Goal: Task Accomplishment & Management: Manage account settings

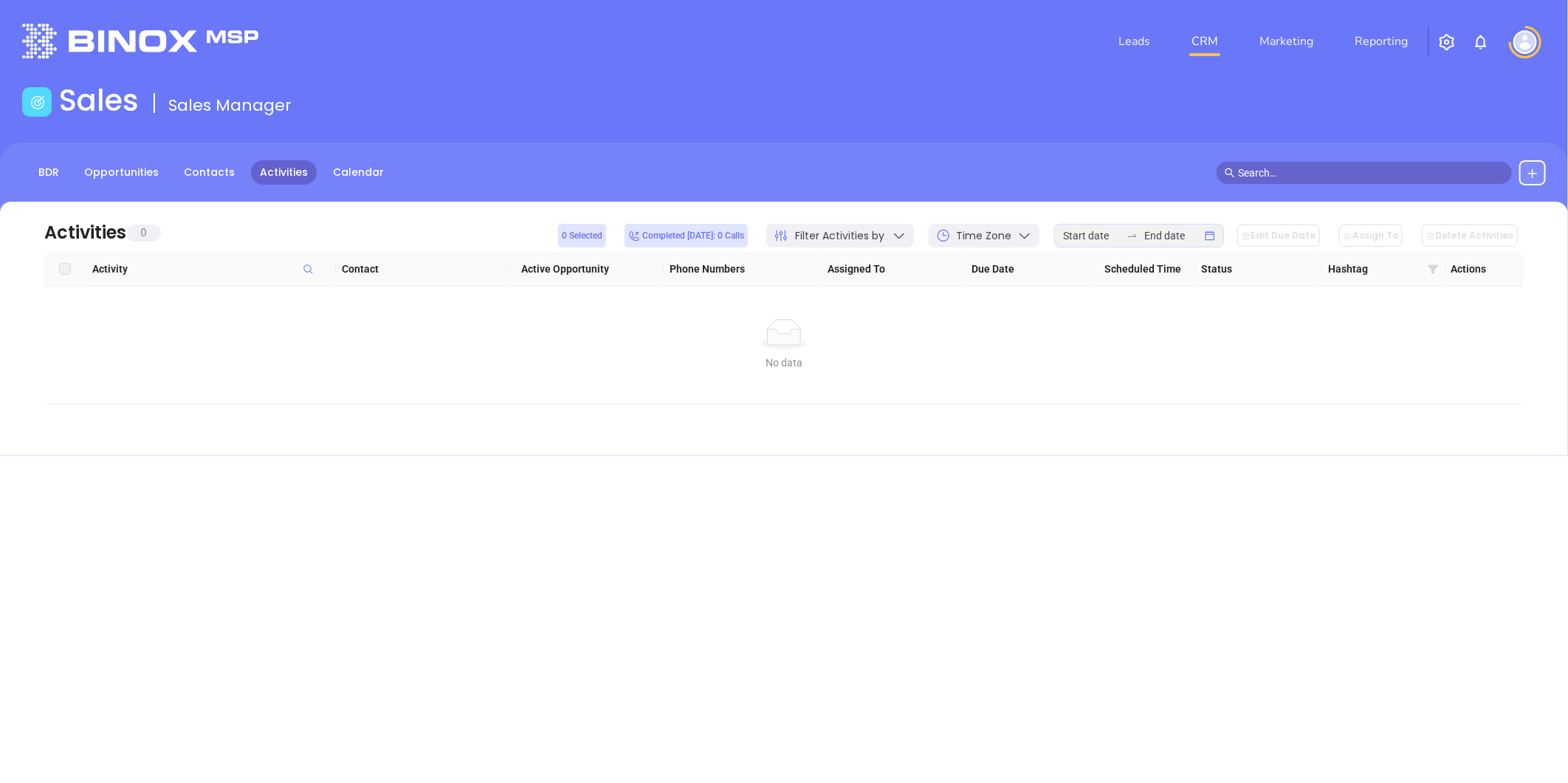
click at [1431, 268] on icon at bounding box center [1433, 270] width 10 height 10
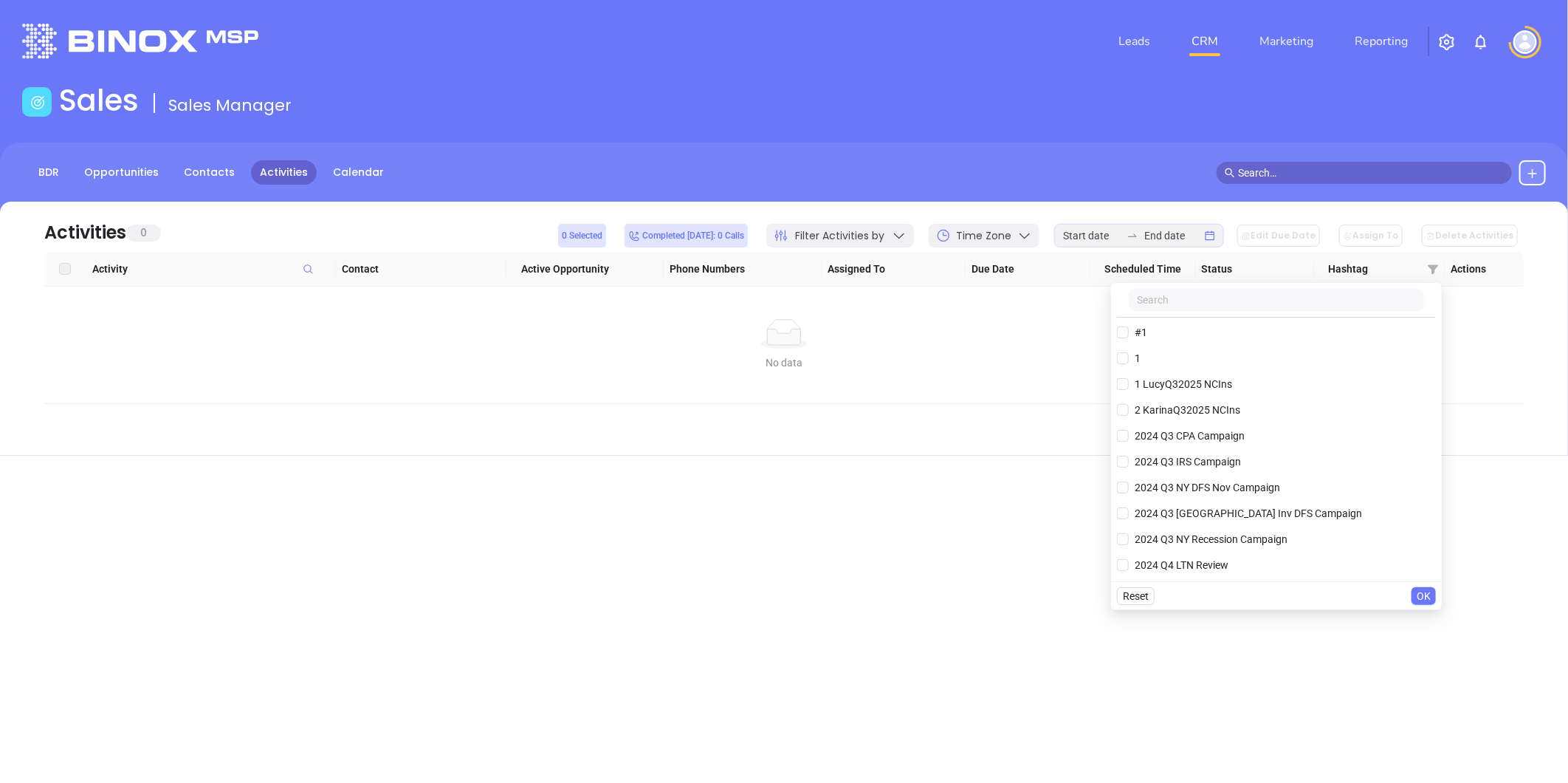
click at [1267, 309] on input "text" at bounding box center [1277, 299] width 295 height 22
paste input "[PERSON_NAME]-Cards092025"
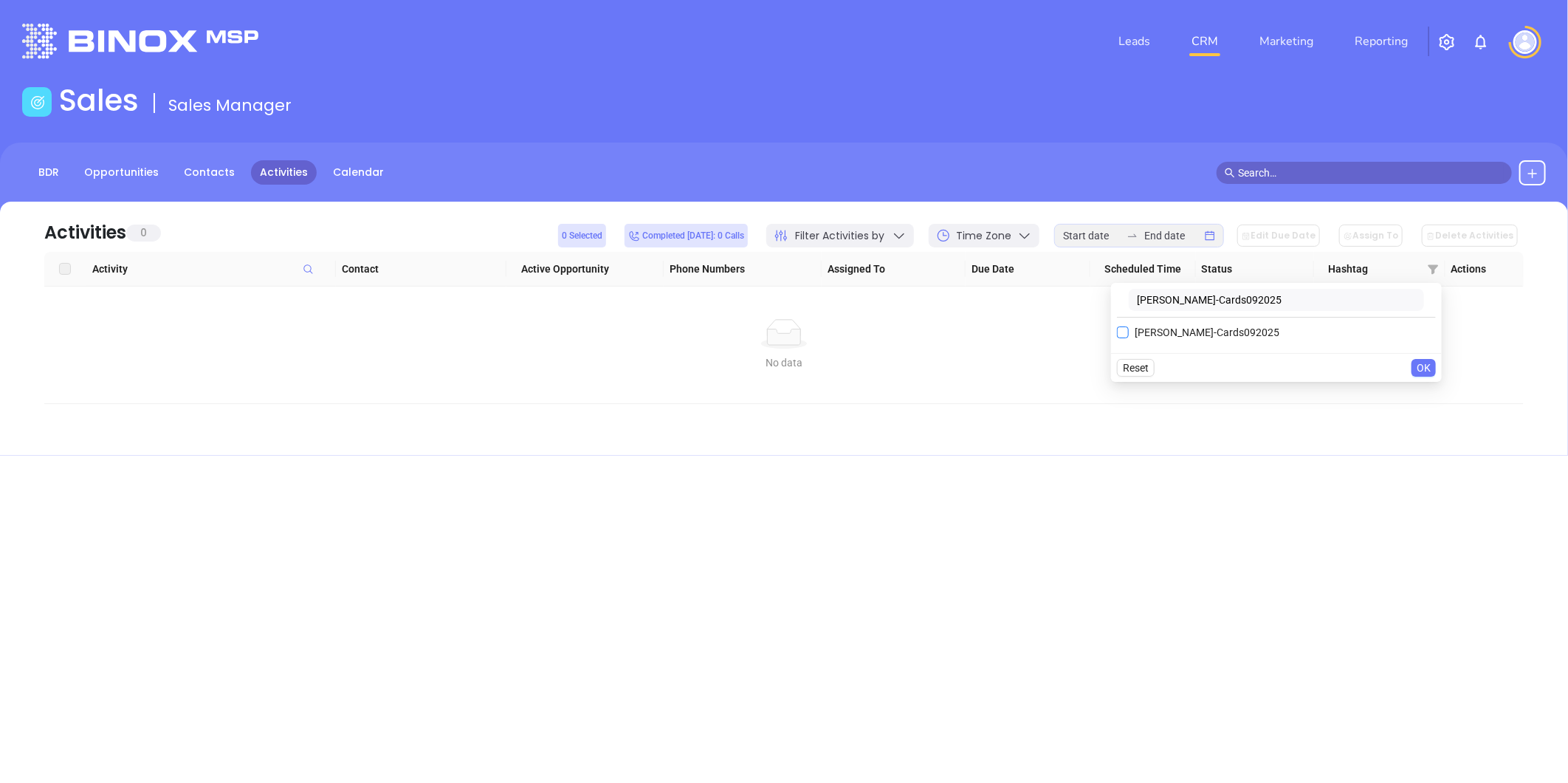
type input "[PERSON_NAME]-Cards092025"
click at [1126, 335] on input "[PERSON_NAME]-Cards092025" at bounding box center [1123, 332] width 11 height 11
checkbox input "true"
click at [1421, 389] on span "OK" at bounding box center [1424, 397] width 14 height 16
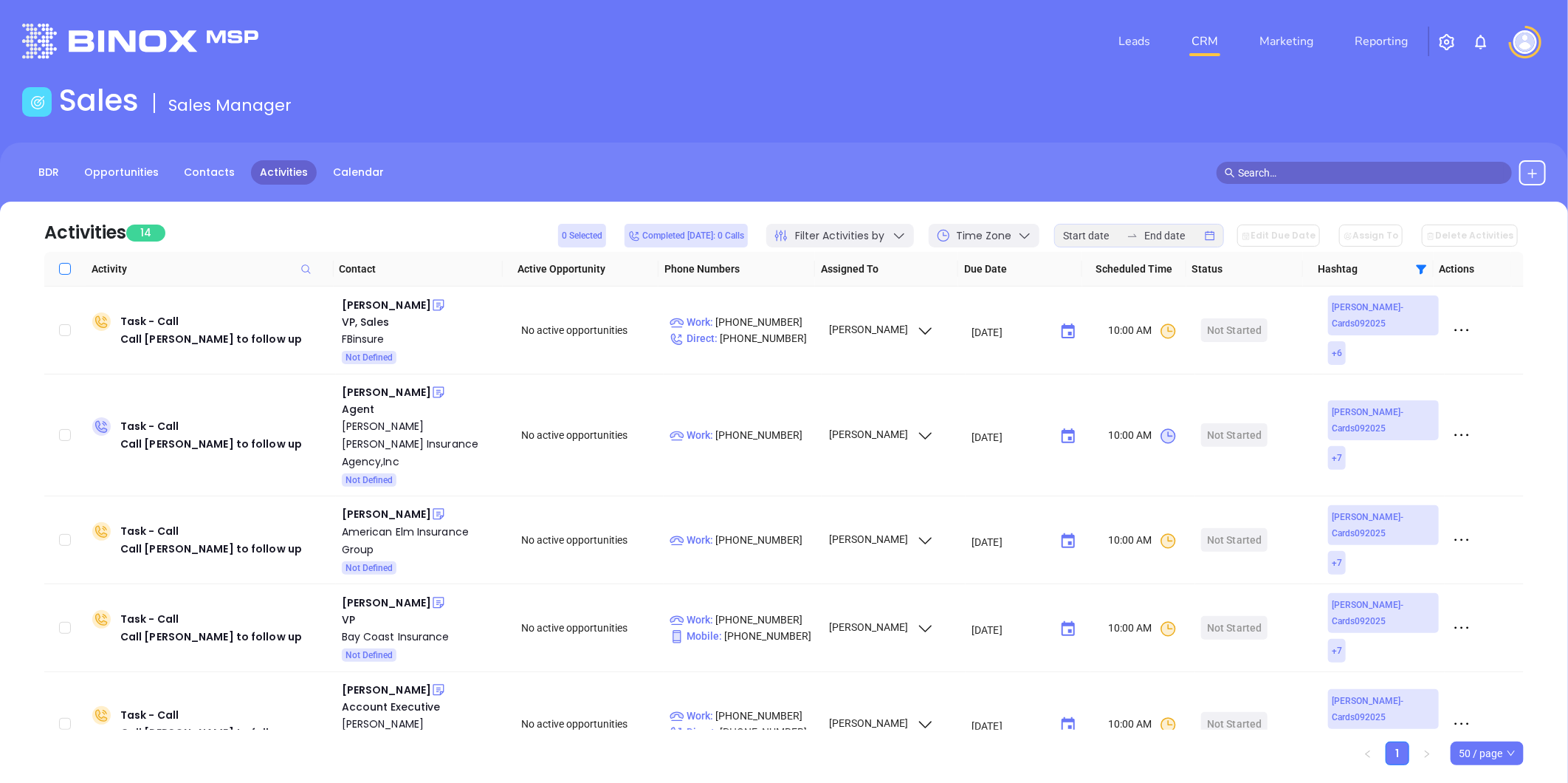
click at [63, 267] on input "Select all" at bounding box center [65, 269] width 11 height 11
checkbox input "true"
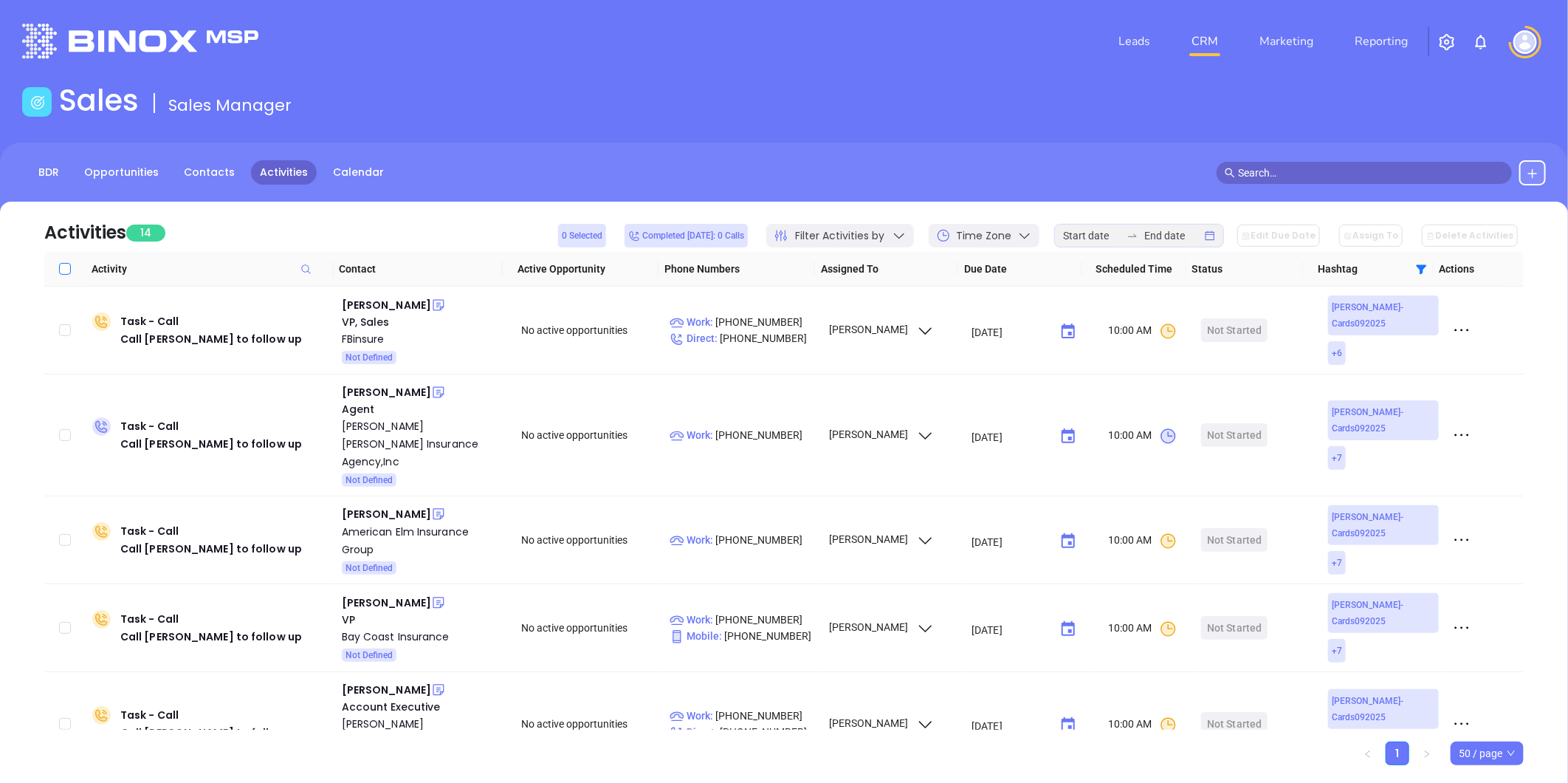
checkbox input "true"
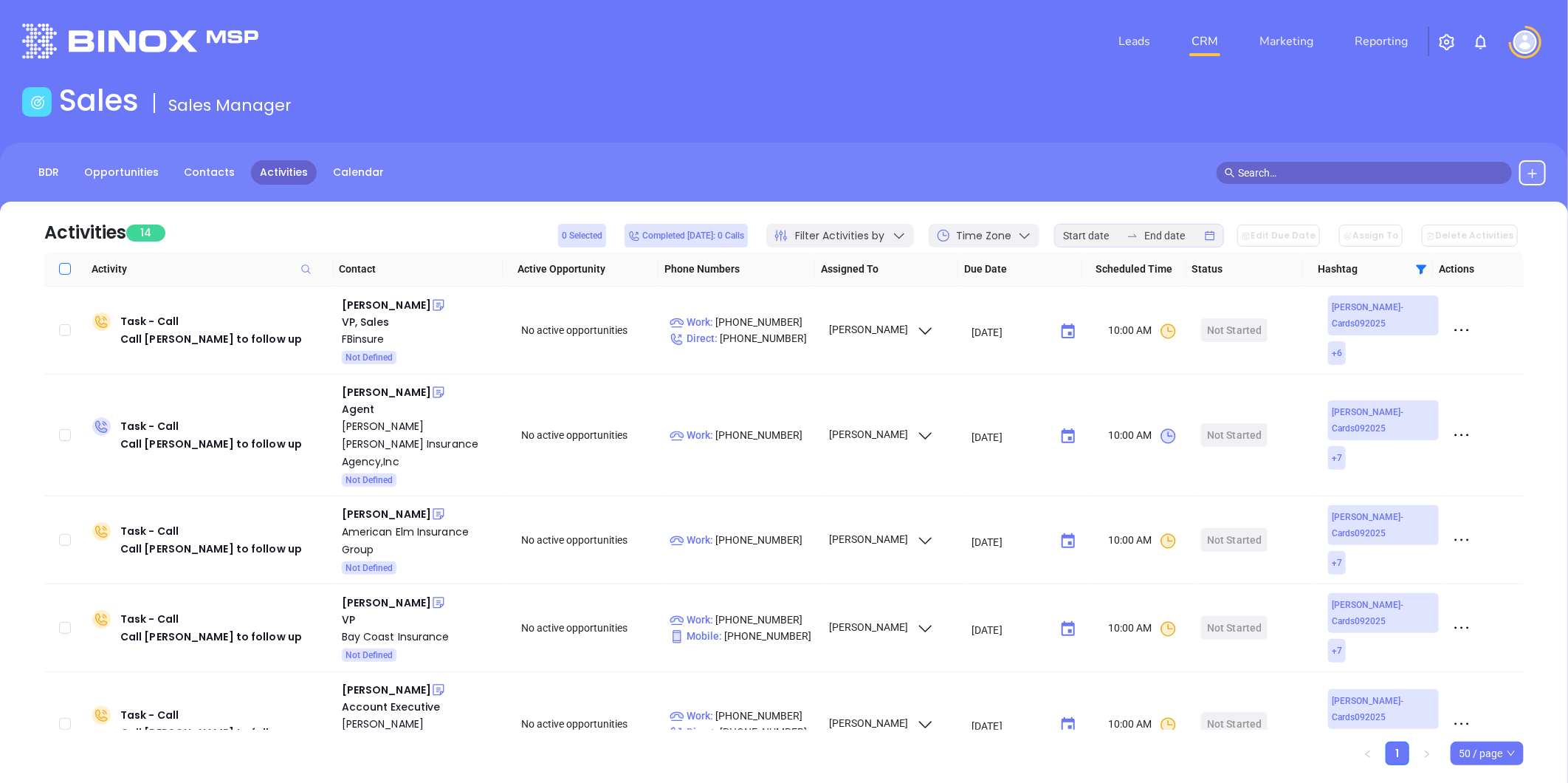
checkbox input "true"
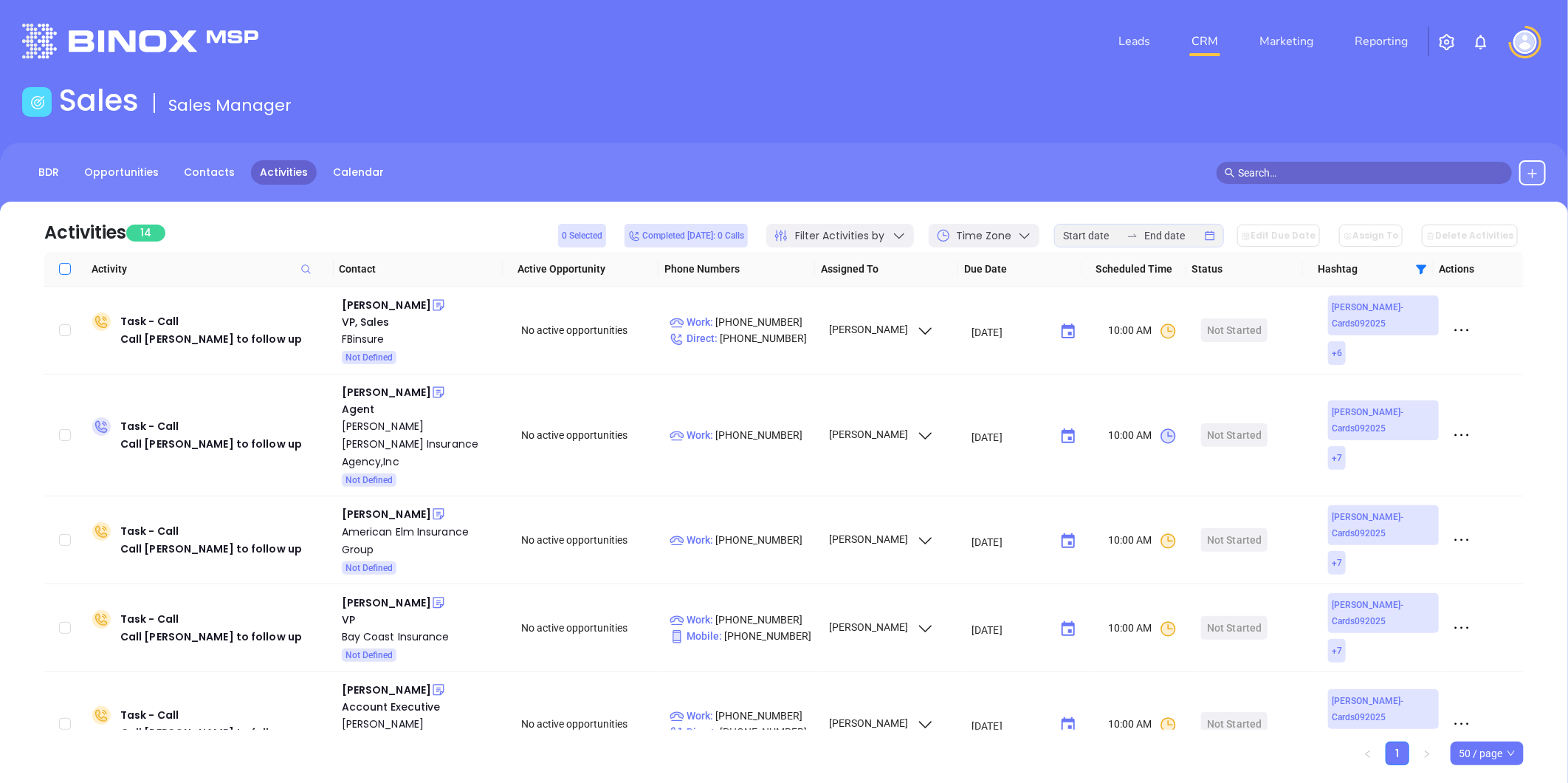
checkbox input "true"
click at [1381, 233] on button "Assign To" at bounding box center [1371, 236] width 64 height 22
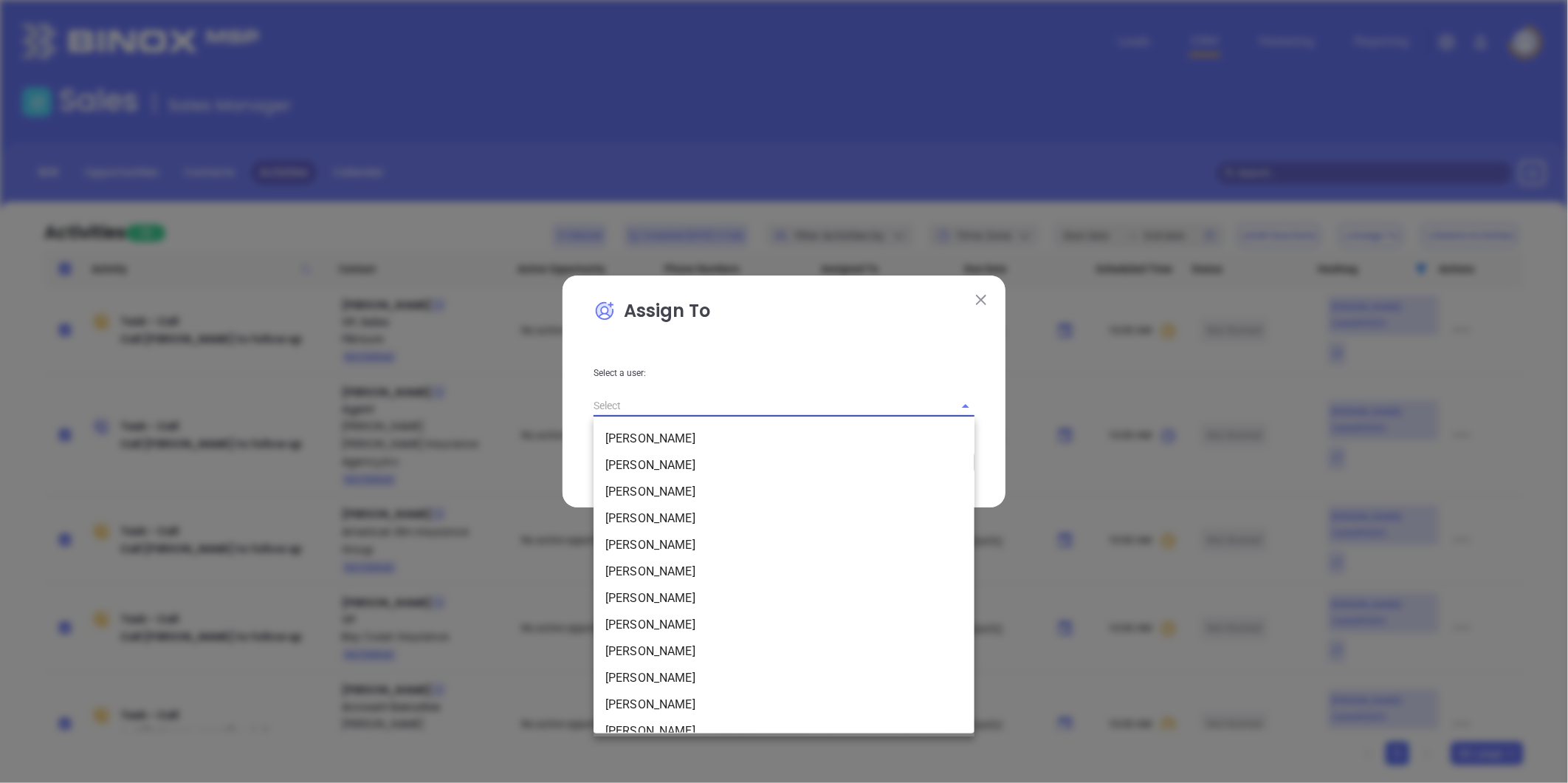
click at [714, 399] on input "text" at bounding box center [764, 405] width 339 height 21
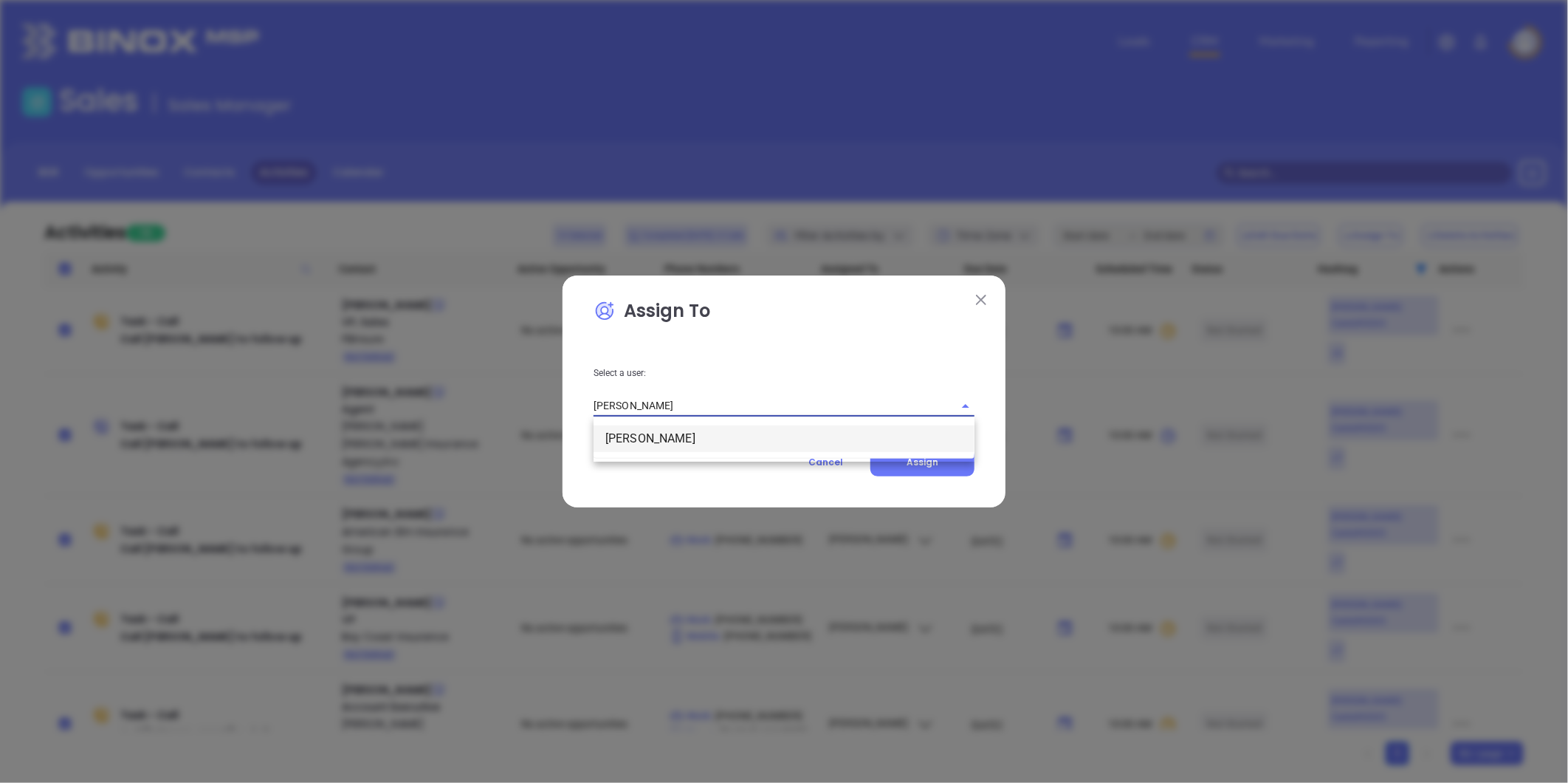
click at [677, 438] on li "[PERSON_NAME]" at bounding box center [784, 439] width 381 height 27
type input "[PERSON_NAME]"
click at [939, 454] on button "Assign" at bounding box center [922, 462] width 104 height 28
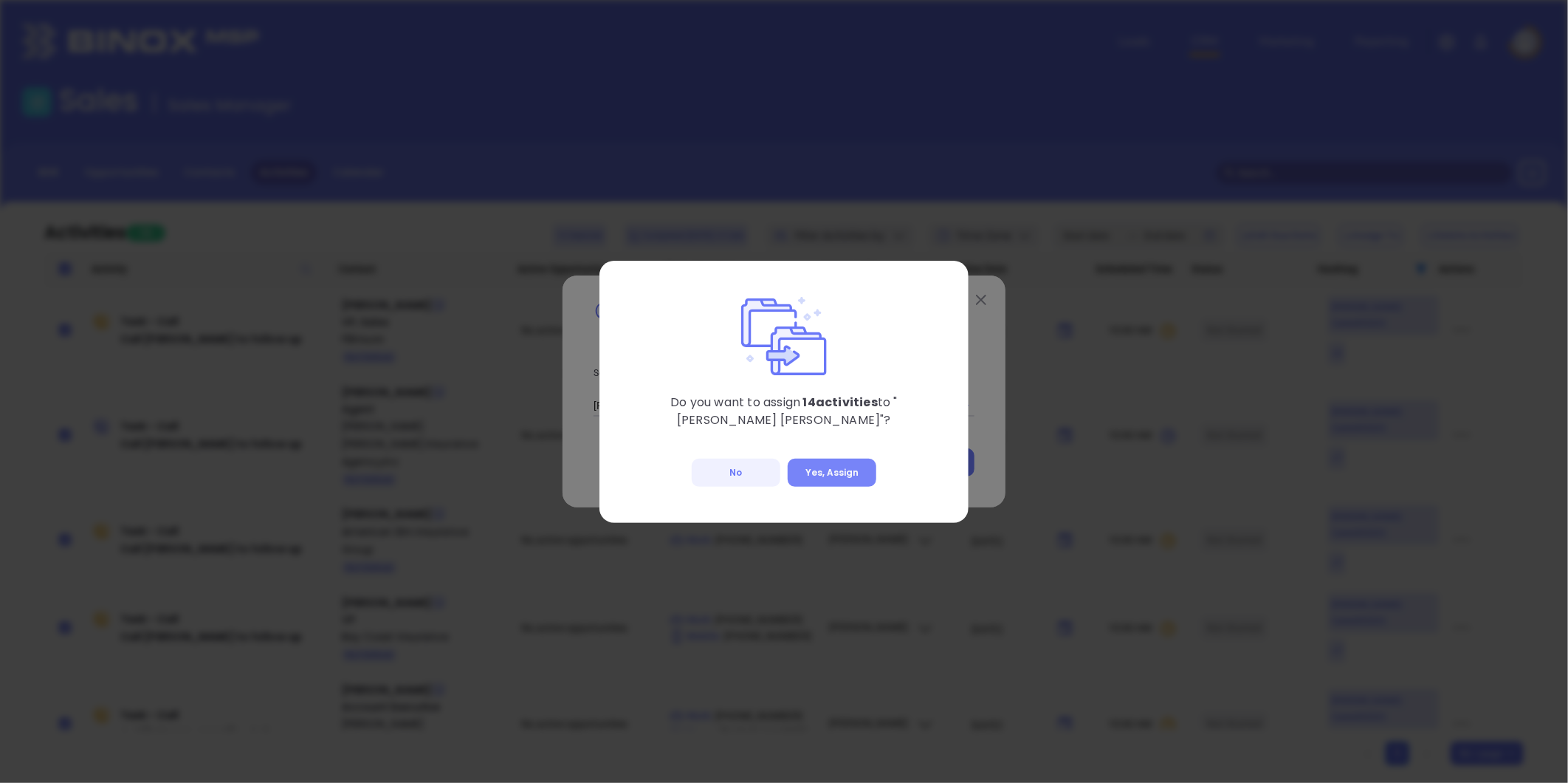
click at [841, 466] on button "Yes, Assign" at bounding box center [832, 472] width 89 height 28
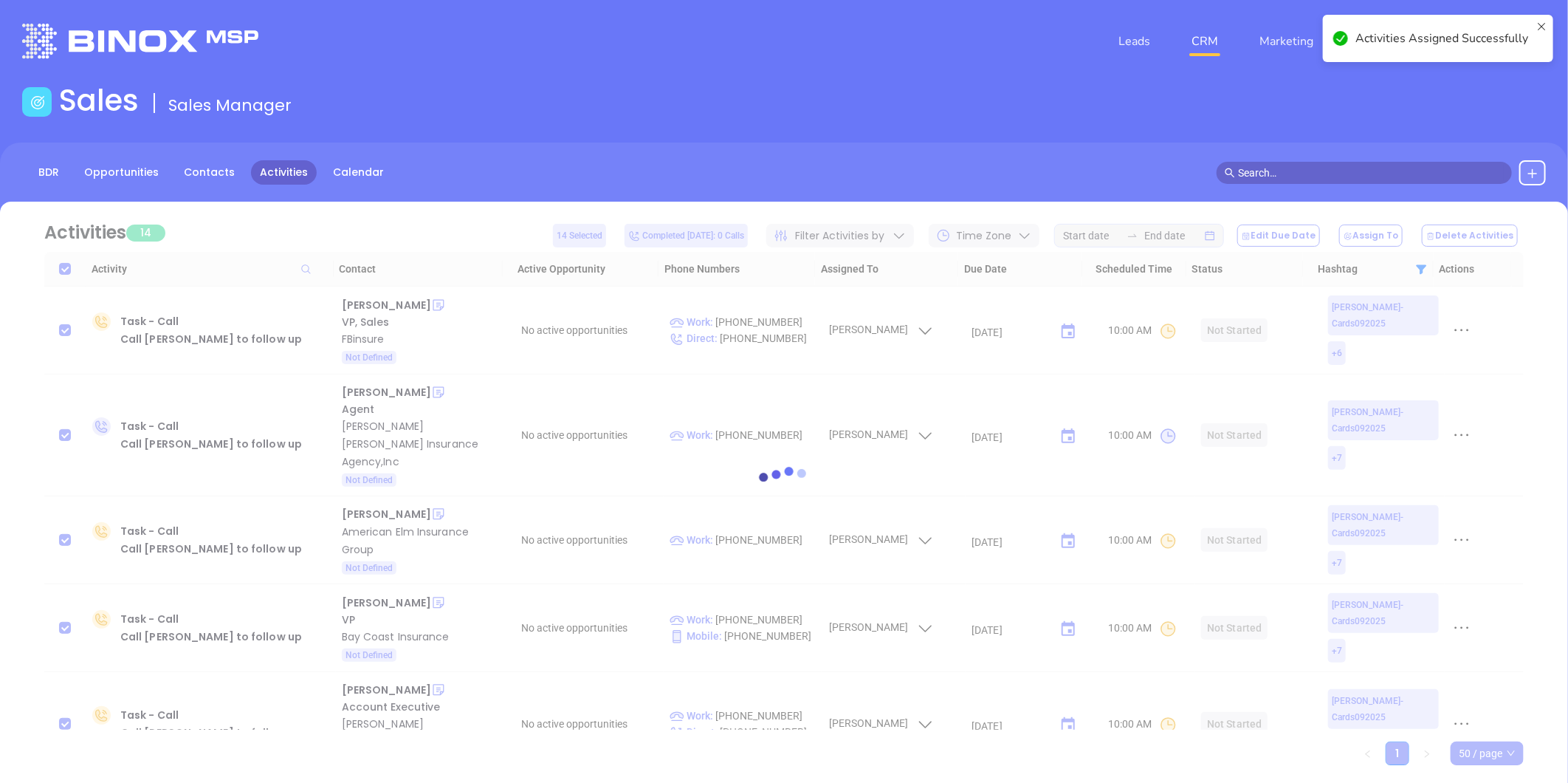
checkbox input "false"
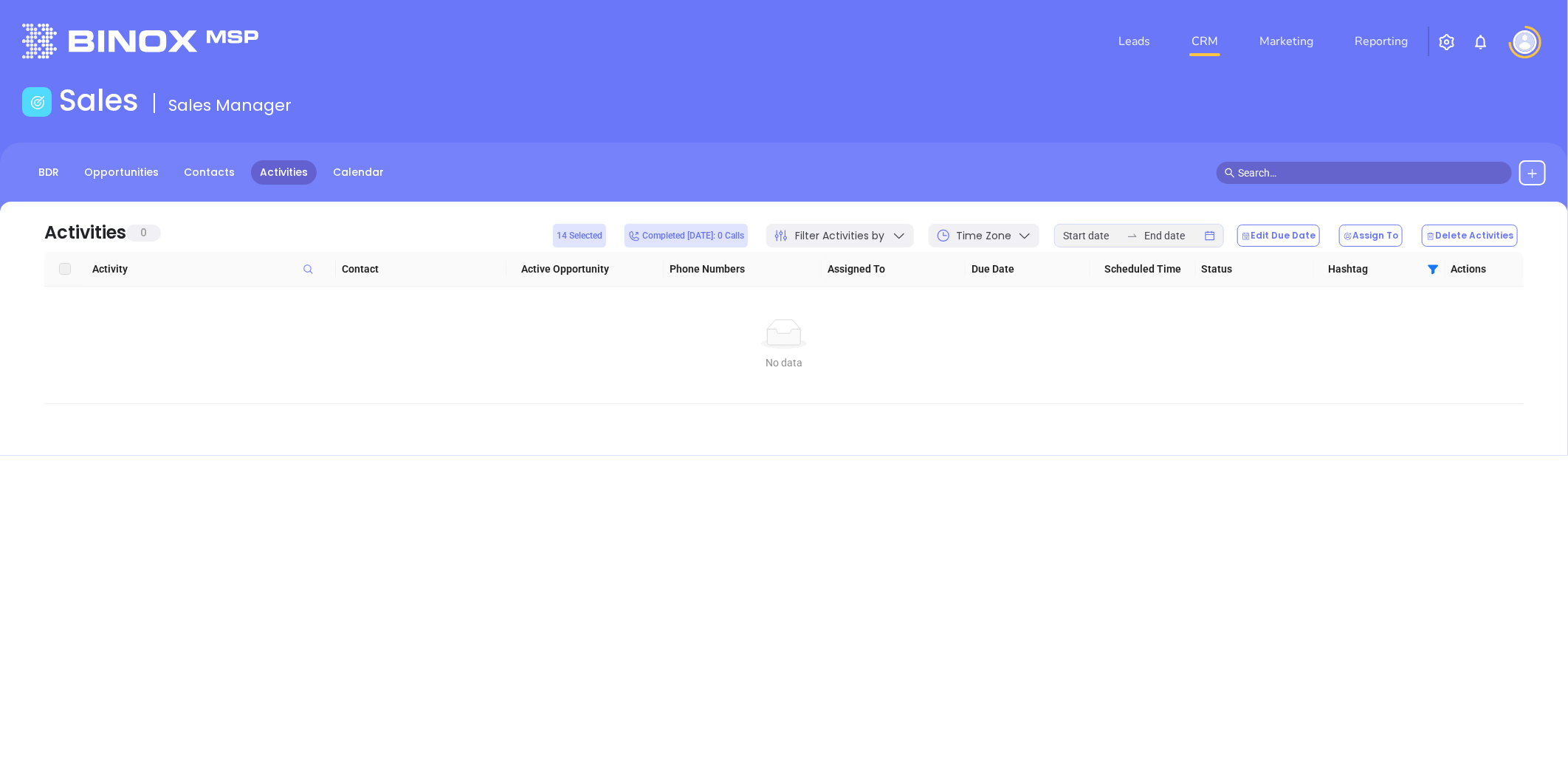
click at [1430, 264] on icon at bounding box center [1433, 269] width 12 height 12
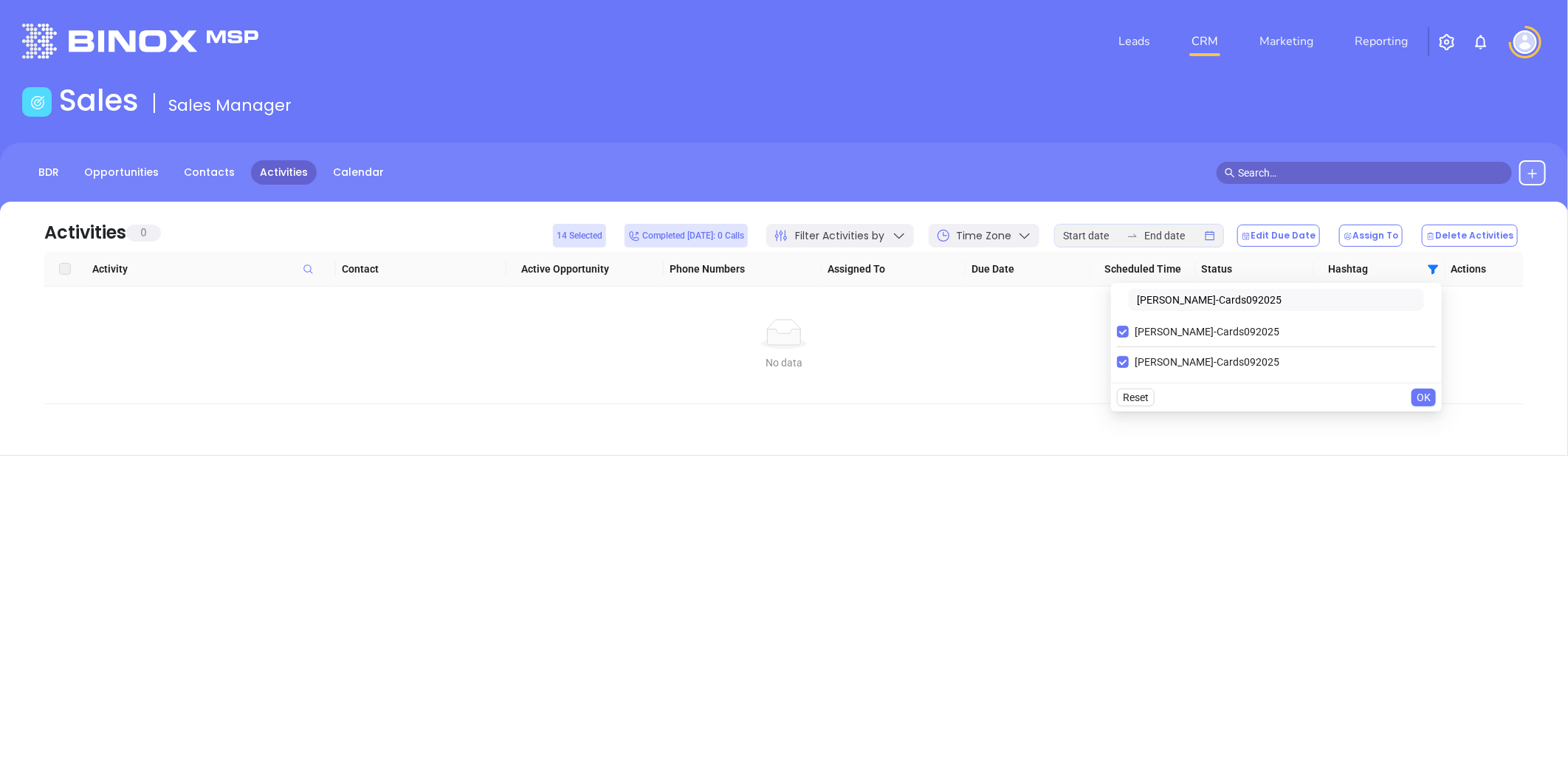
drag, startPoint x: 1275, startPoint y: 299, endPoint x: 1112, endPoint y: 329, distance: 165.7
click at [1060, 334] on body "Leads CRM Marketing Reporting Financial Leads Leads Sales Sales Manager BDR Opp…" at bounding box center [784, 391] width 1568 height 783
paste input "[PERSON_NAME]"
type input "[PERSON_NAME]-Cards092025"
drag, startPoint x: 1126, startPoint y: 360, endPoint x: 1132, endPoint y: 342, distance: 19.0
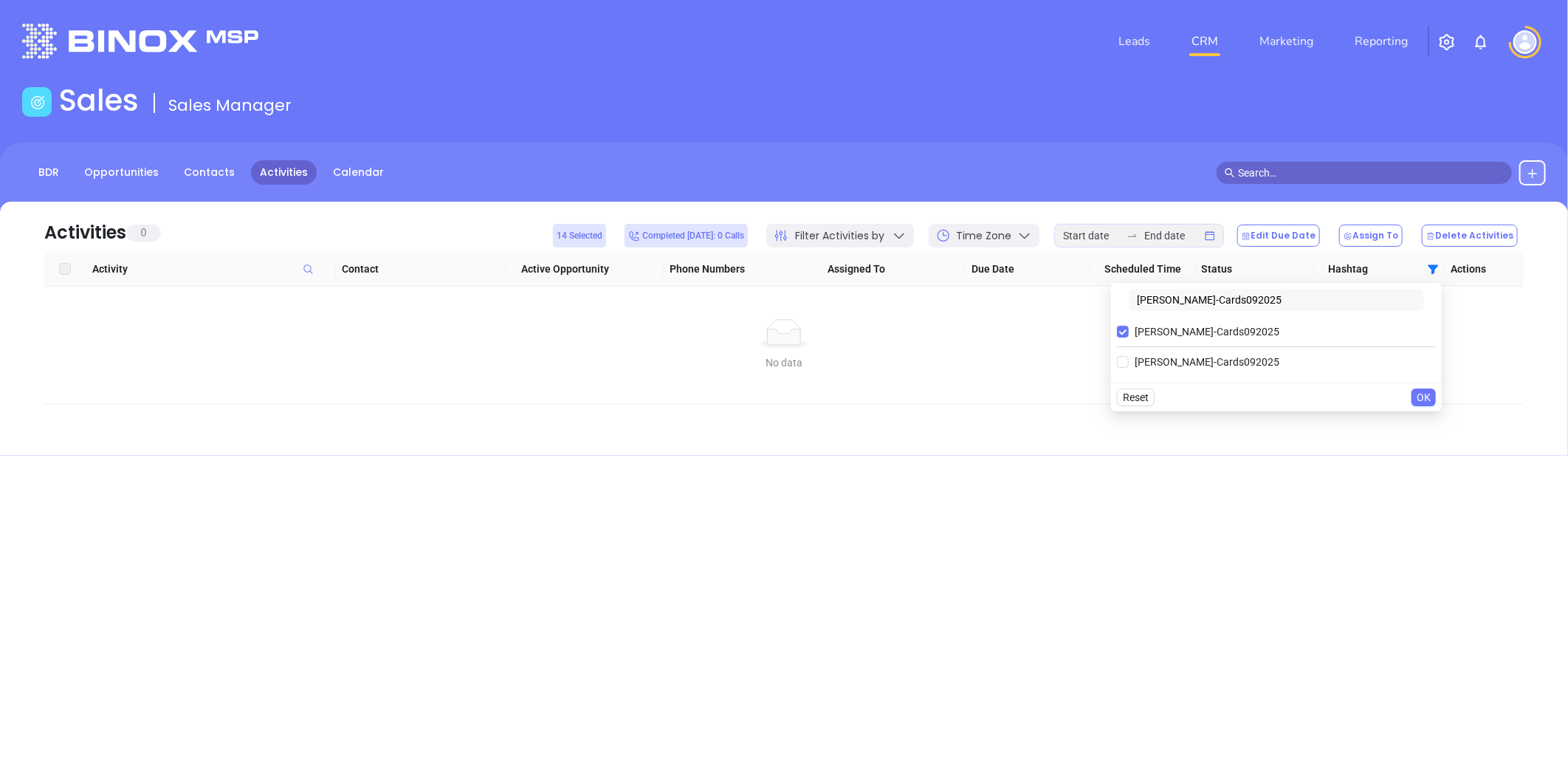
click at [1130, 353] on label "[PERSON_NAME]-Cards092025" at bounding box center [1201, 361] width 169 height 22
click at [1130, 356] on input "[PERSON_NAME]-Cards092025" at bounding box center [1123, 361] width 11 height 11
checkbox input "true"
click at [1123, 326] on input "[PERSON_NAME]-Cards092025" at bounding box center [1123, 332] width 11 height 11
click at [1427, 390] on span "OK" at bounding box center [1424, 397] width 14 height 16
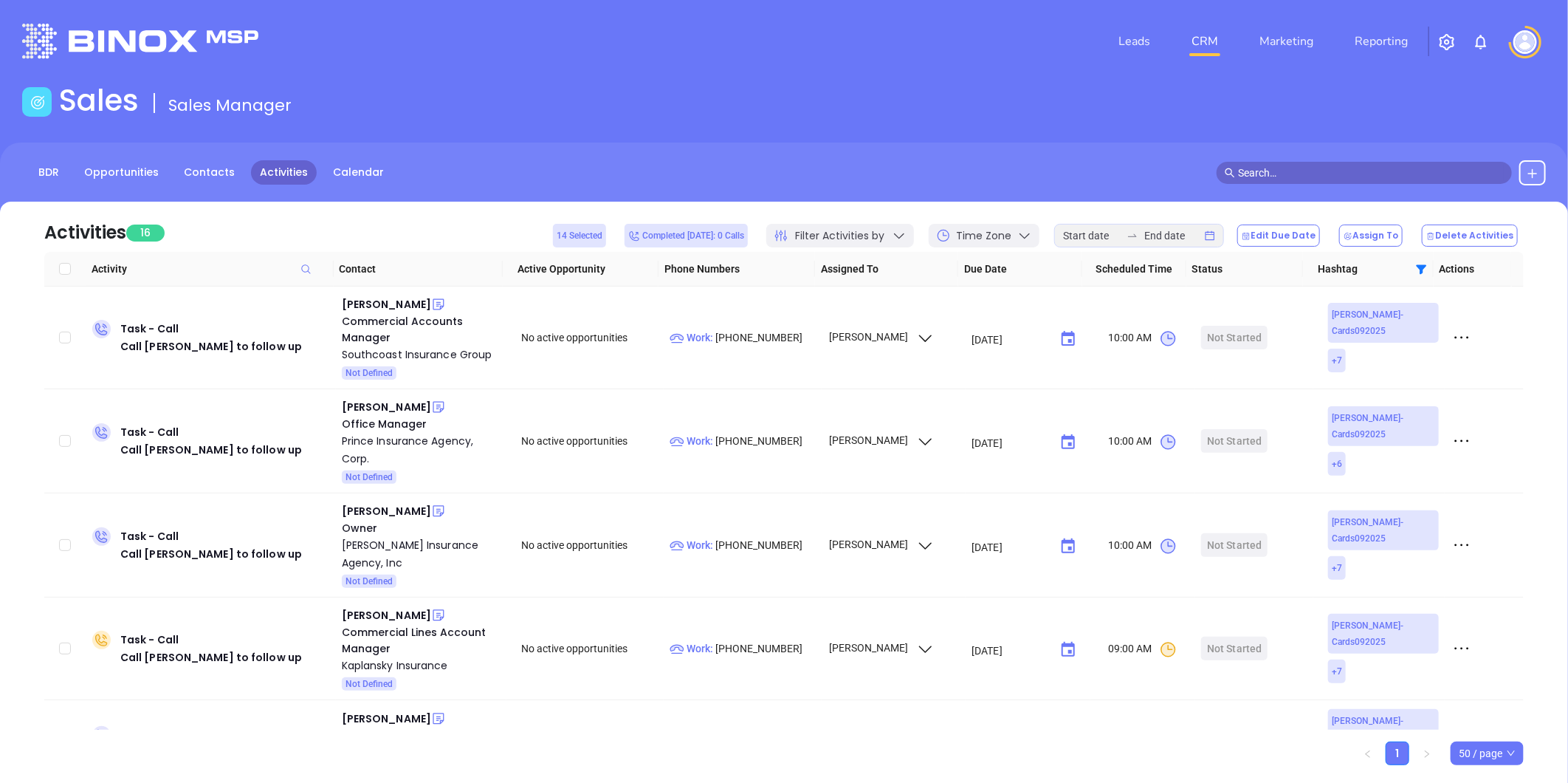
click at [62, 267] on input "Select all" at bounding box center [65, 269] width 11 height 11
checkbox input "true"
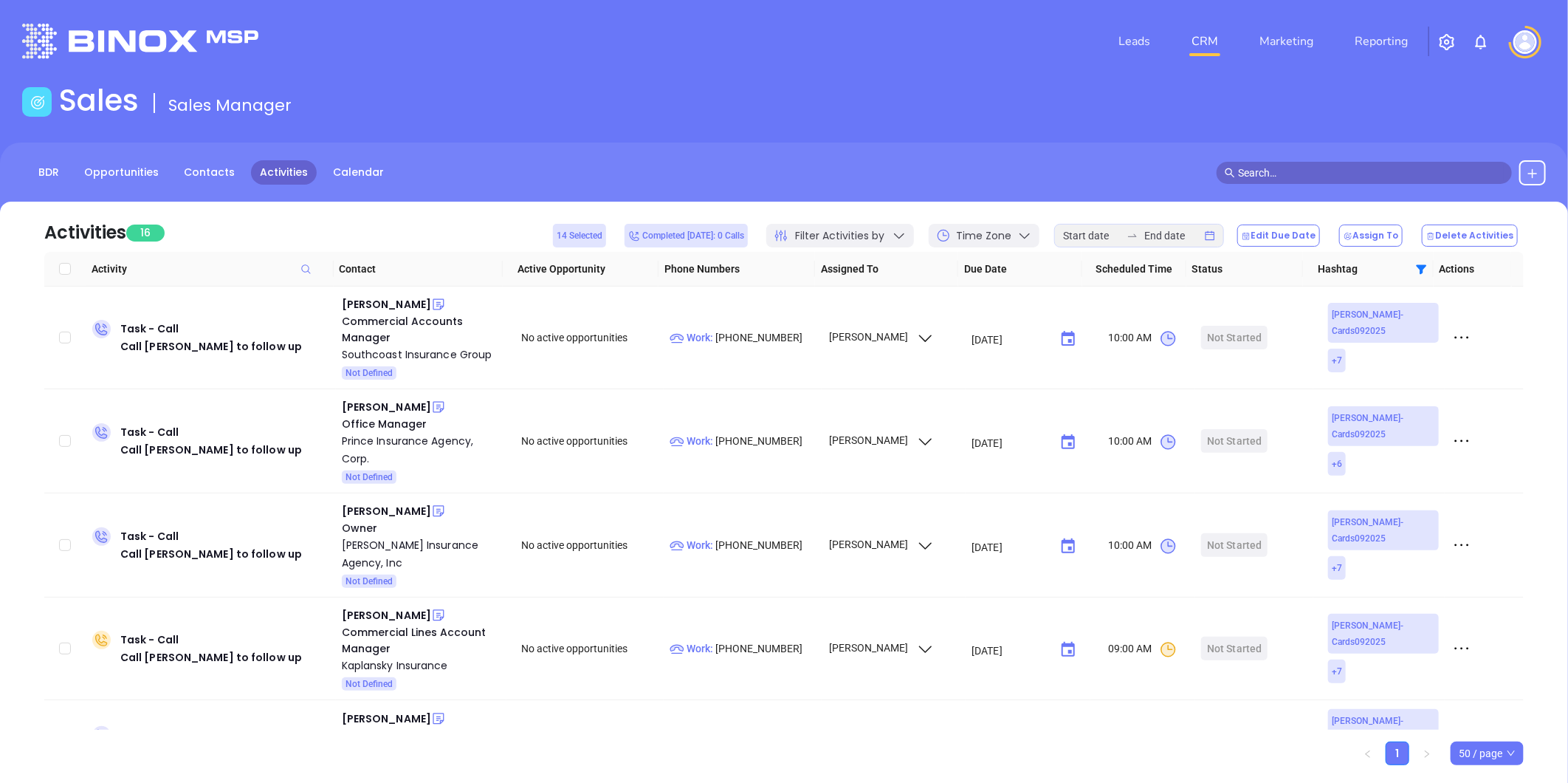
checkbox input "true"
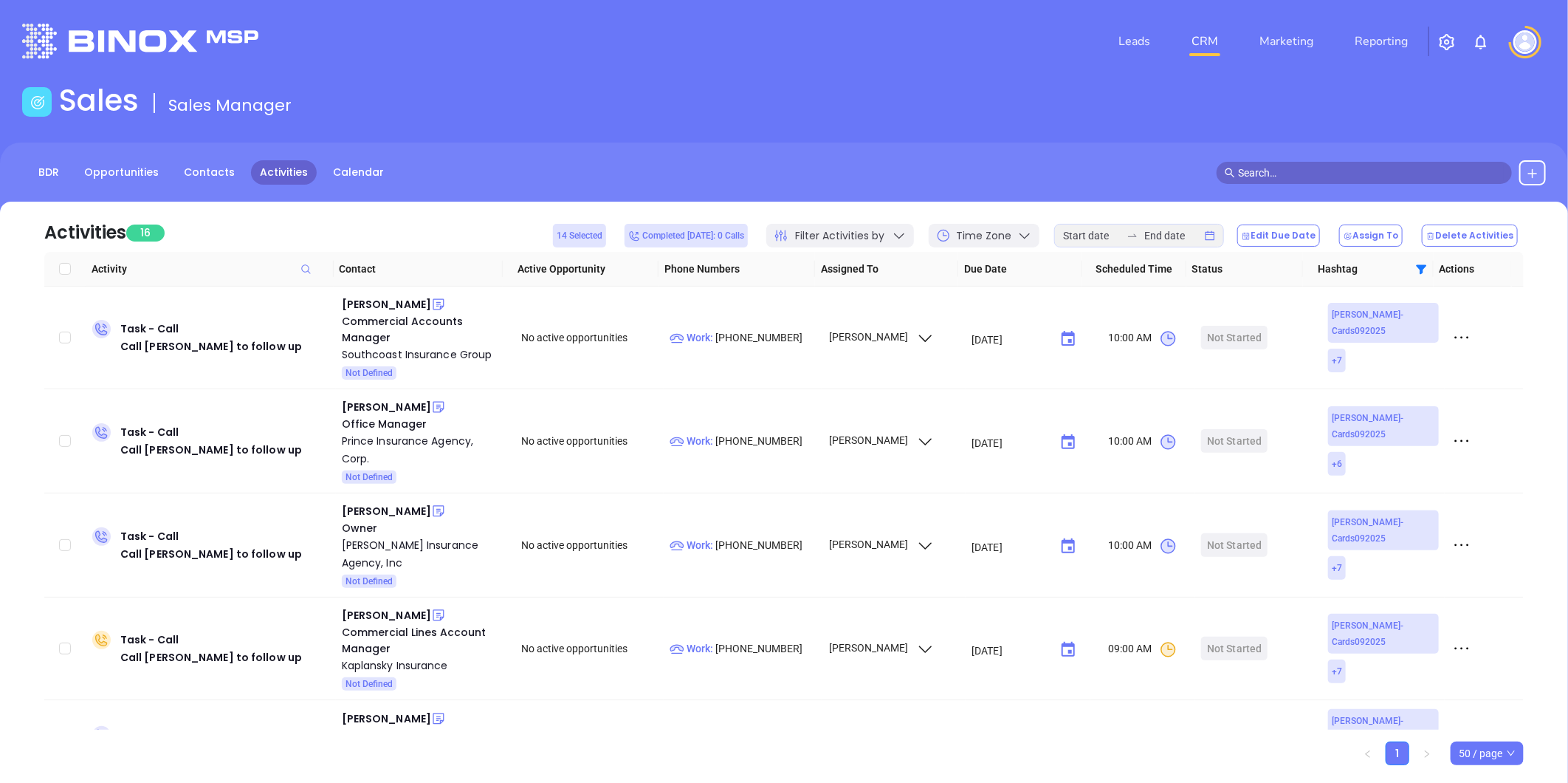
checkbox input "true"
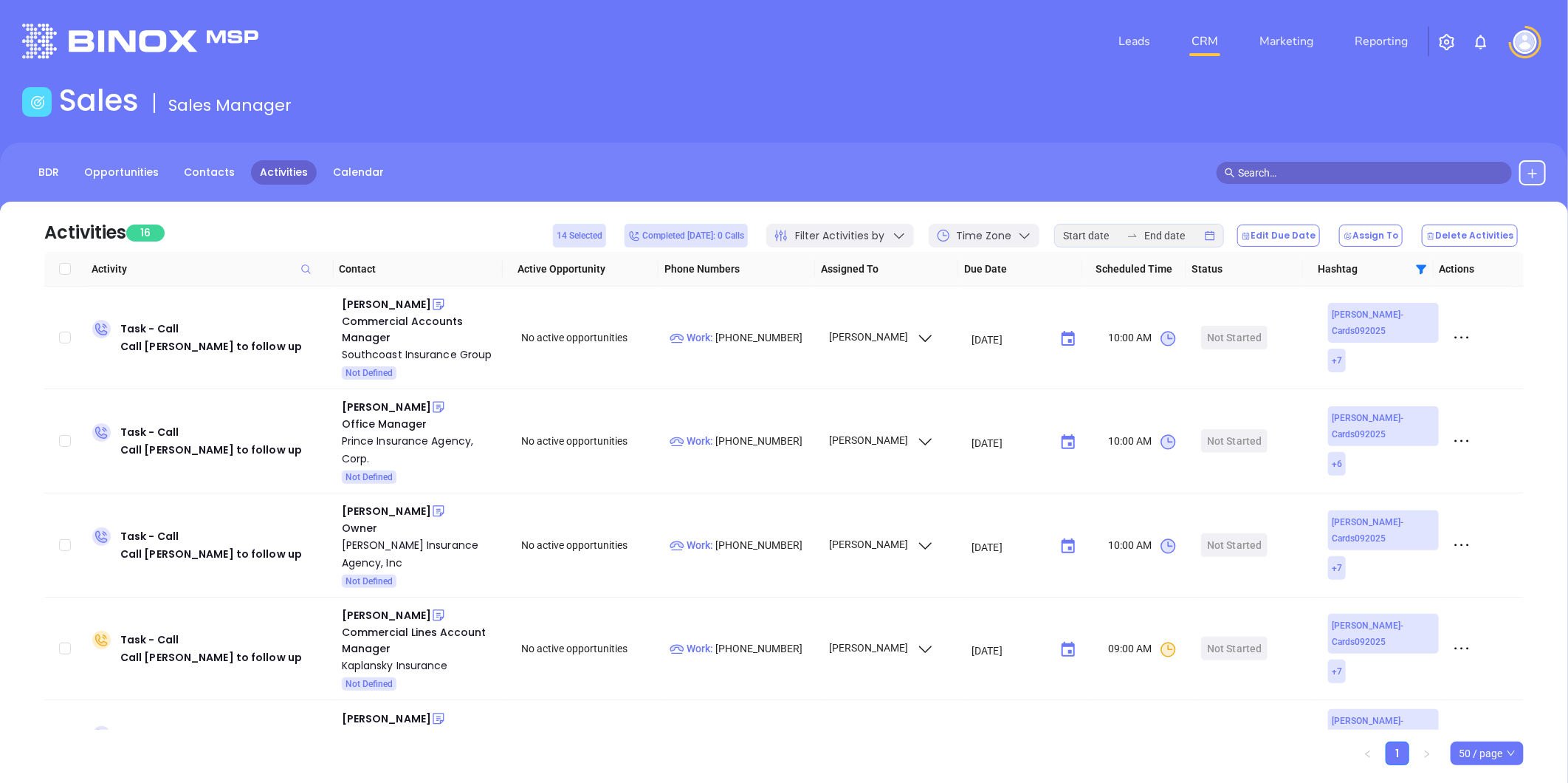
checkbox input "true"
click at [1371, 231] on button "Assign To" at bounding box center [1371, 236] width 64 height 22
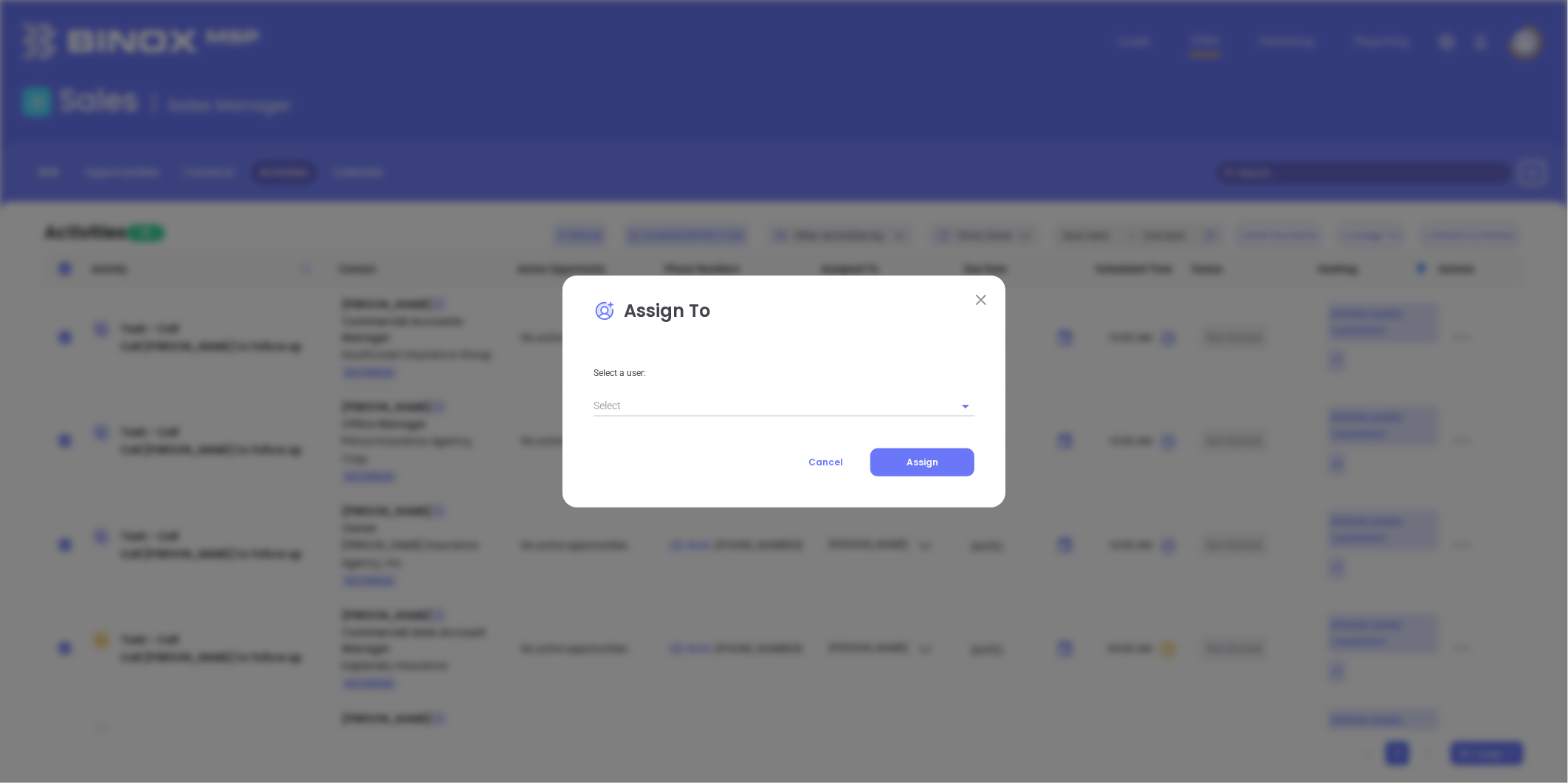
click at [657, 411] on input "text" at bounding box center [764, 405] width 339 height 21
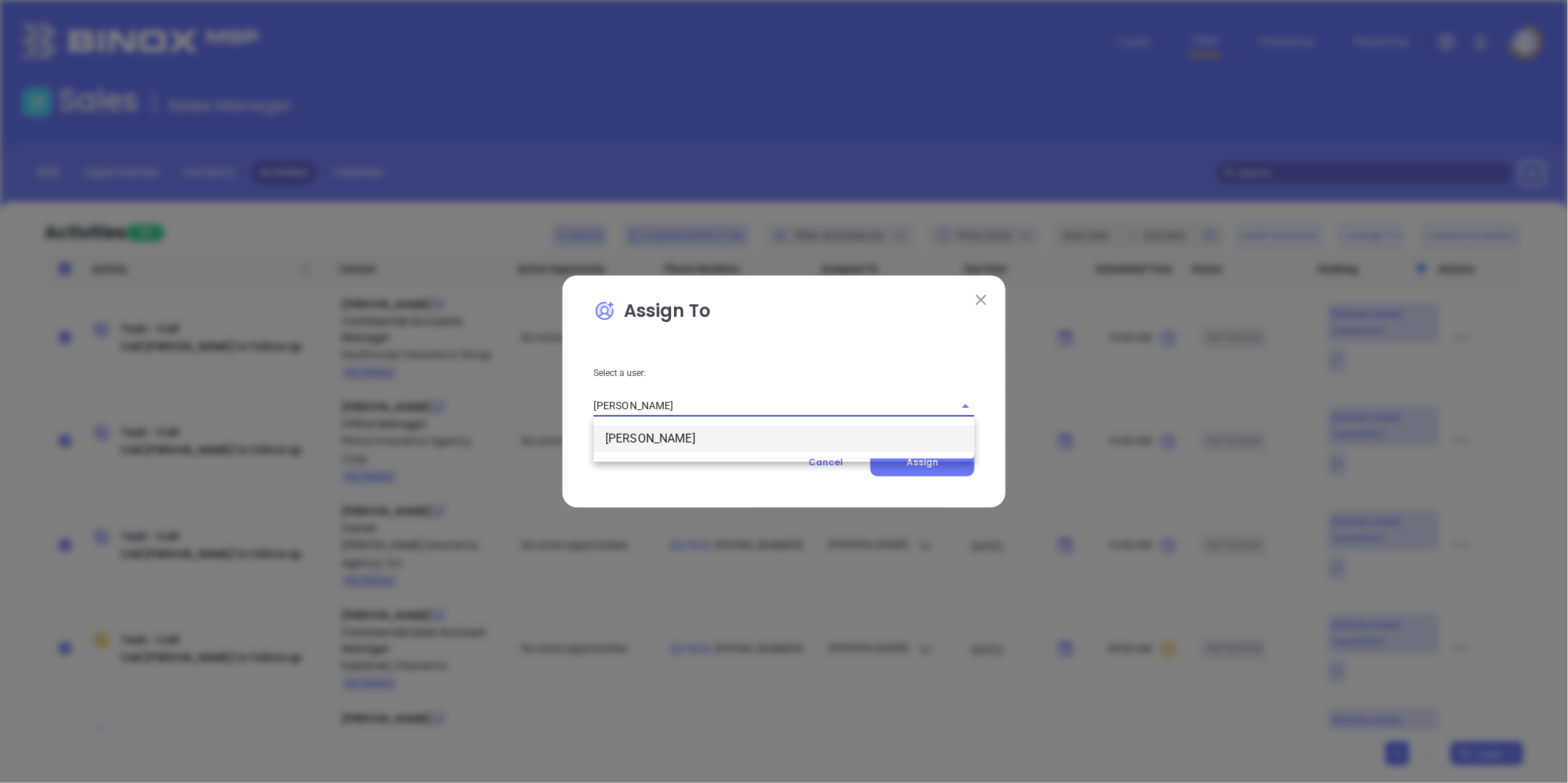
click at [644, 441] on li "[PERSON_NAME]" at bounding box center [784, 439] width 381 height 27
type input "[PERSON_NAME]"
click at [927, 463] on span "Assign" at bounding box center [922, 462] width 31 height 12
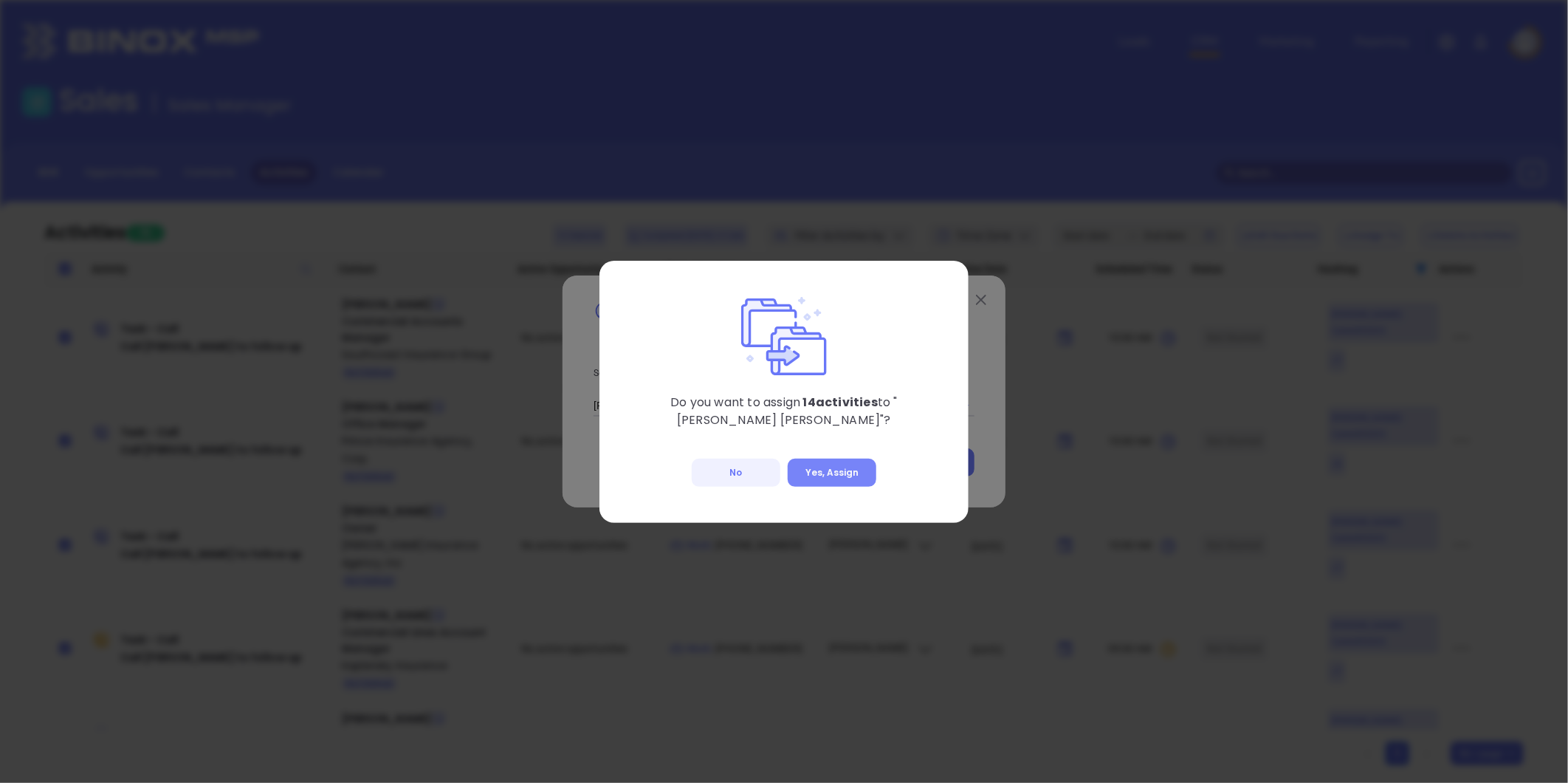
click at [841, 470] on button "Yes, Assign" at bounding box center [832, 472] width 89 height 28
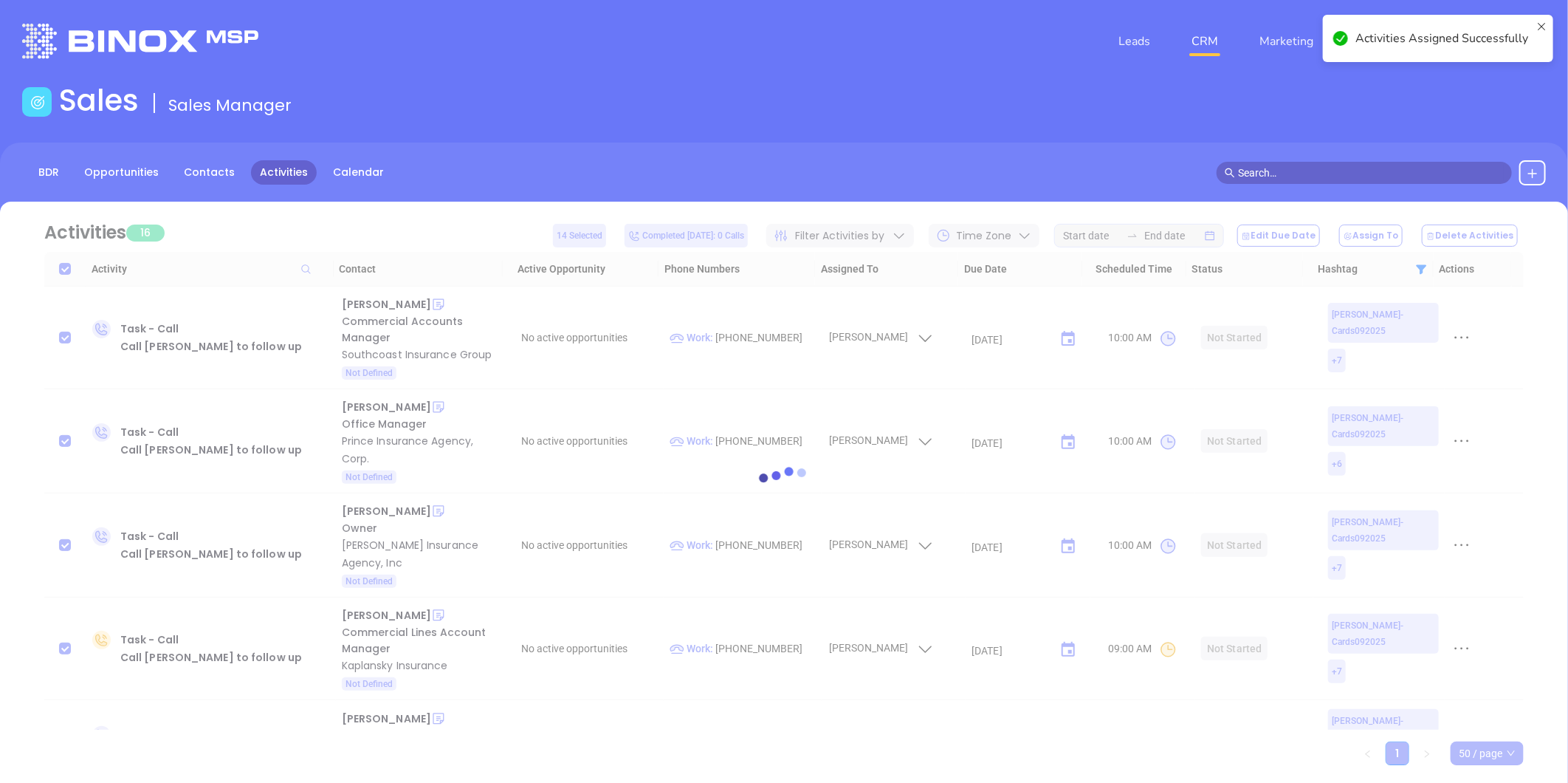
checkbox input "false"
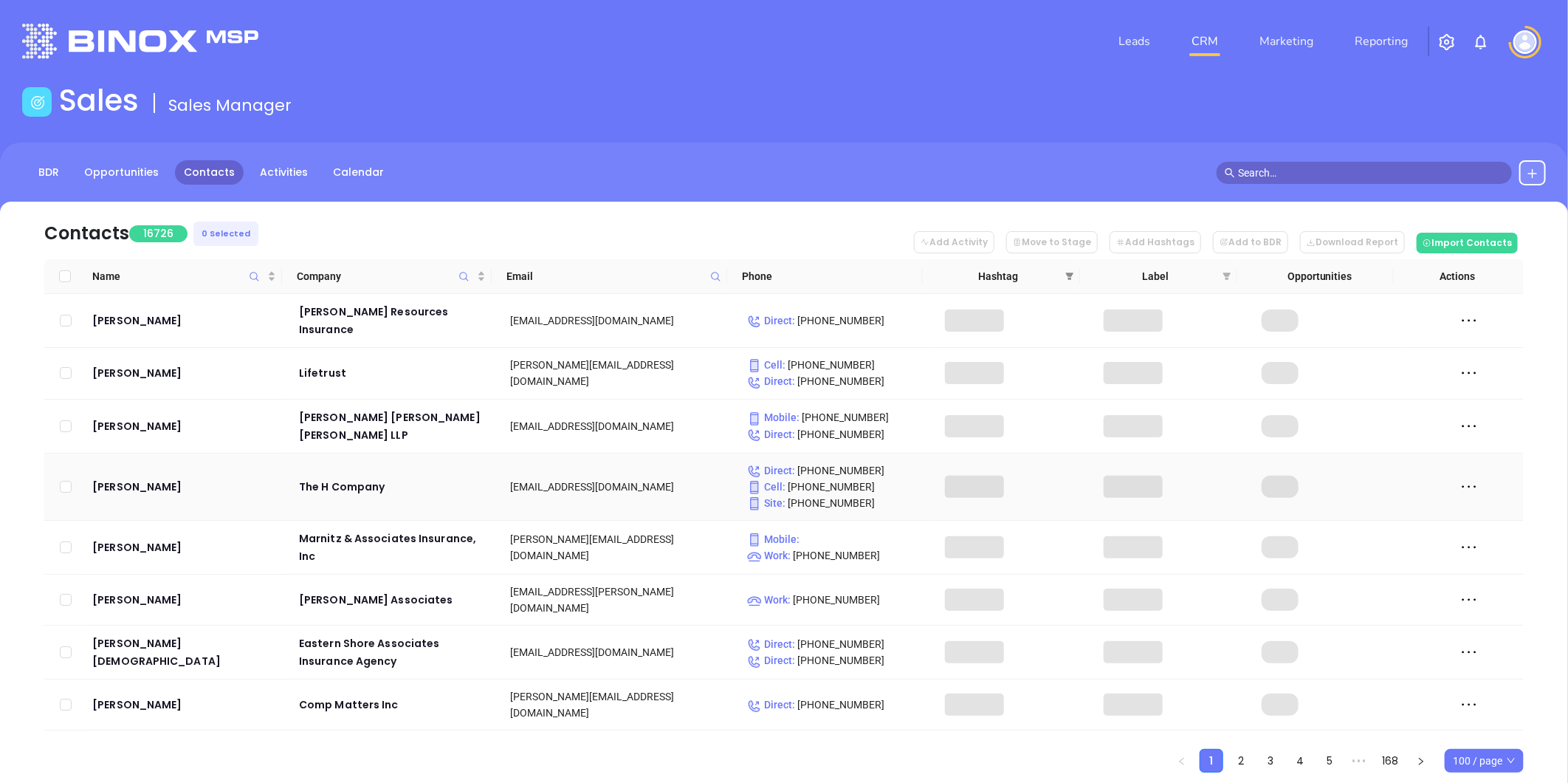
click at [1073, 272] on icon "filter" at bounding box center [1069, 276] width 9 height 9
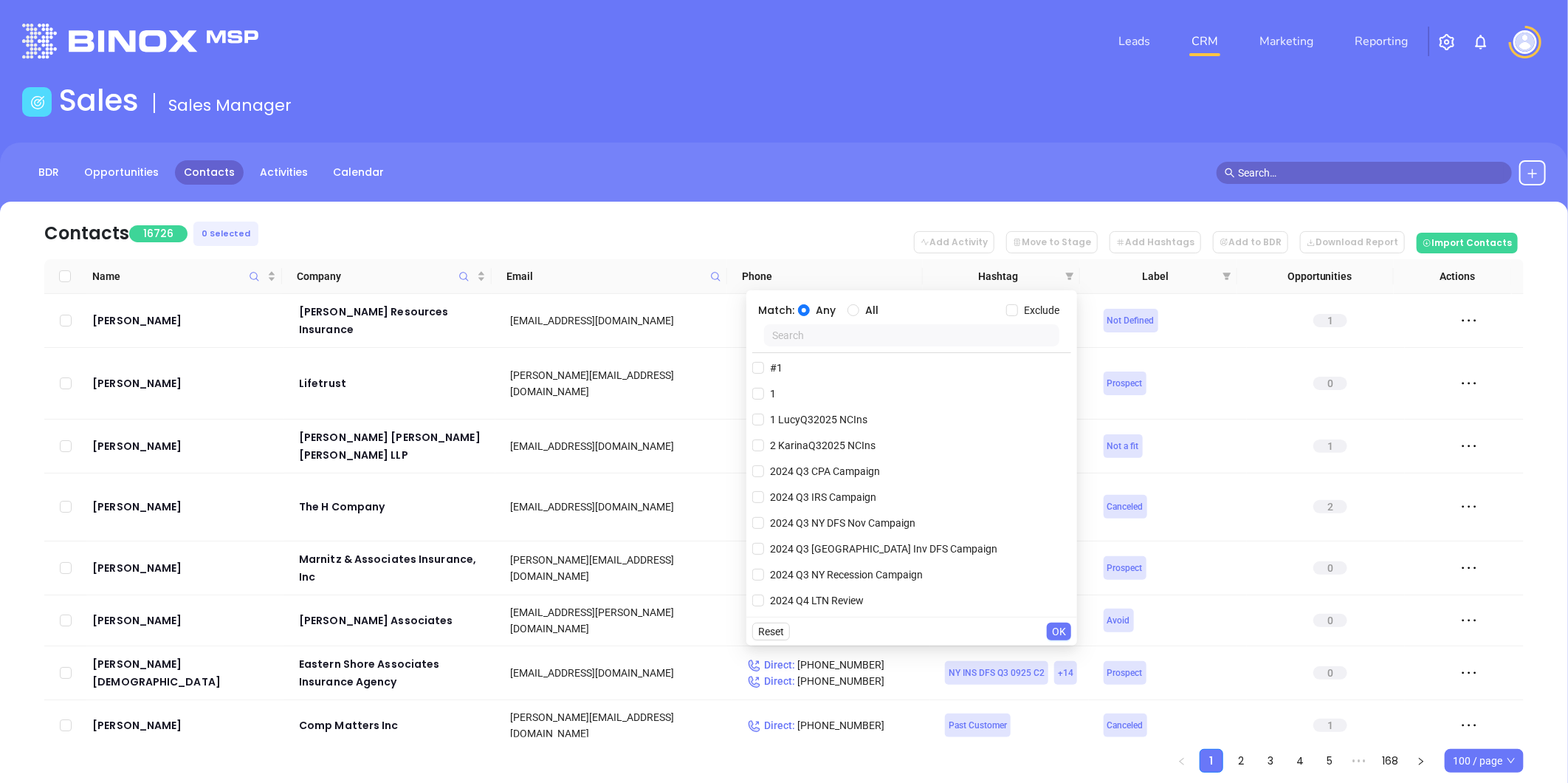
click at [917, 336] on input "text" at bounding box center [912, 335] width 295 height 22
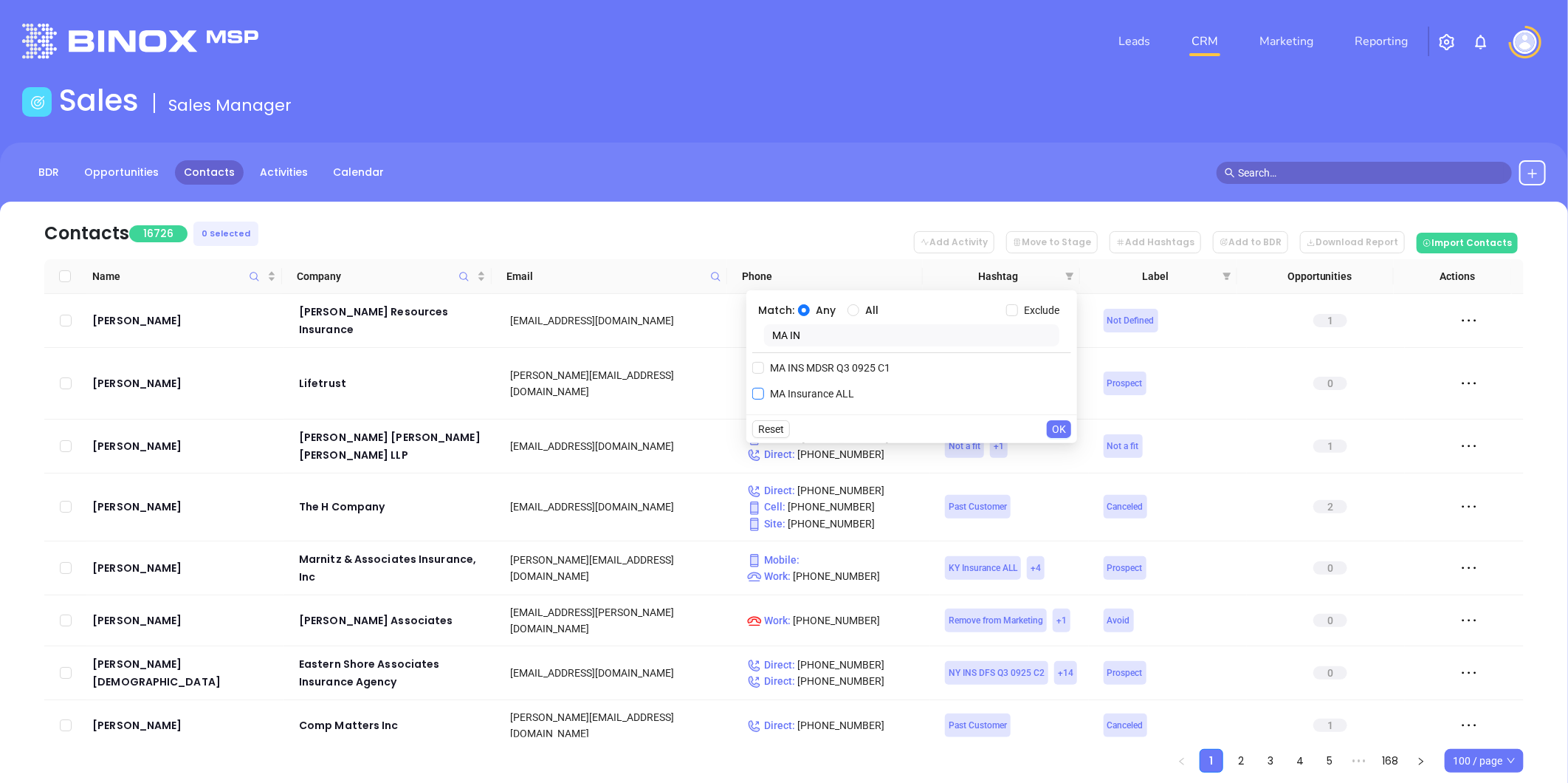
type input "MA IN"
click at [795, 397] on span "MA Insurance ALL" at bounding box center [812, 393] width 96 height 16
click at [764, 397] on input "MA Insurance ALL" at bounding box center [758, 394] width 11 height 11
checkbox input "true"
click at [1012, 310] on input "Exclude" at bounding box center [1012, 310] width 11 height 11
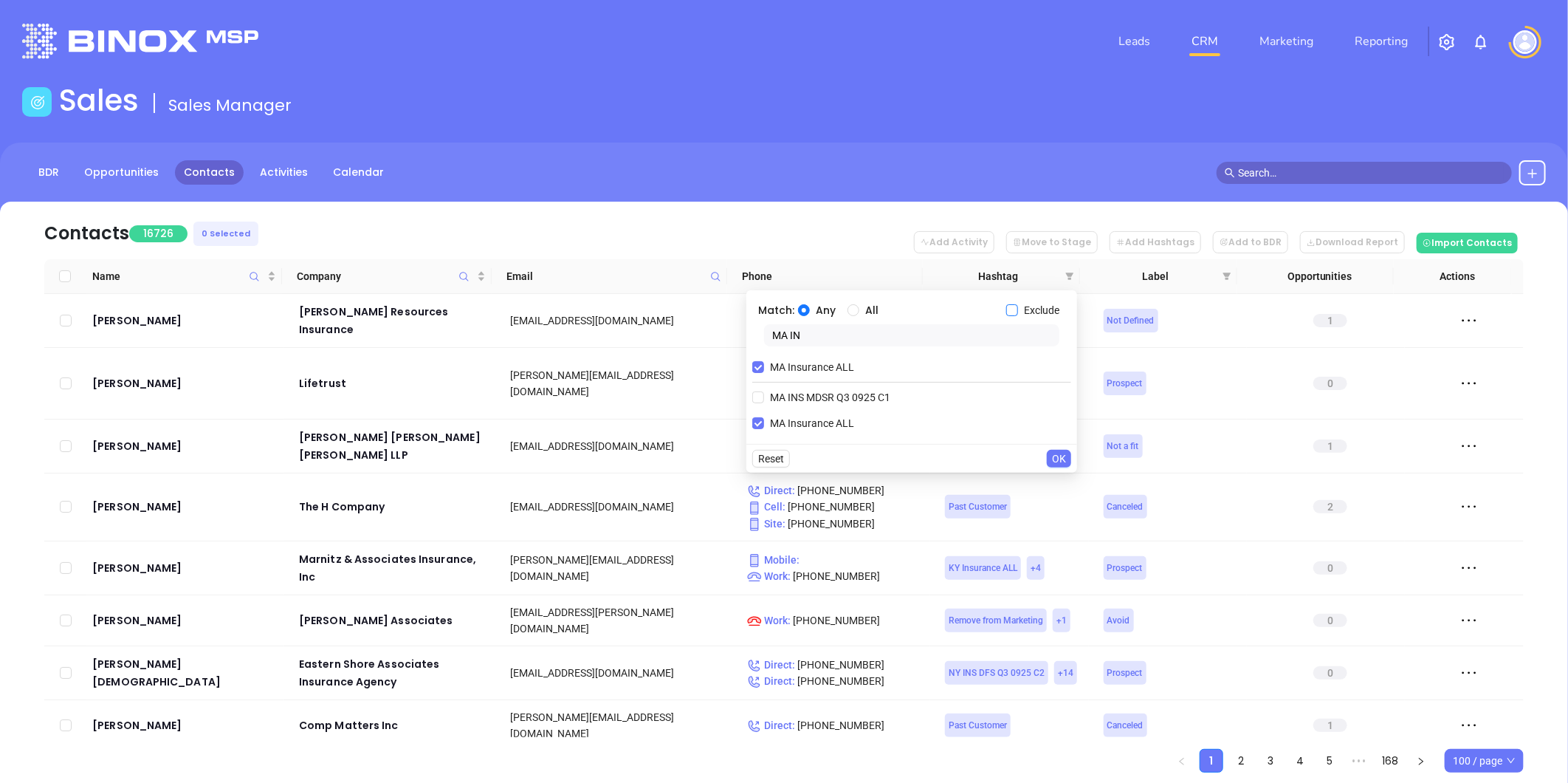
checkbox input "true"
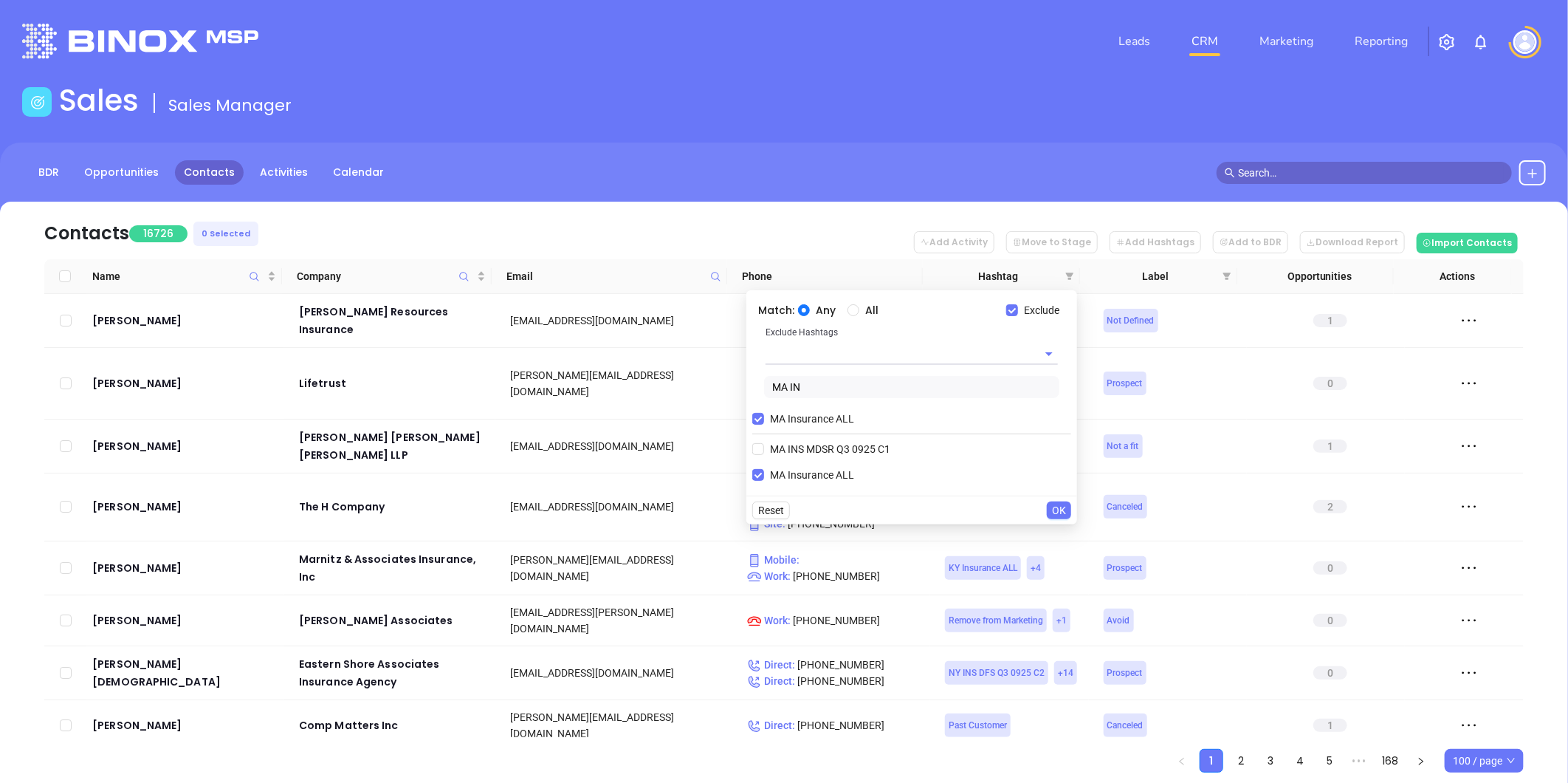
click at [793, 356] on input "text" at bounding box center [890, 353] width 251 height 21
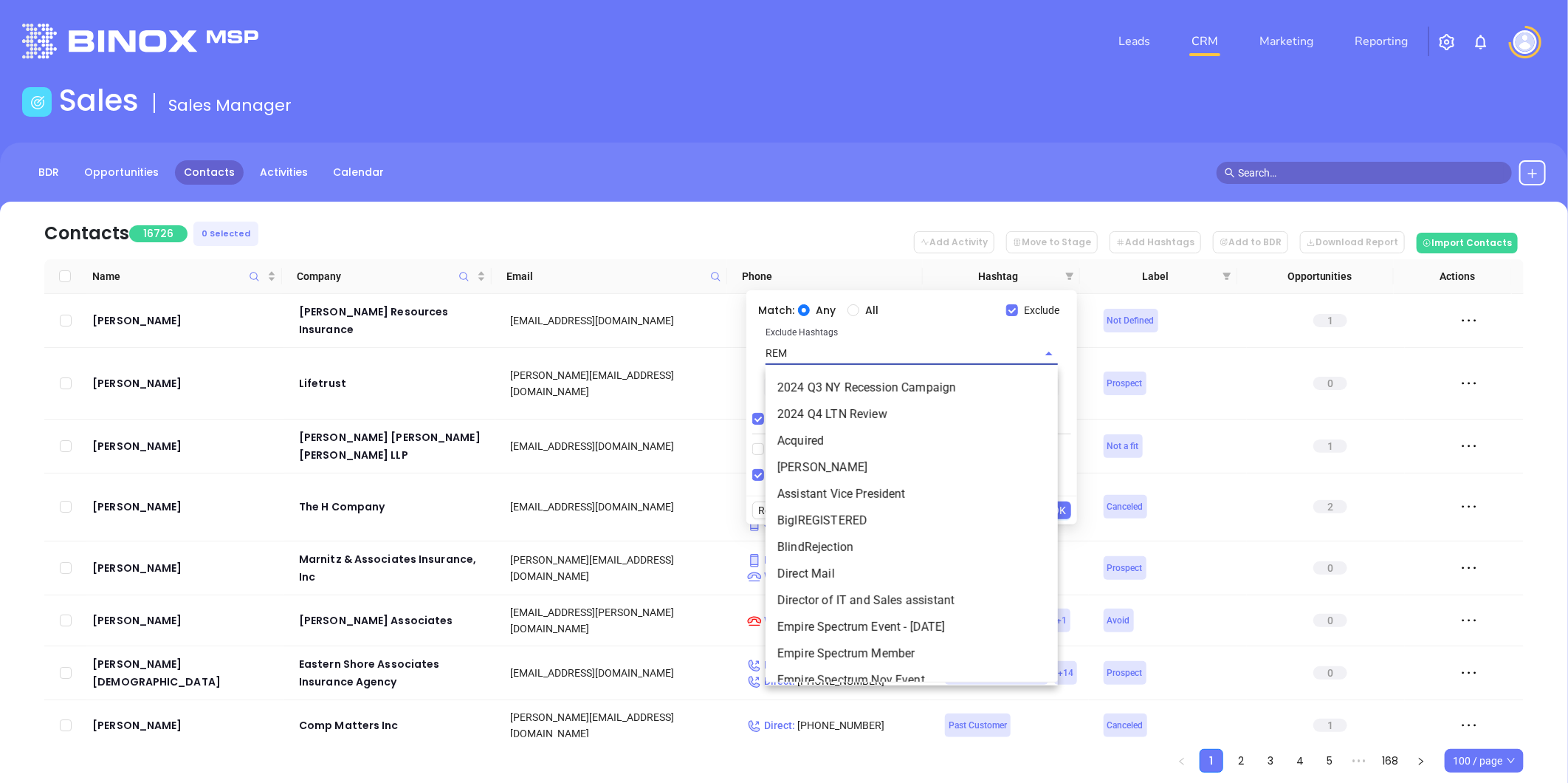
type input "REMO"
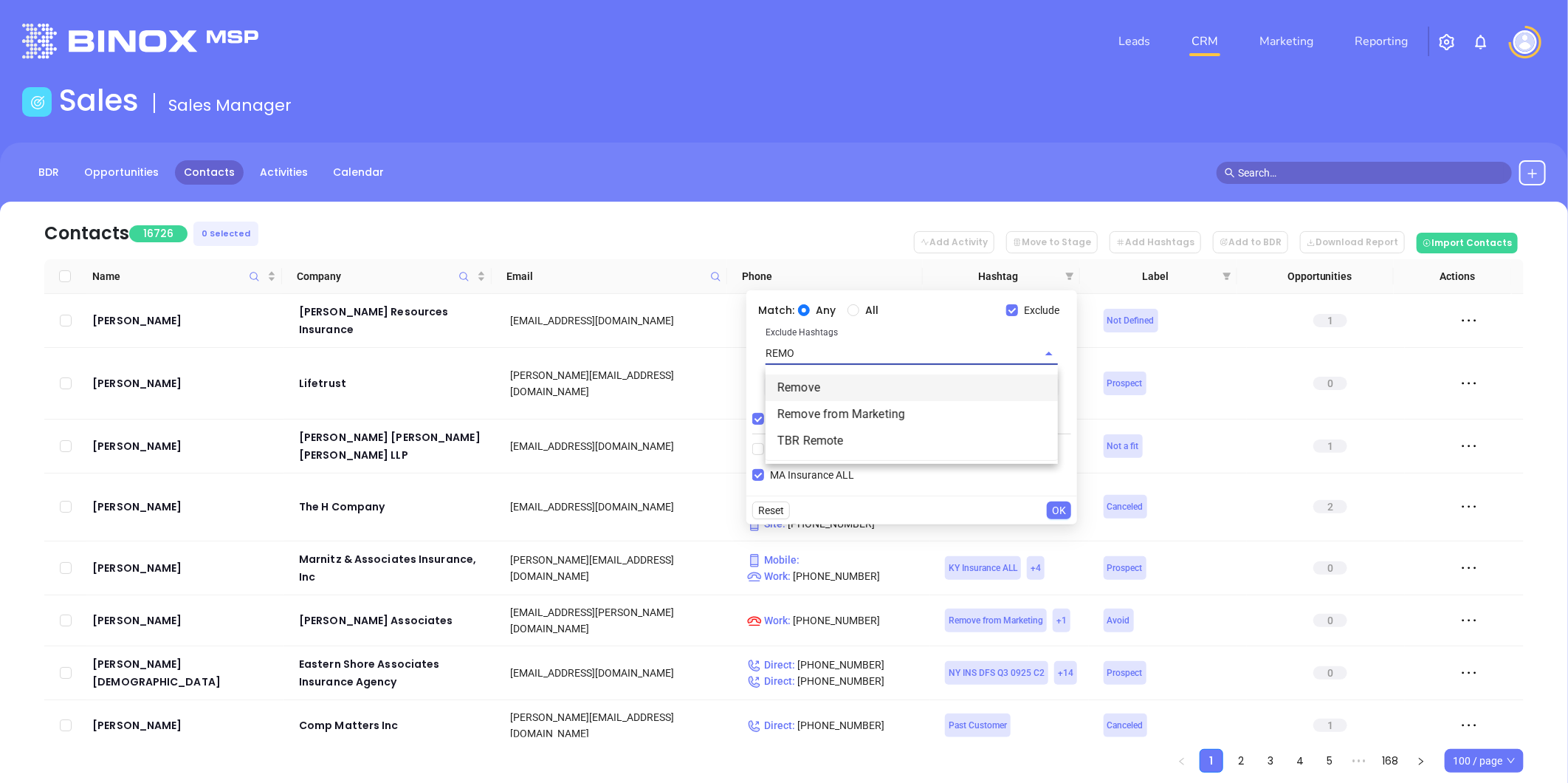
click at [795, 379] on li "Remove" at bounding box center [911, 388] width 293 height 27
type input "REMO"
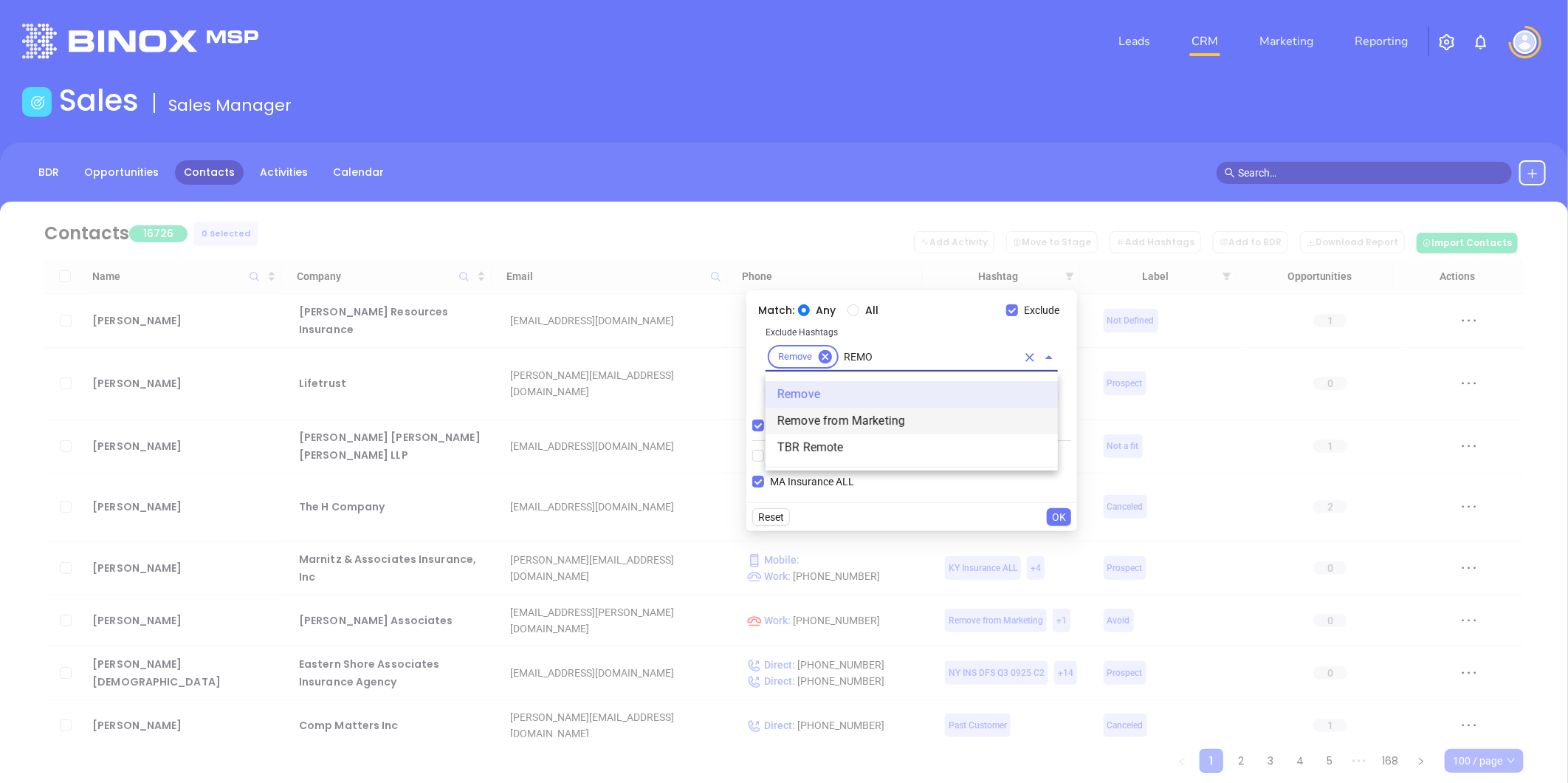
click at [825, 412] on li "Remove from Marketing" at bounding box center [911, 422] width 293 height 27
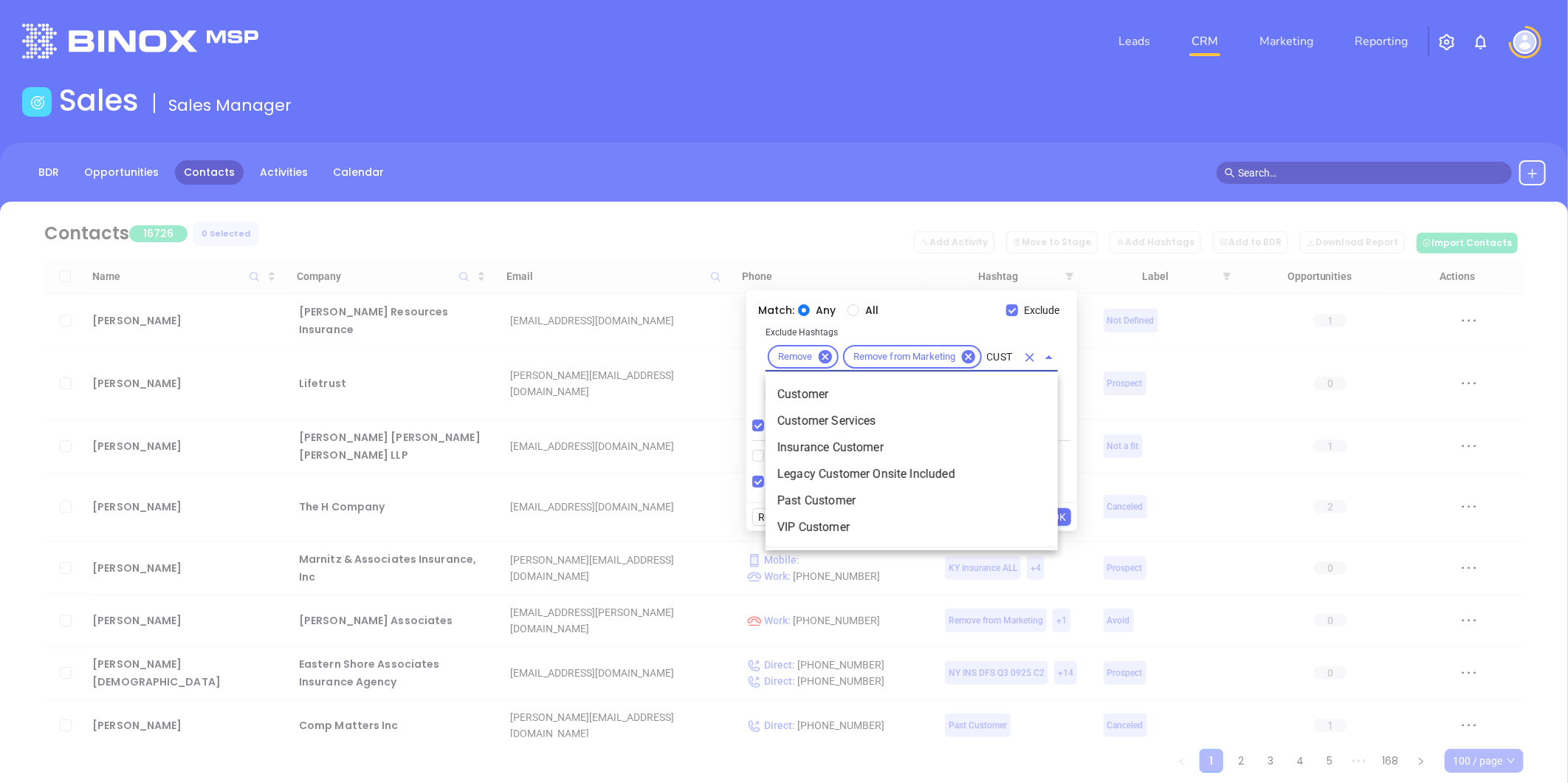
type input "CUSTO"
click at [809, 385] on li "Customer" at bounding box center [911, 395] width 293 height 27
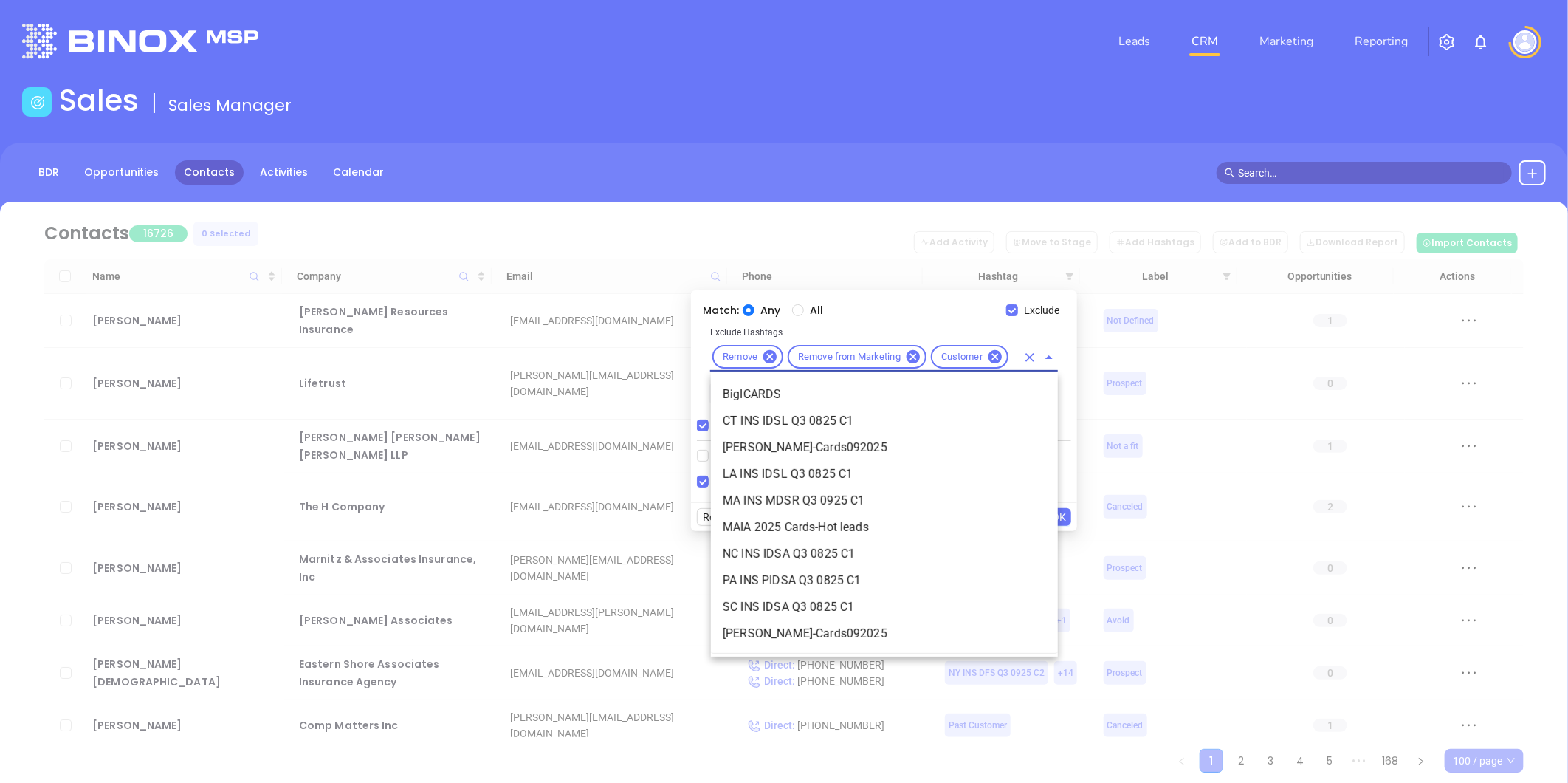
scroll to position [0, 18]
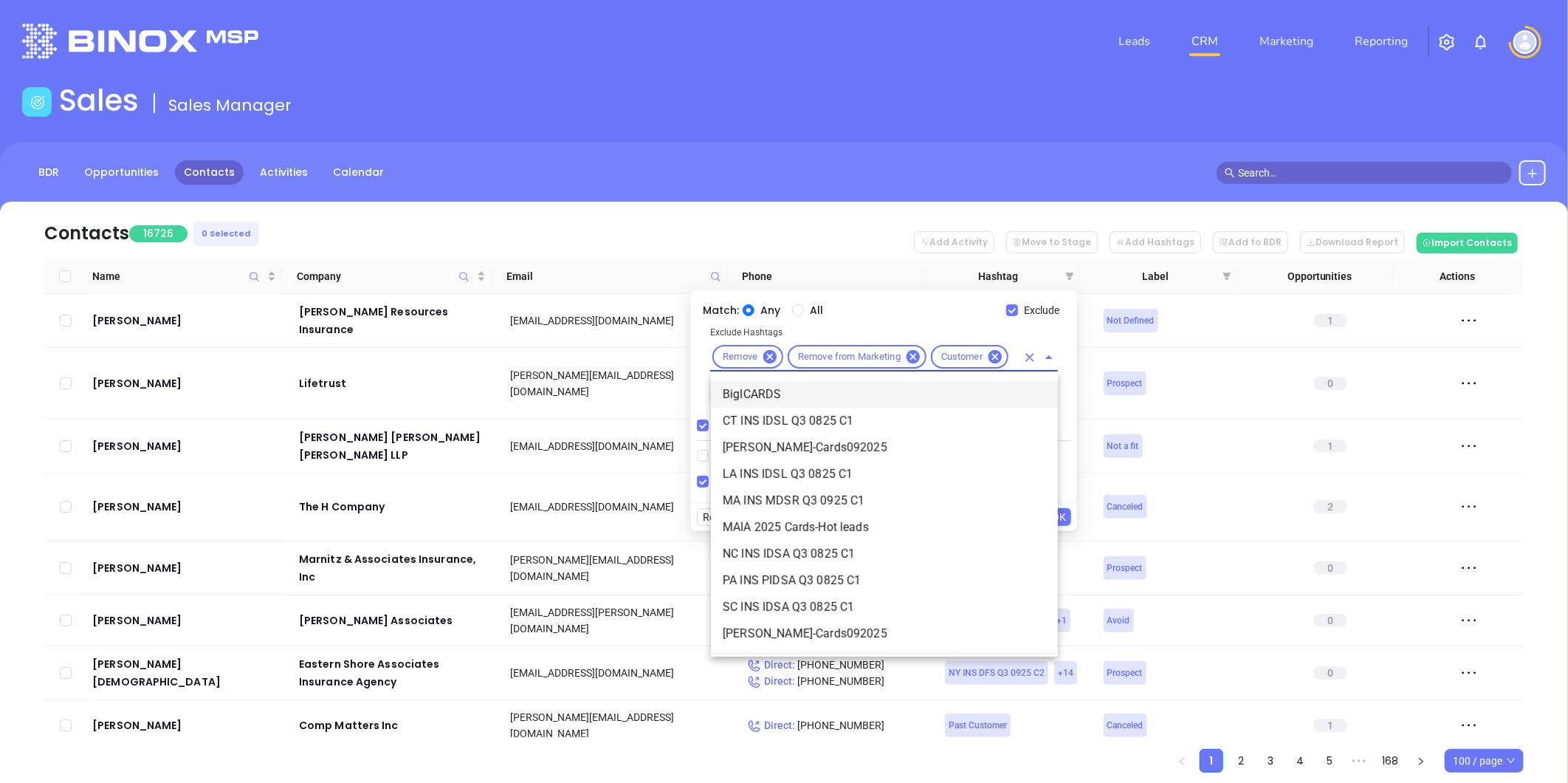
type input "D"
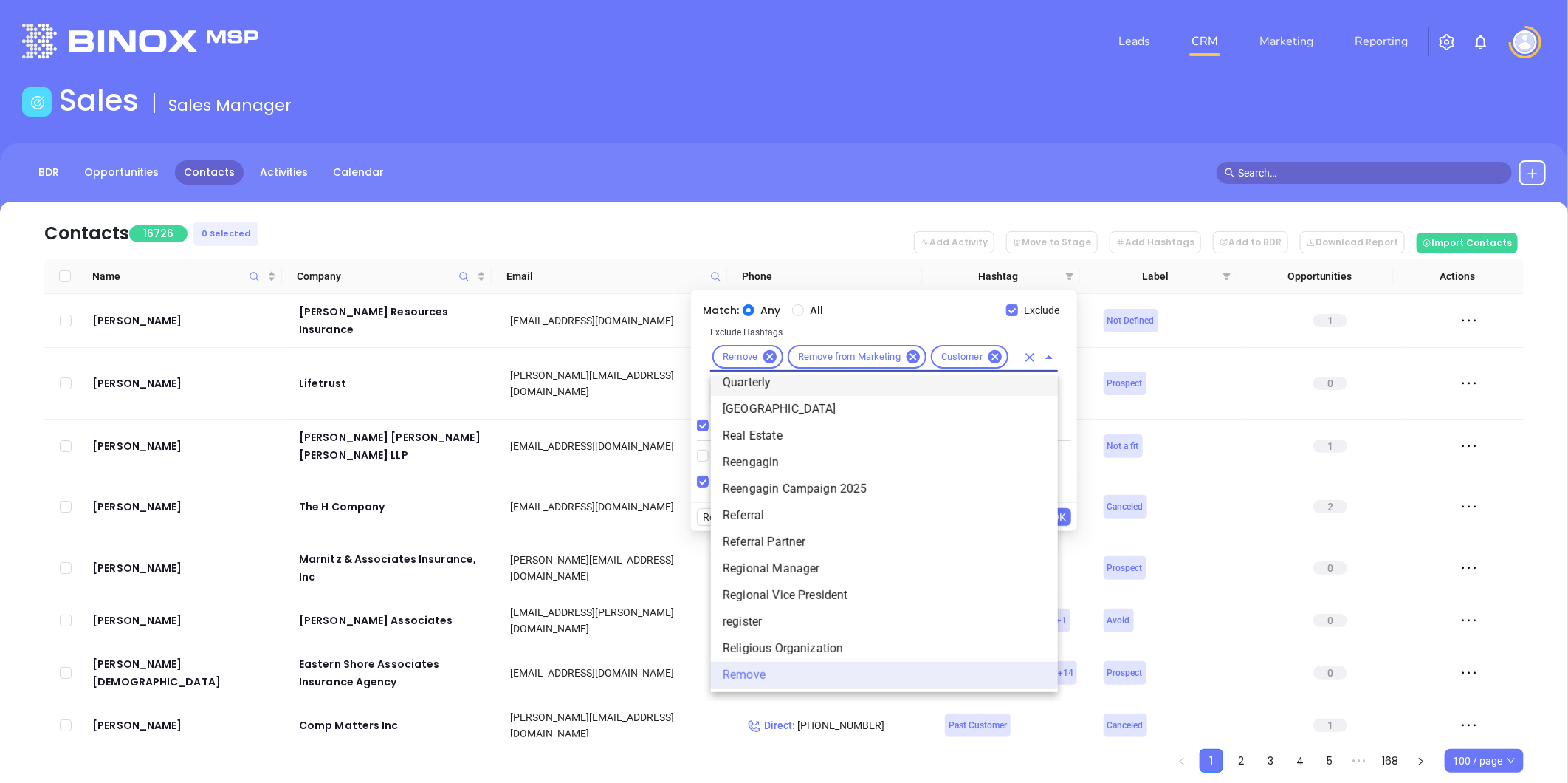
scroll to position [0, 0]
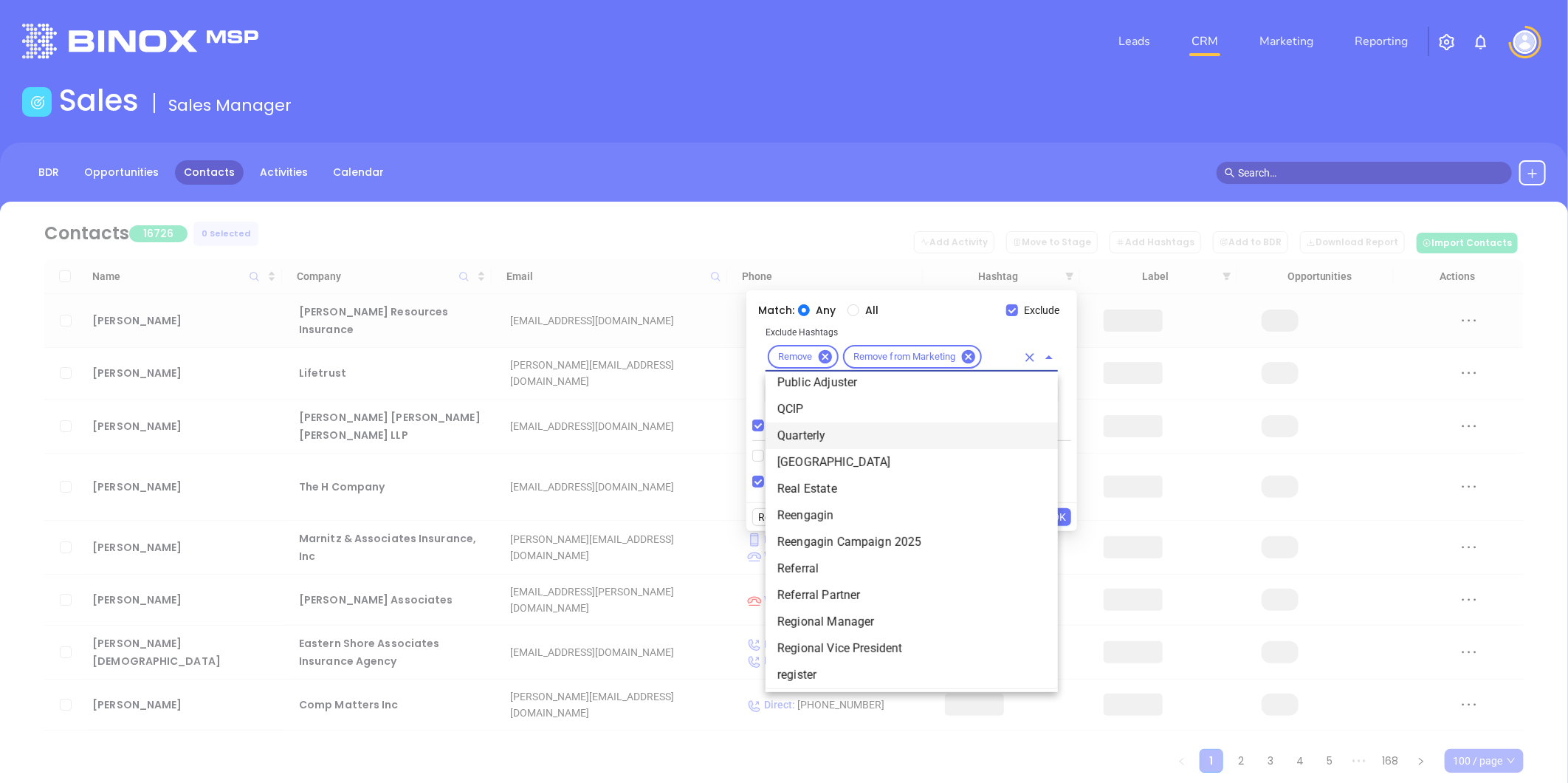
click at [991, 353] on input "text" at bounding box center [1001, 357] width 32 height 18
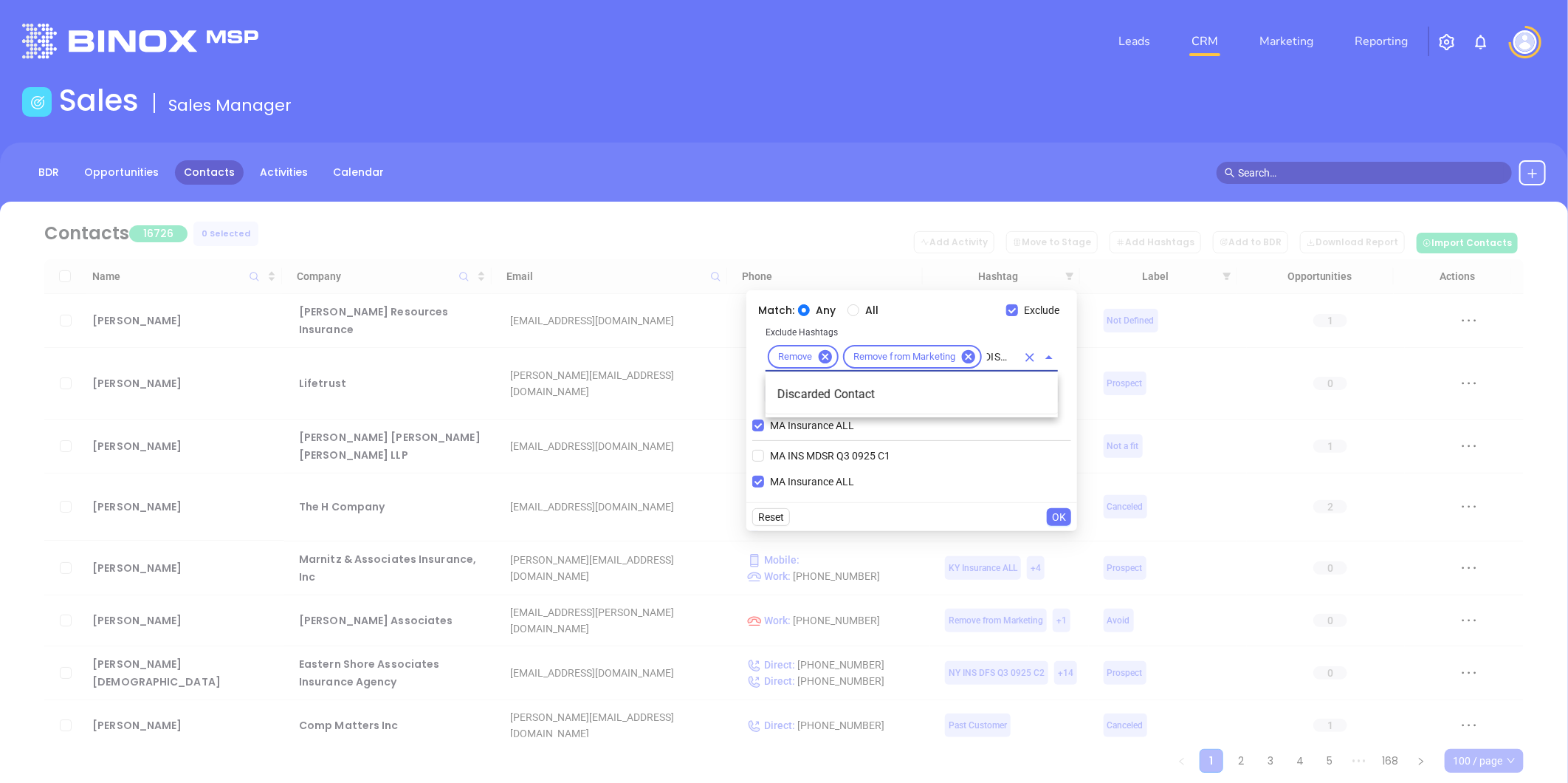
type input "DISCAR"
click at [853, 395] on li "Discarded Contact" at bounding box center [911, 395] width 293 height 27
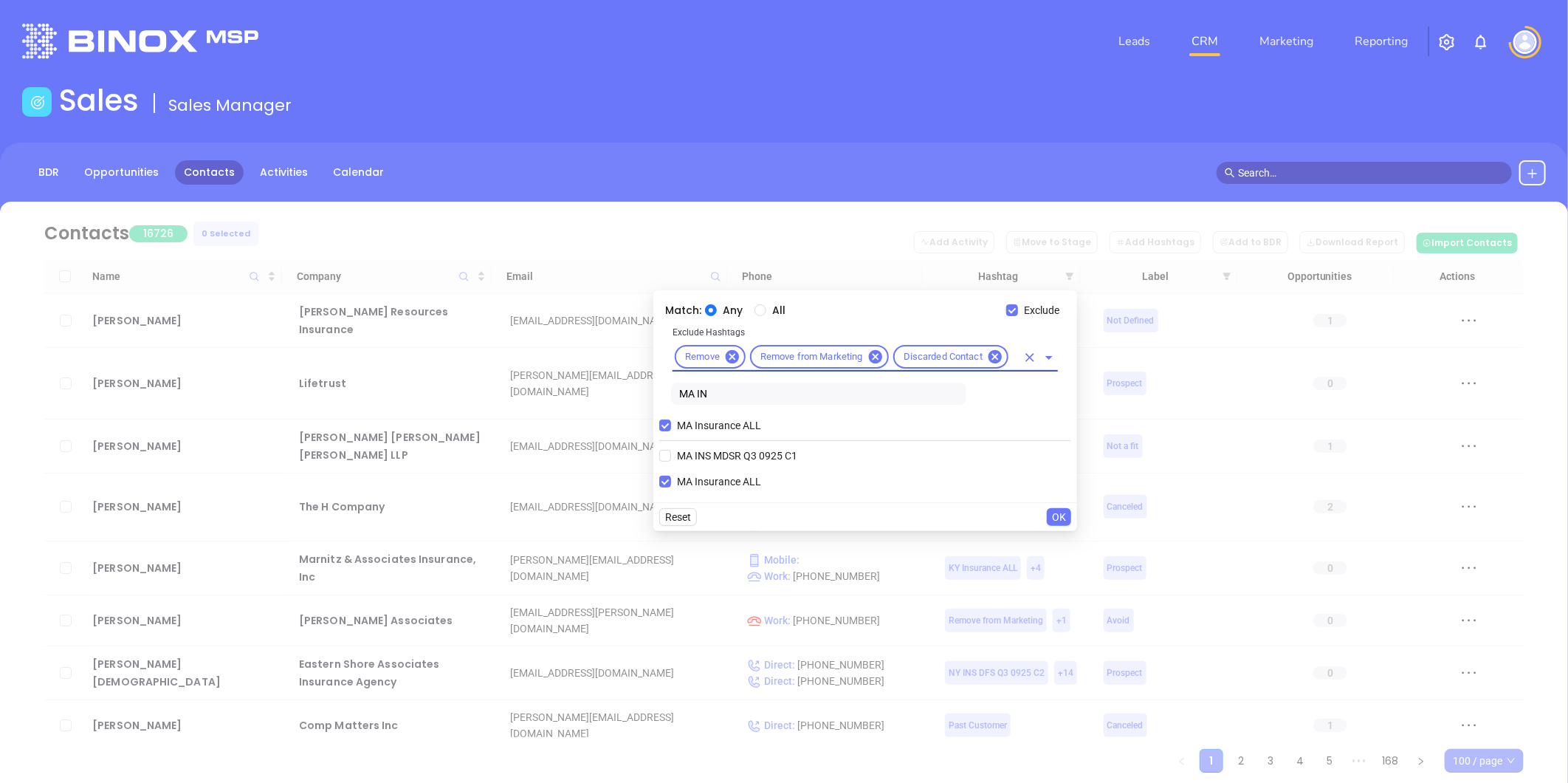
scroll to position [0, 0]
type input "NOT A"
click at [710, 394] on li "Not a fit" at bounding box center [866, 395] width 385 height 27
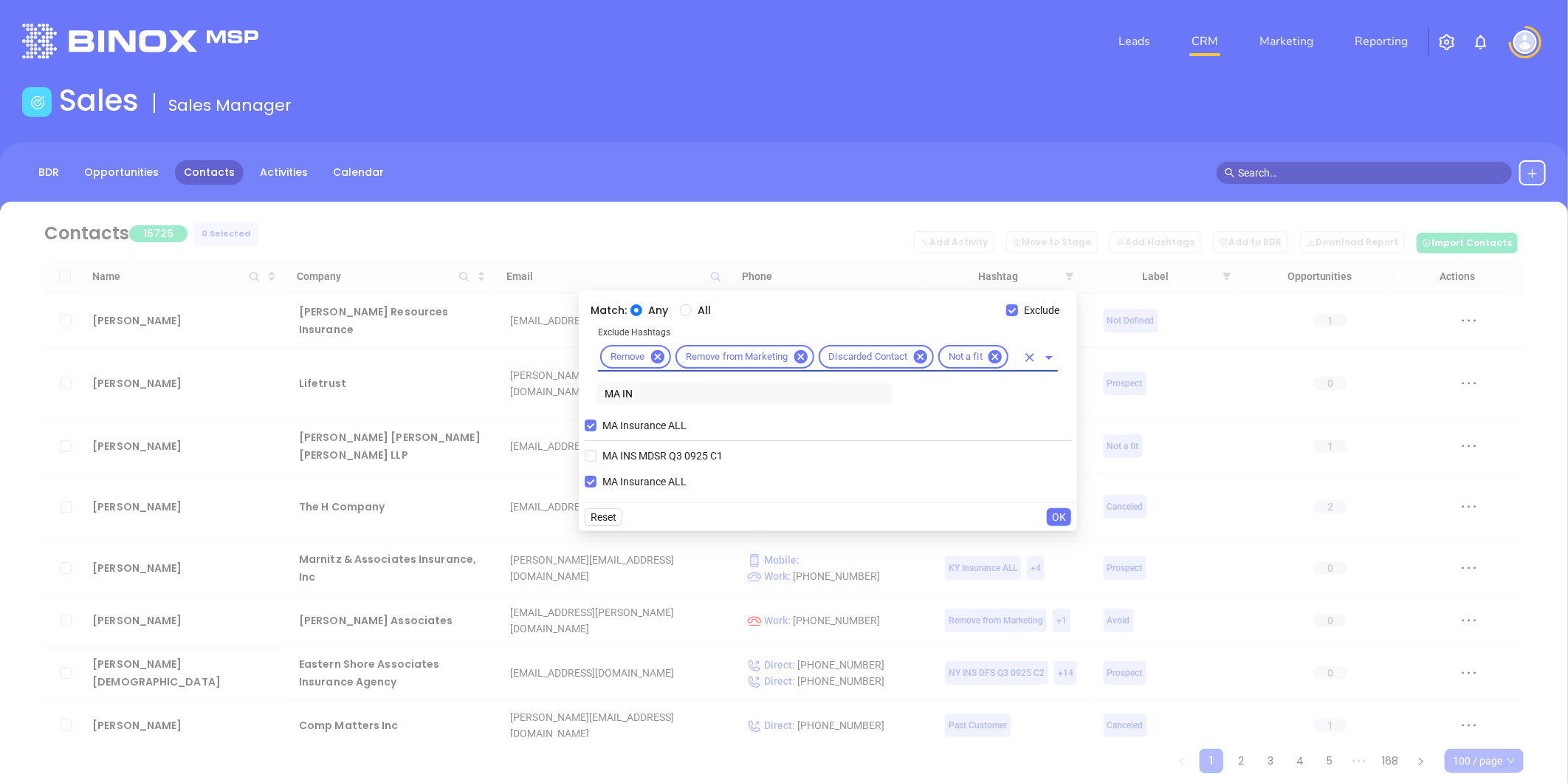
scroll to position [0, 0]
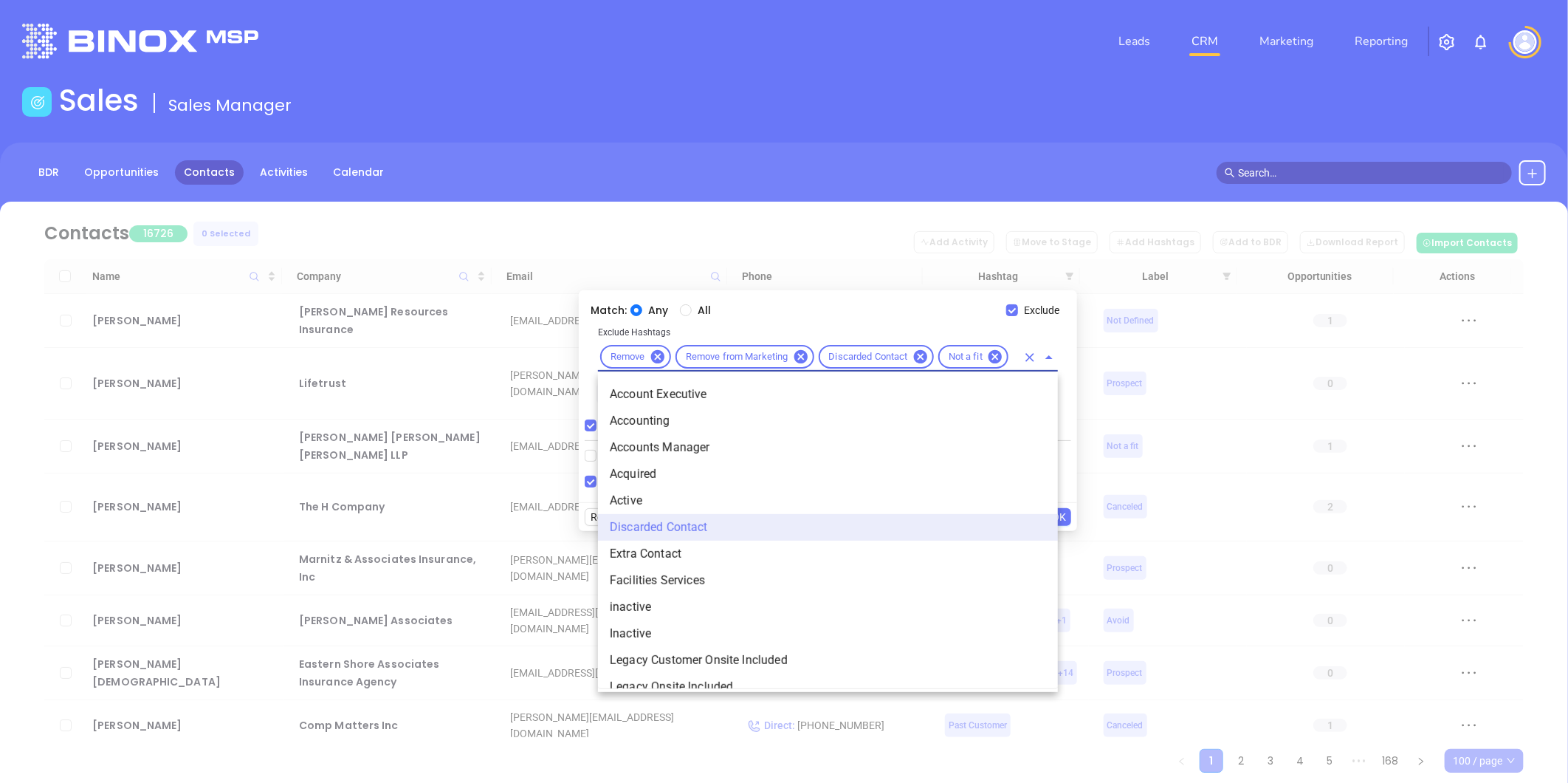
type input "ACQ"
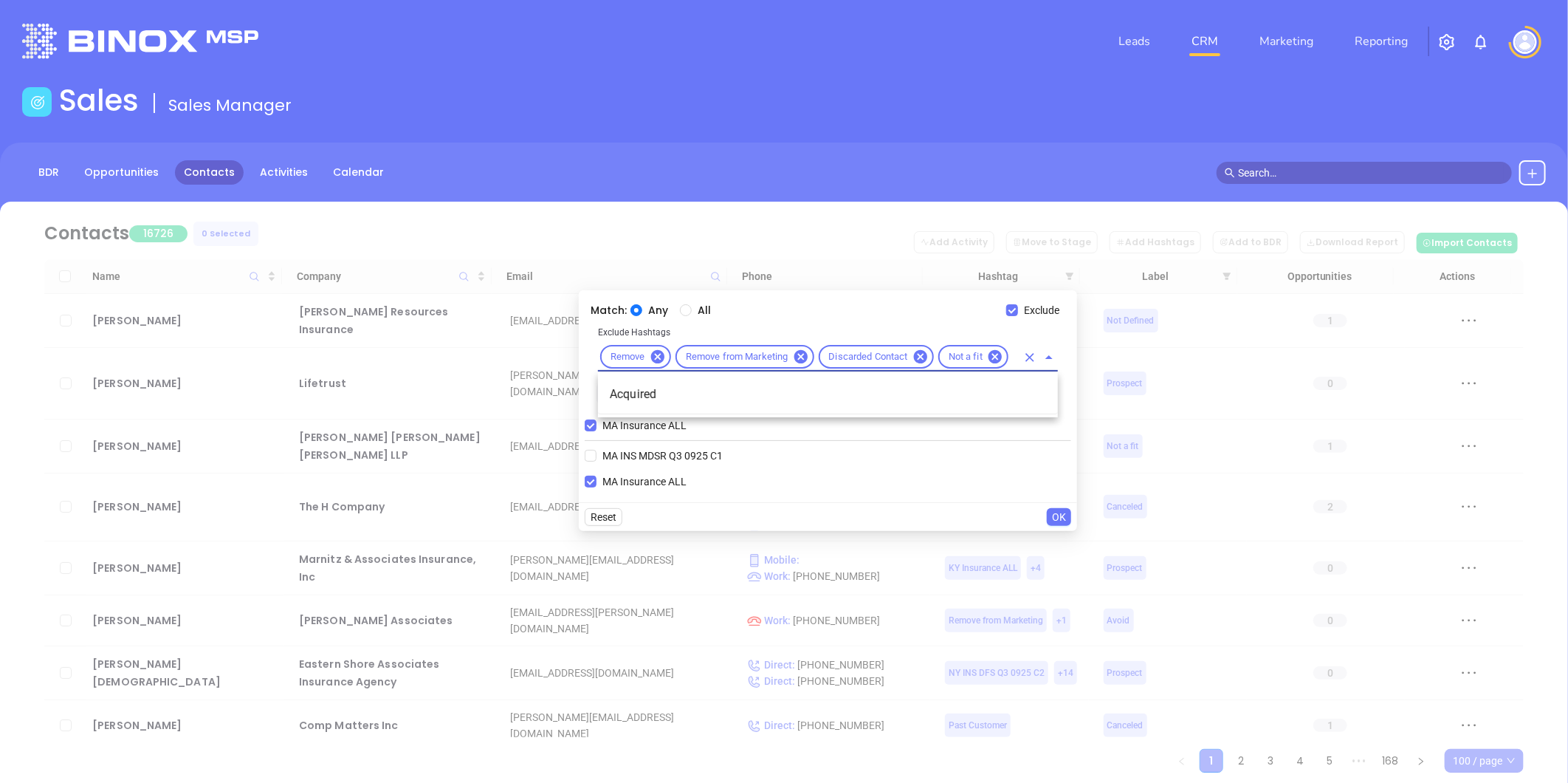
click at [710, 394] on li "Acquired" at bounding box center [828, 395] width 460 height 27
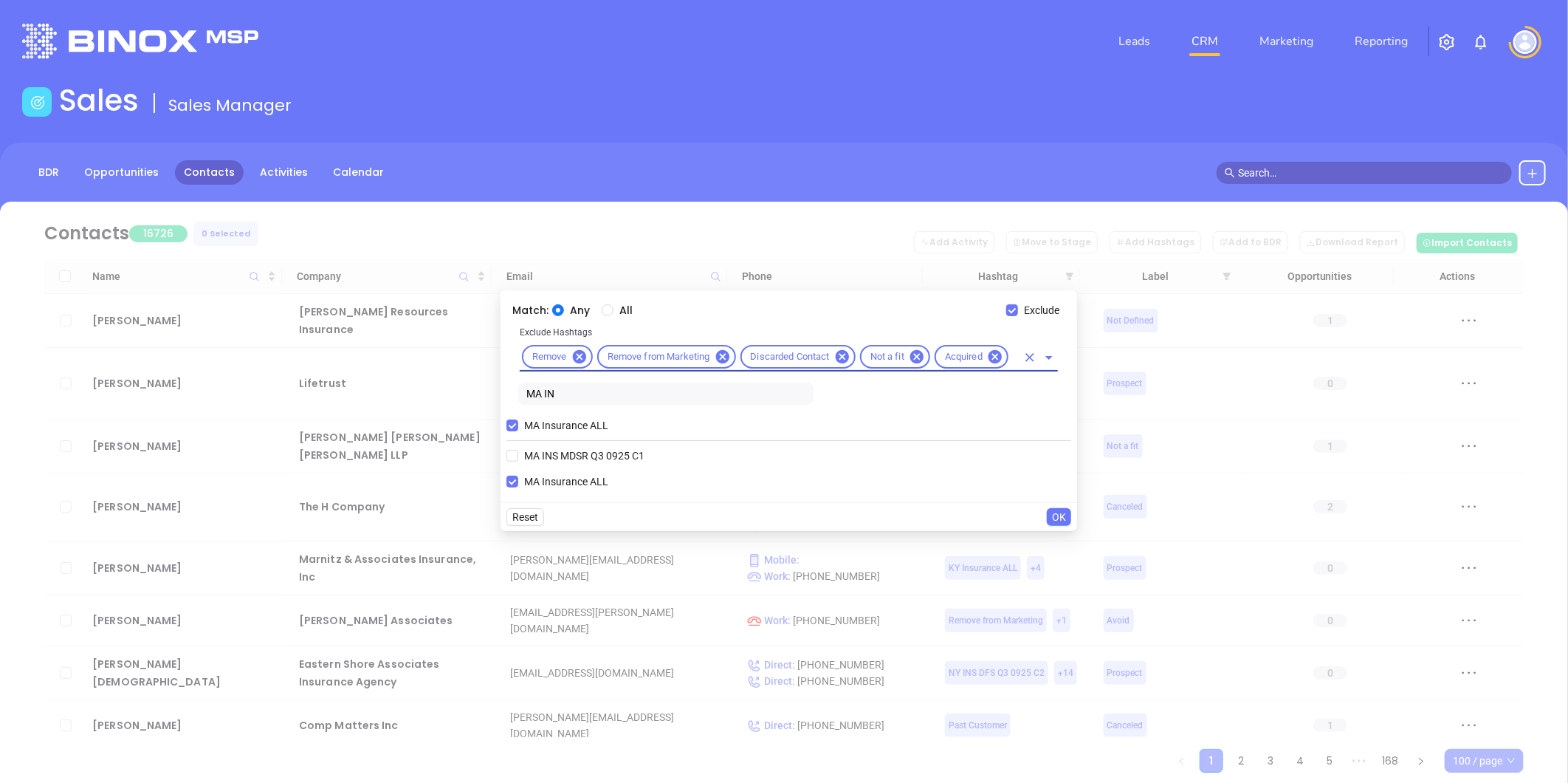
scroll to position [0, 0]
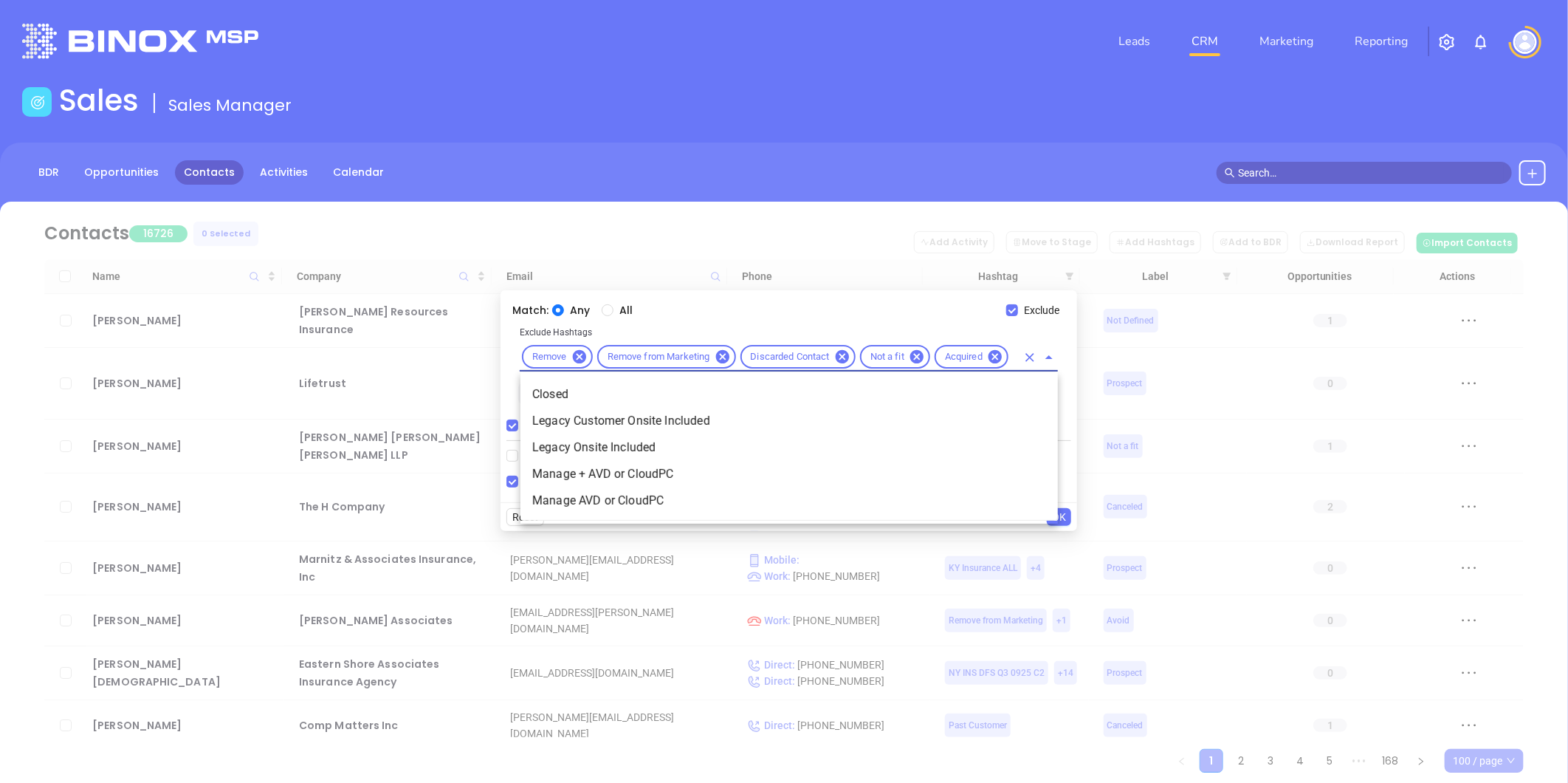
type input "CLO"
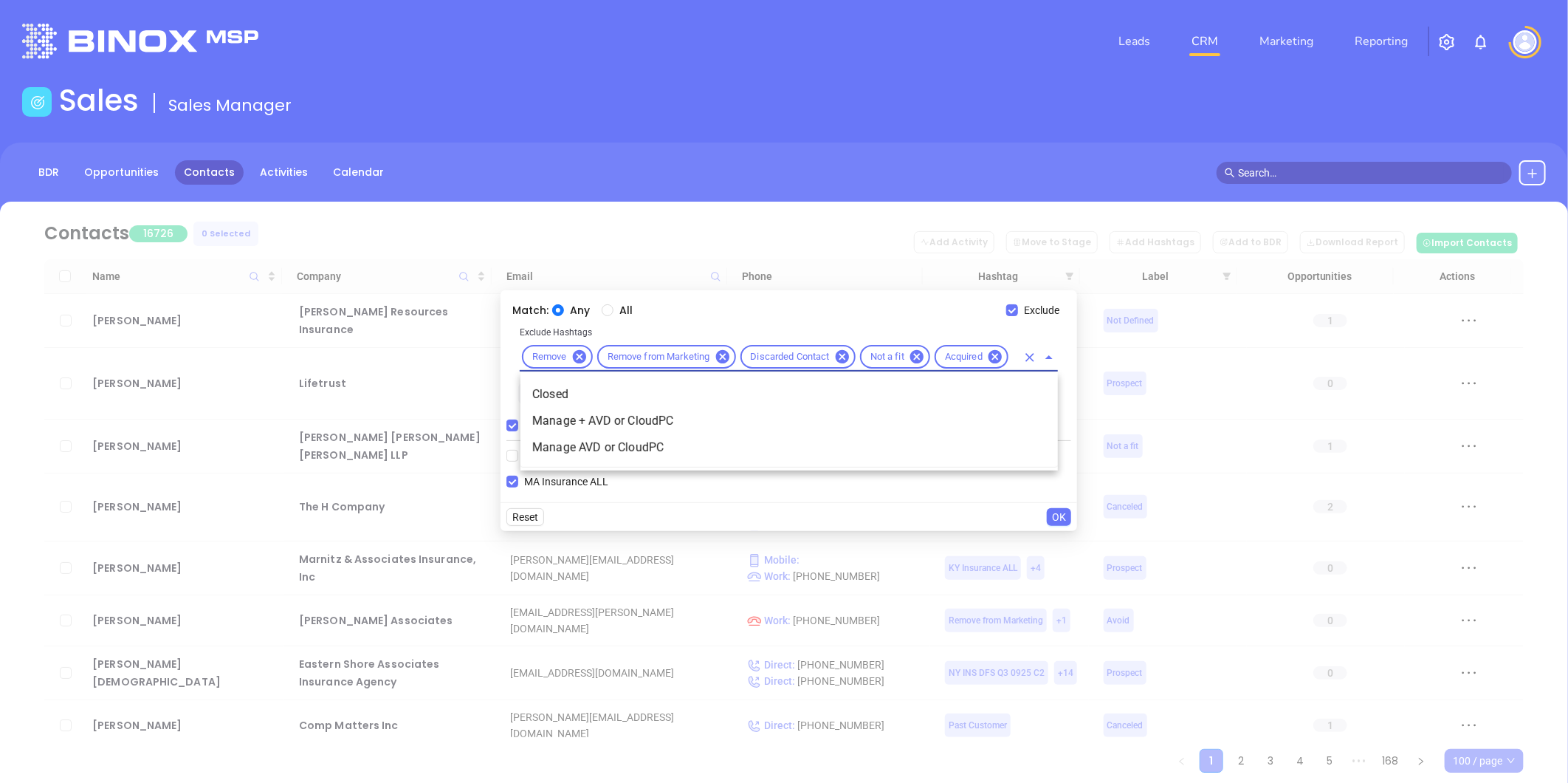
scroll to position [0, 18]
click at [563, 388] on li "Closed" at bounding box center [789, 395] width 538 height 27
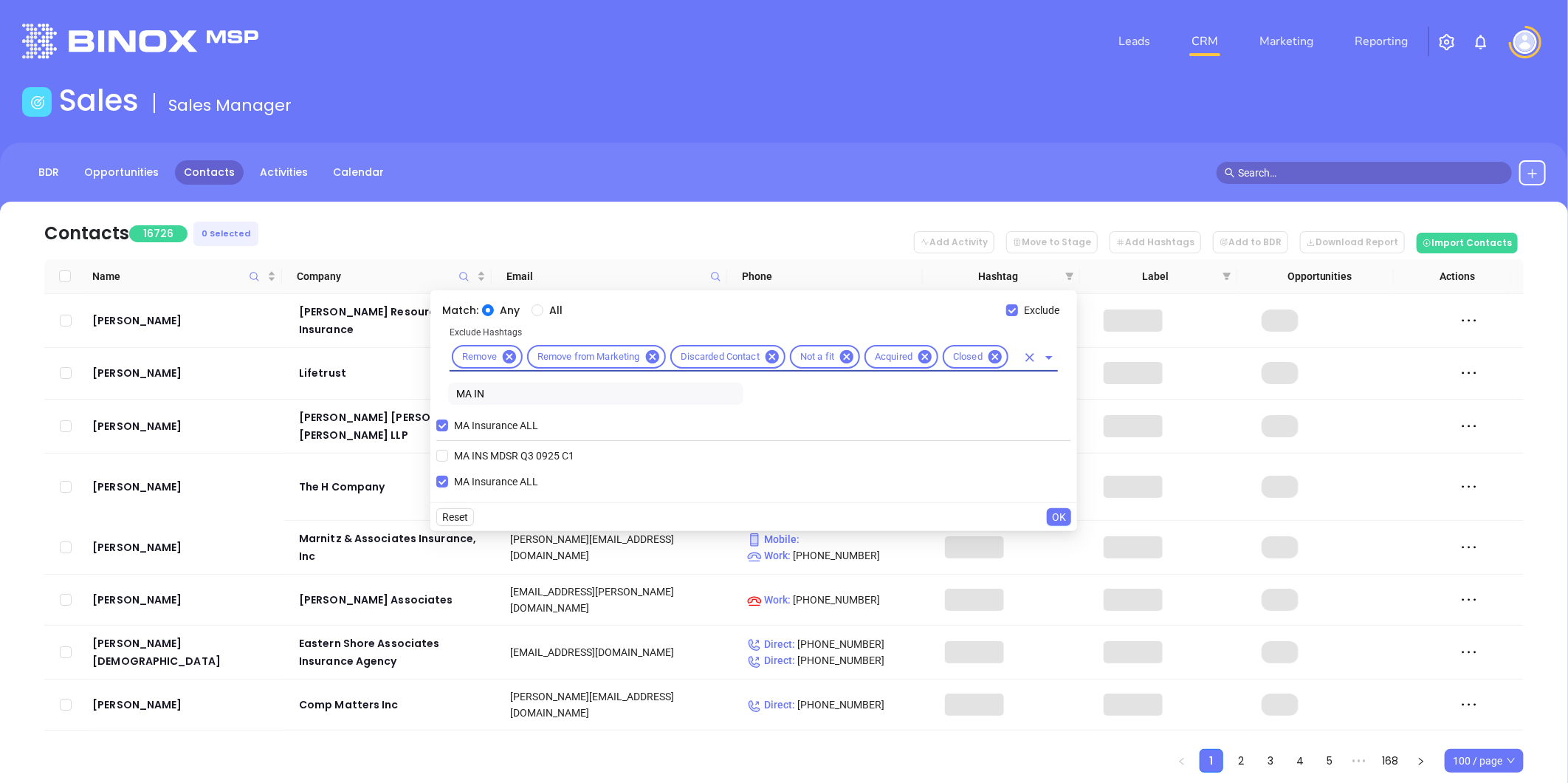
scroll to position [0, 0]
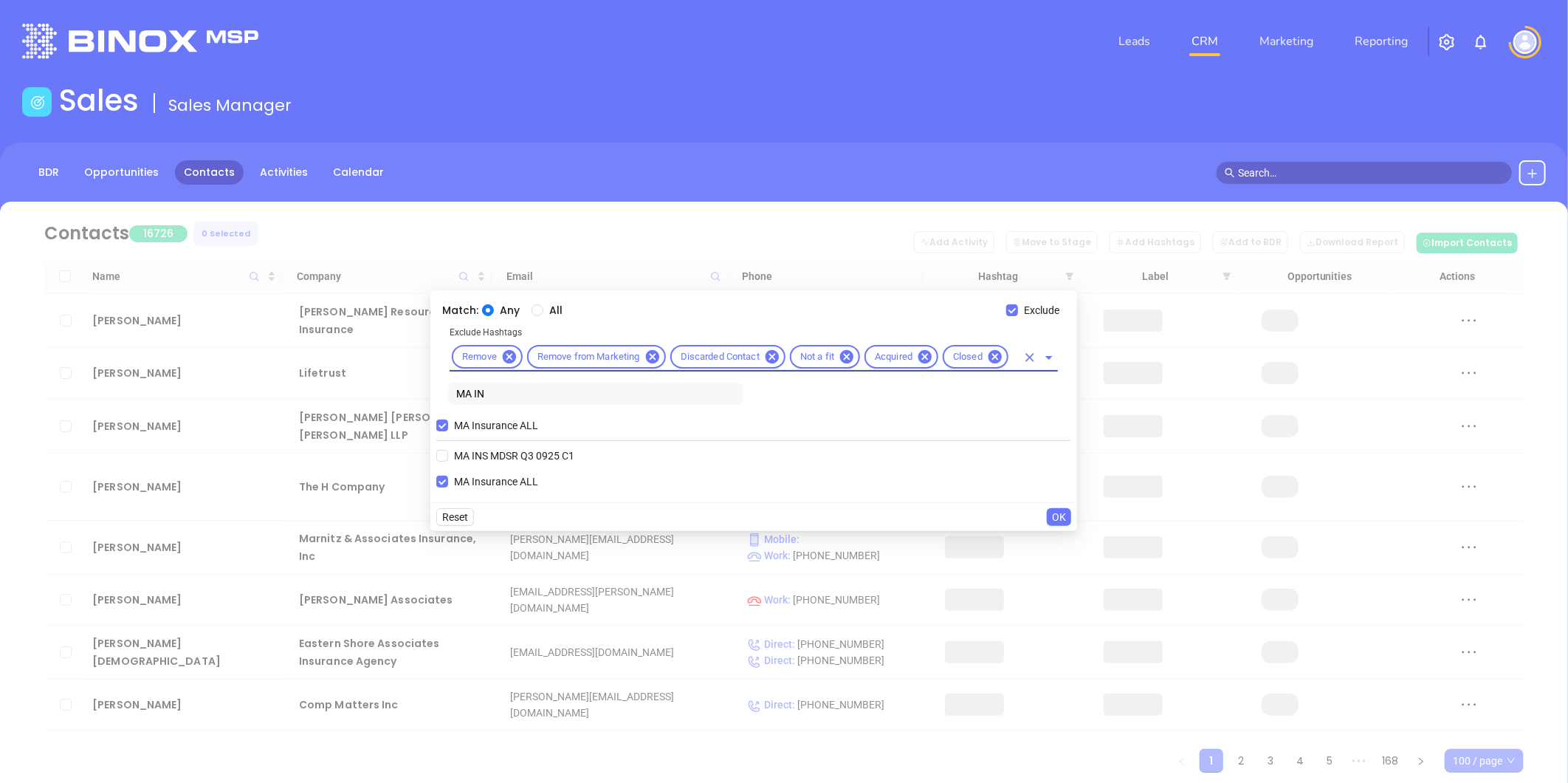
click at [1014, 358] on input "text" at bounding box center [1014, 357] width 6 height 18
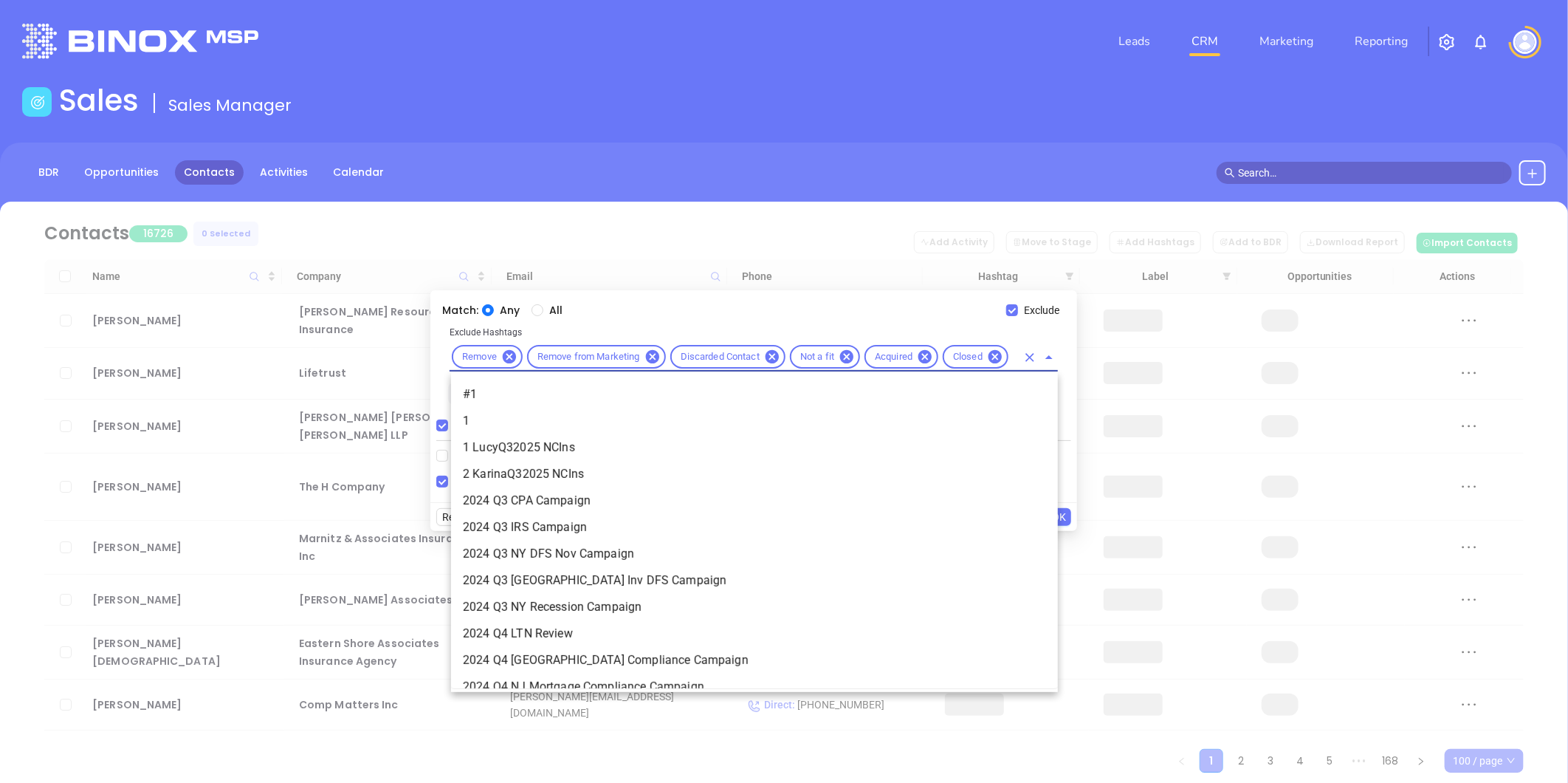
type input "BRON"
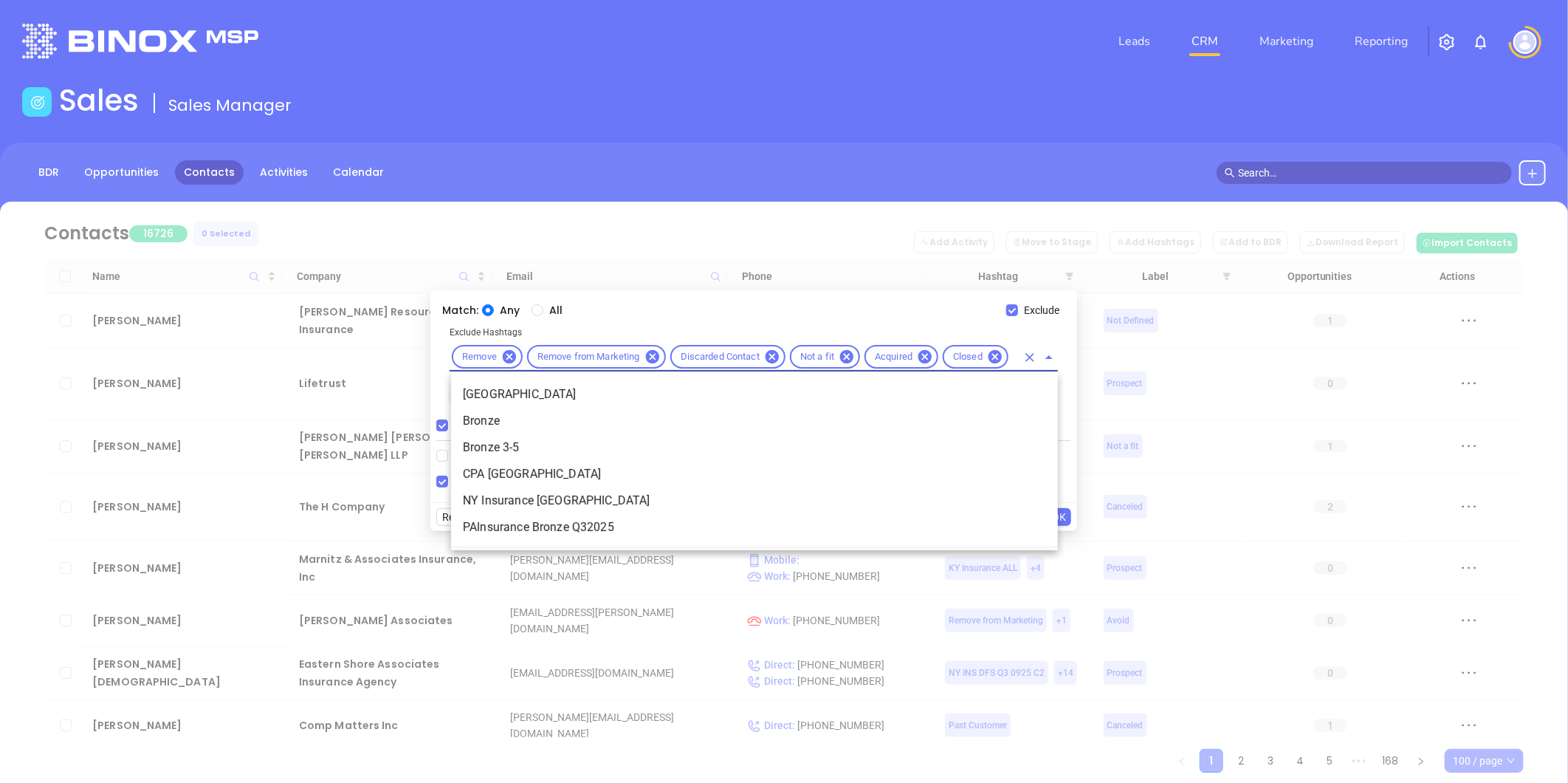
scroll to position [0, 26]
drag, startPoint x: 1014, startPoint y: 358, endPoint x: 510, endPoint y: 447, distance: 511.8
click at [510, 447] on li "Bronze 3-5" at bounding box center [754, 448] width 607 height 27
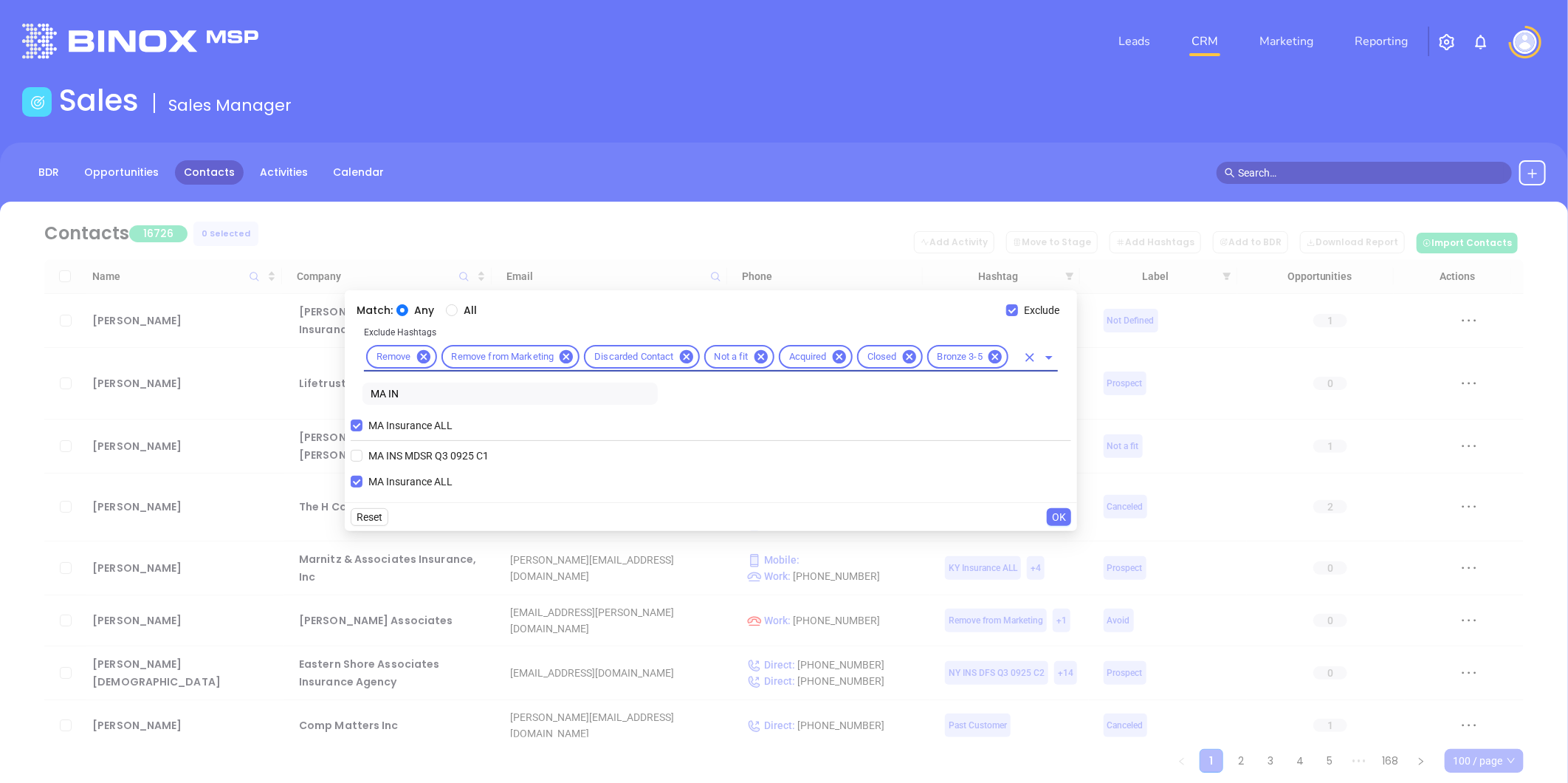
scroll to position [0, 0]
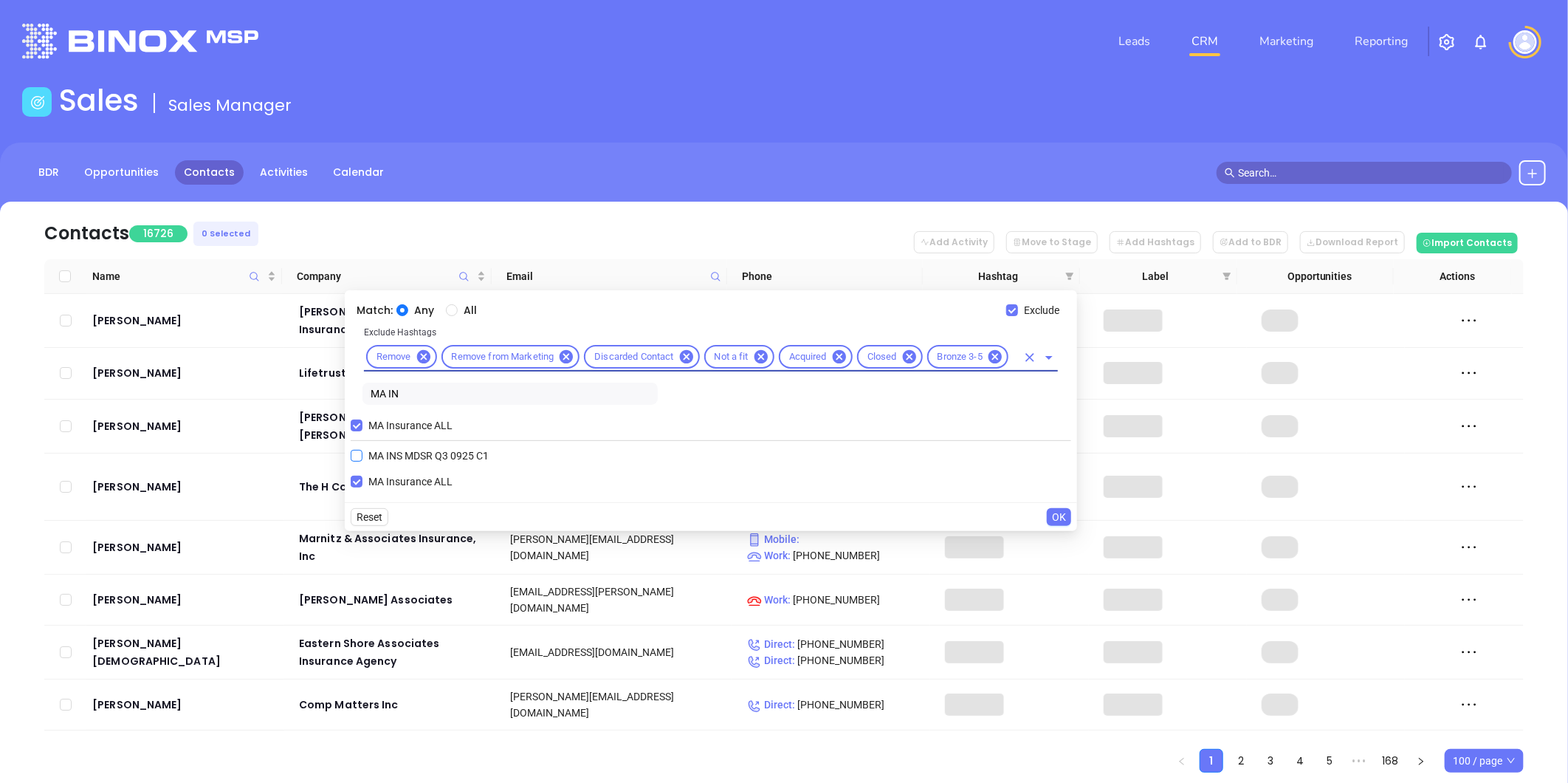
type input "B"
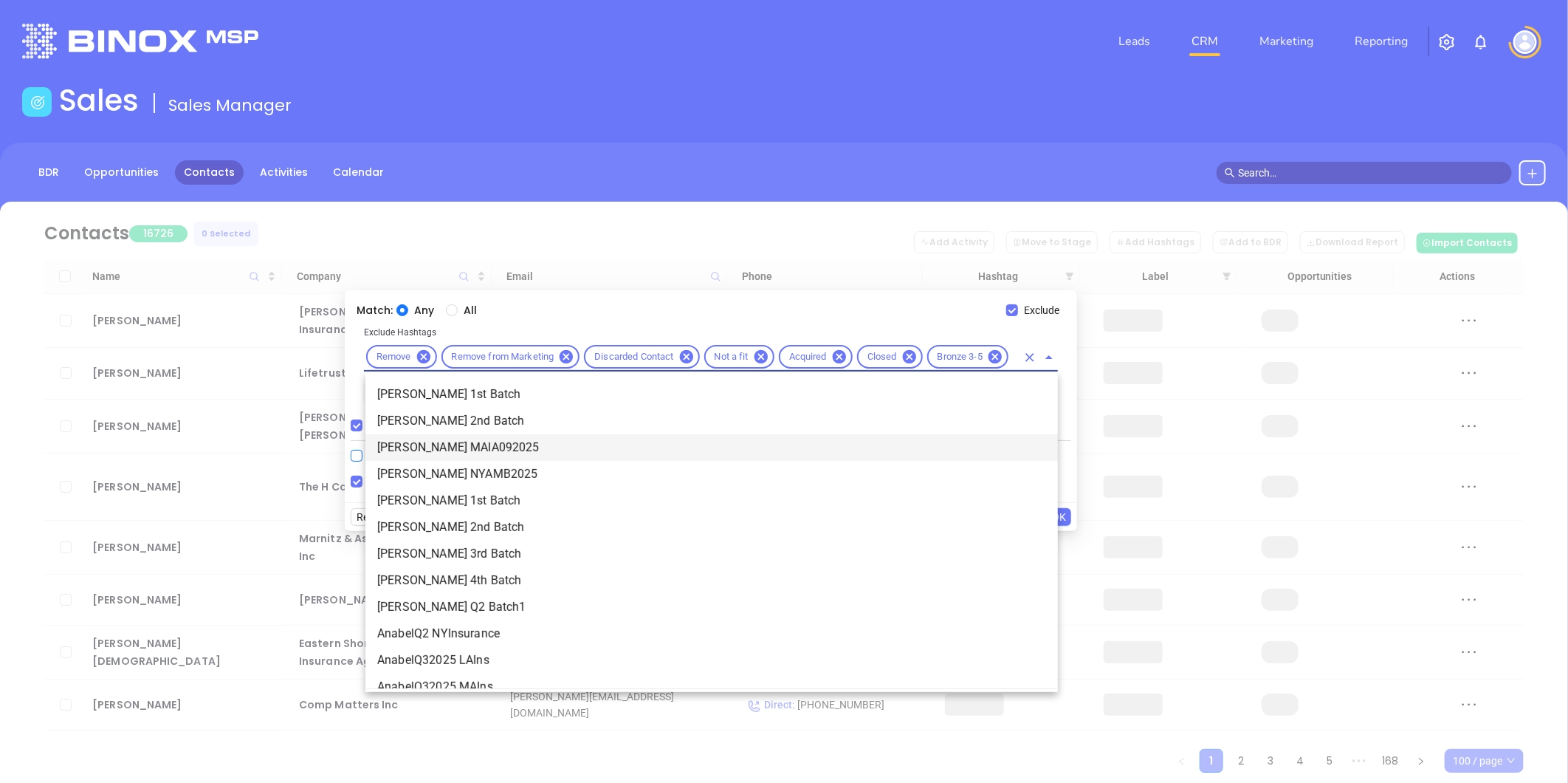
type input "COP"
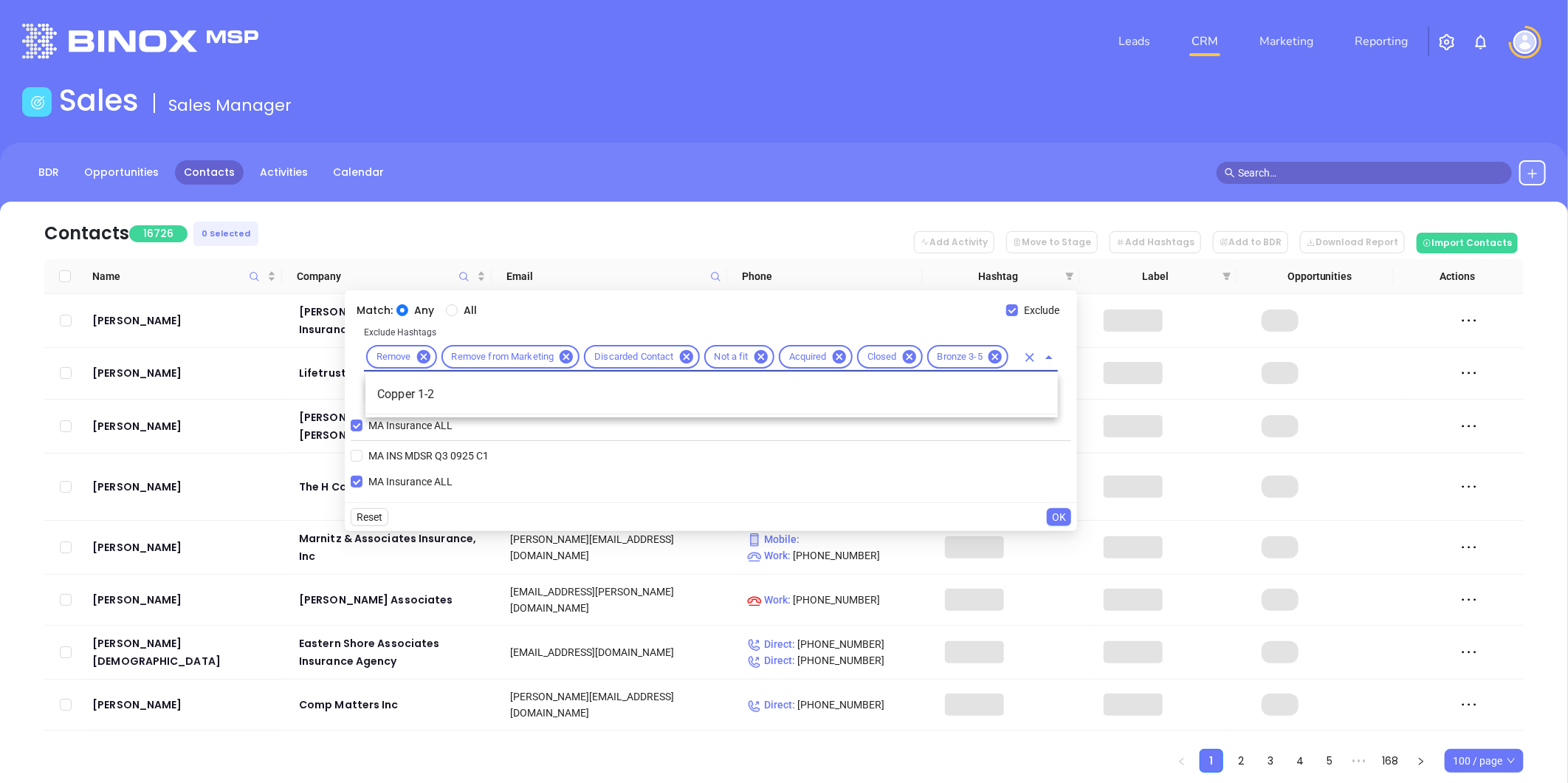
click at [430, 393] on li "Copper 1-2" at bounding box center [711, 395] width 693 height 27
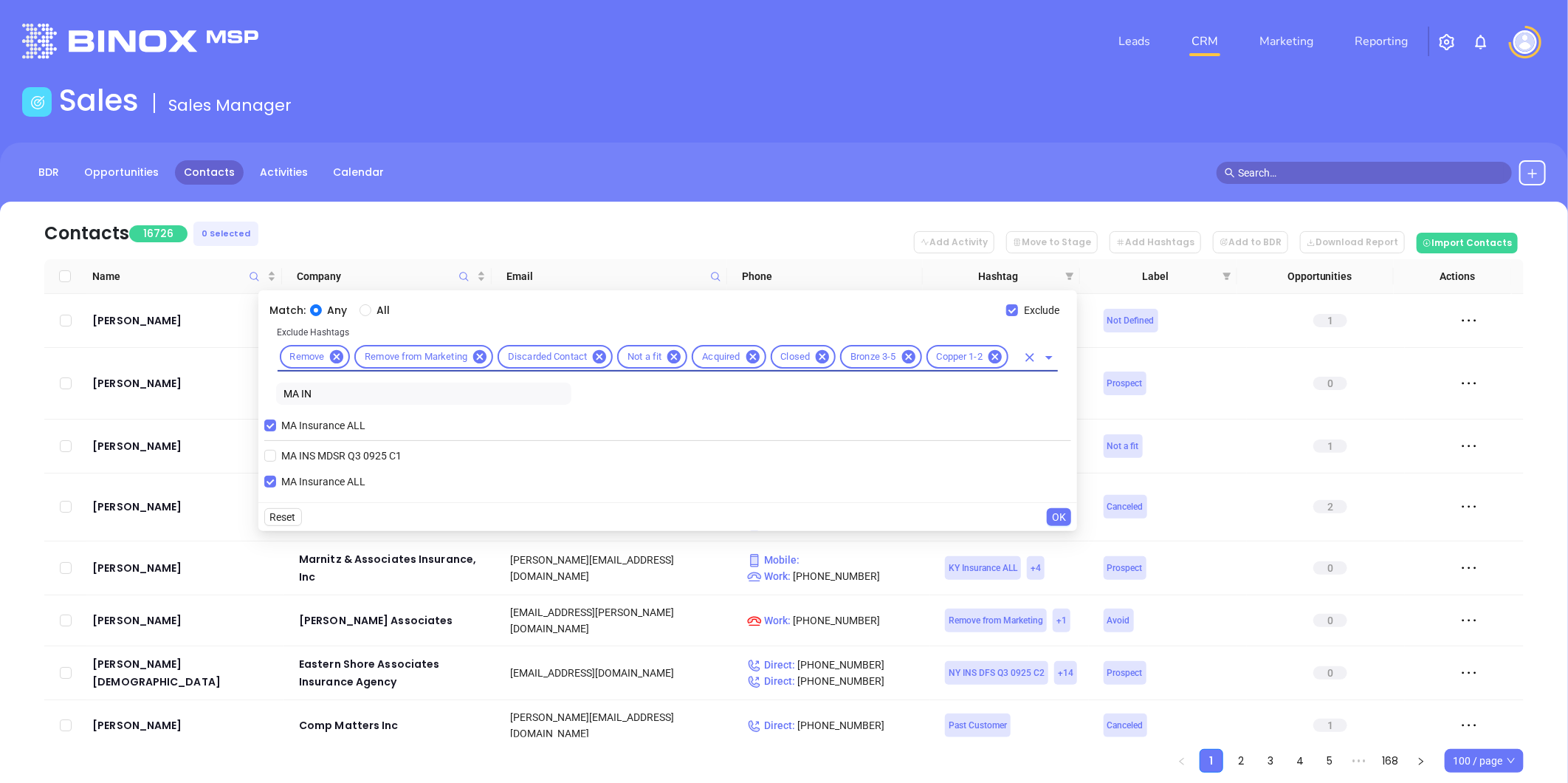
click at [1065, 513] on span "OK" at bounding box center [1059, 517] width 14 height 16
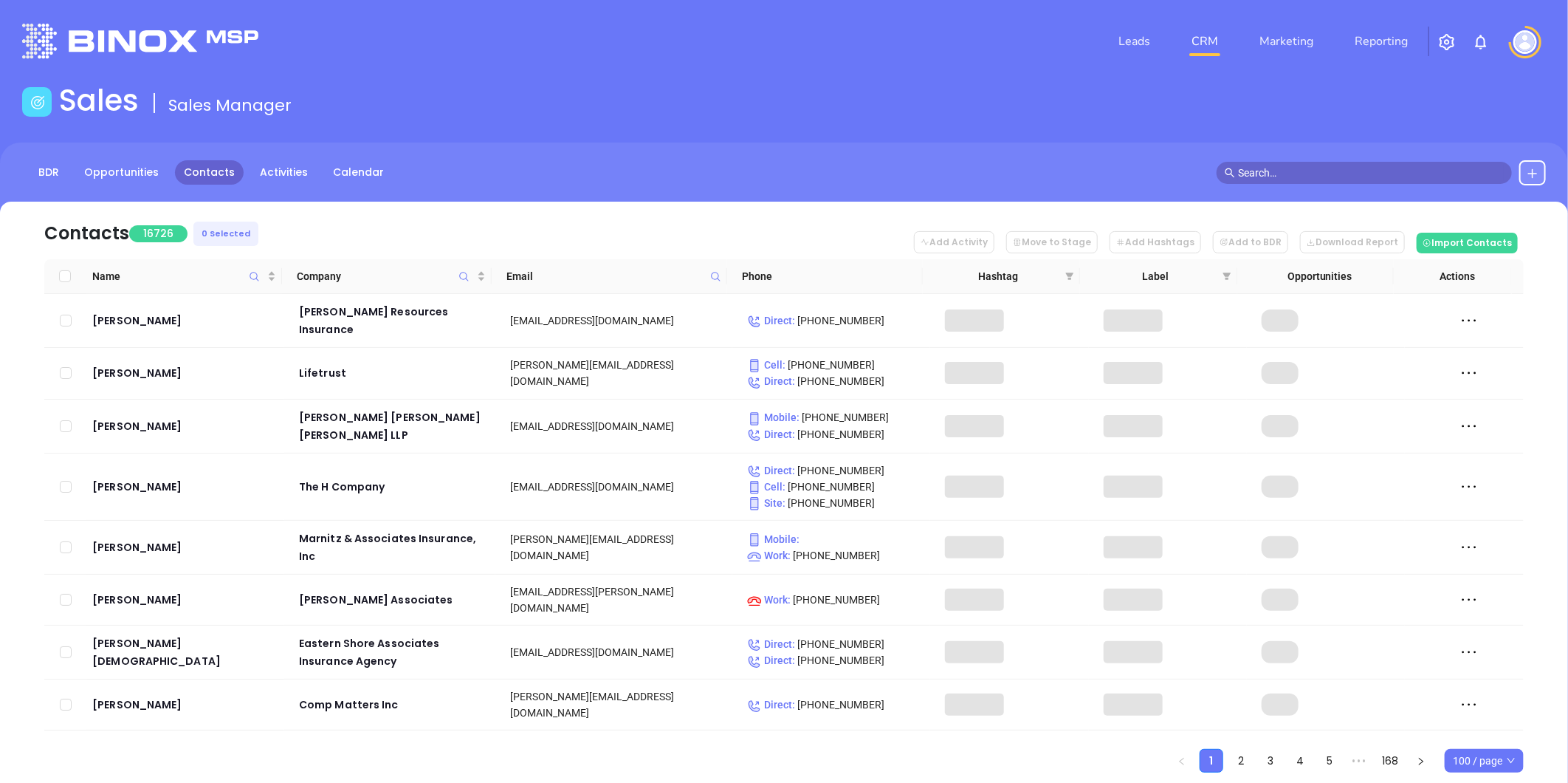
click at [1072, 270] on span at bounding box center [1069, 276] width 14 height 22
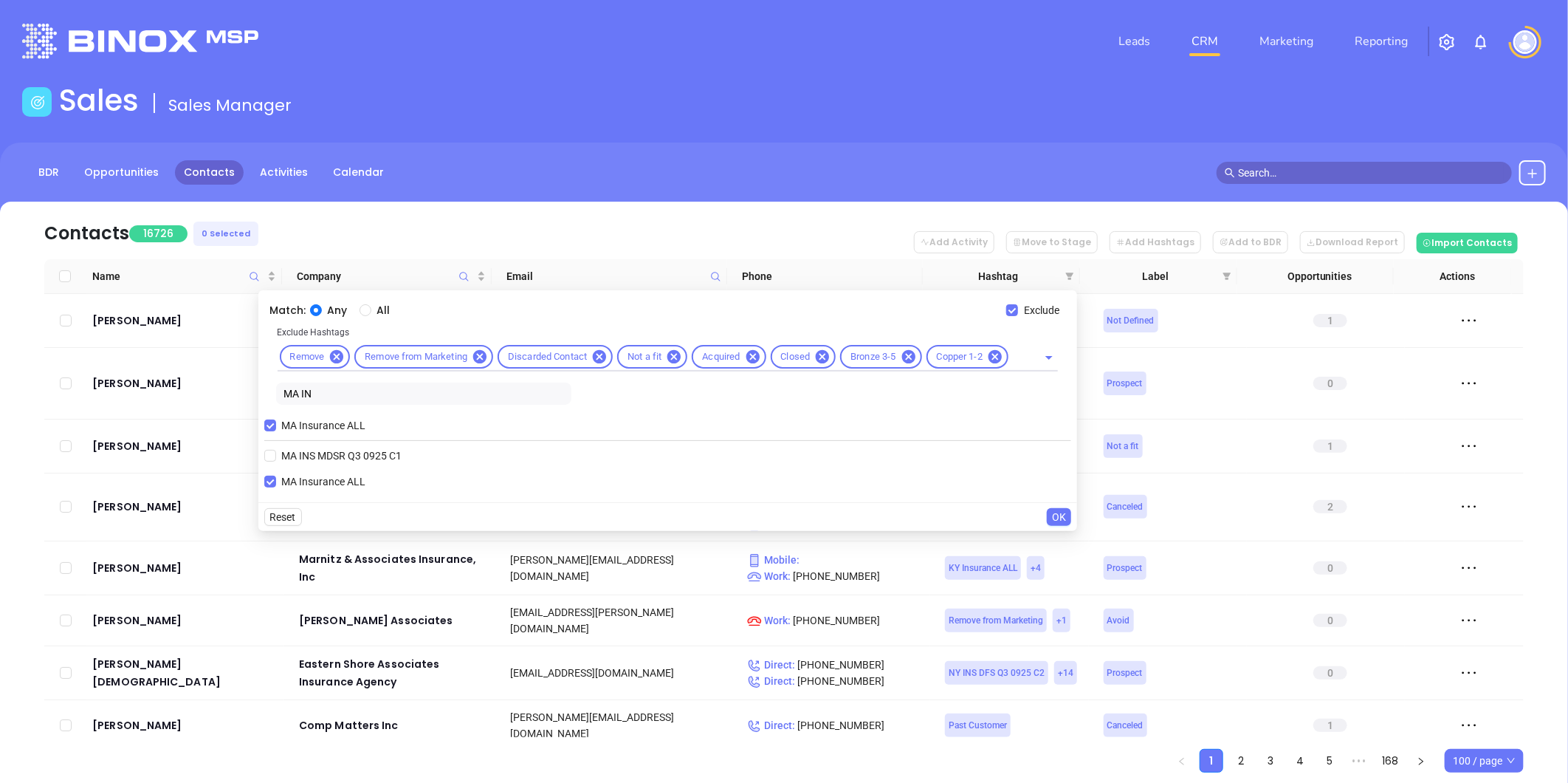
click at [1054, 511] on span "OK" at bounding box center [1059, 517] width 14 height 16
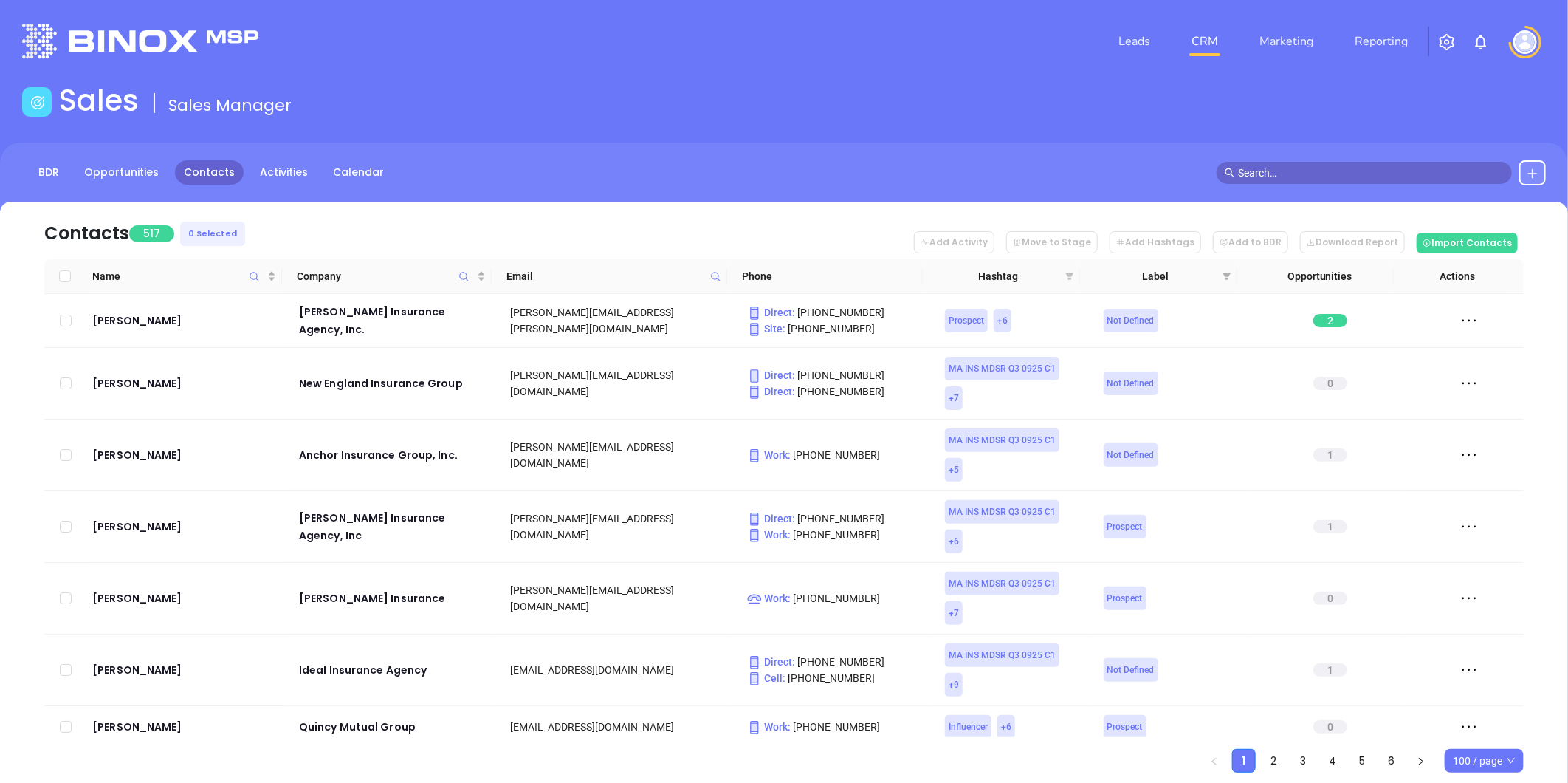
click at [1071, 274] on icon "filter" at bounding box center [1070, 277] width 9 height 8
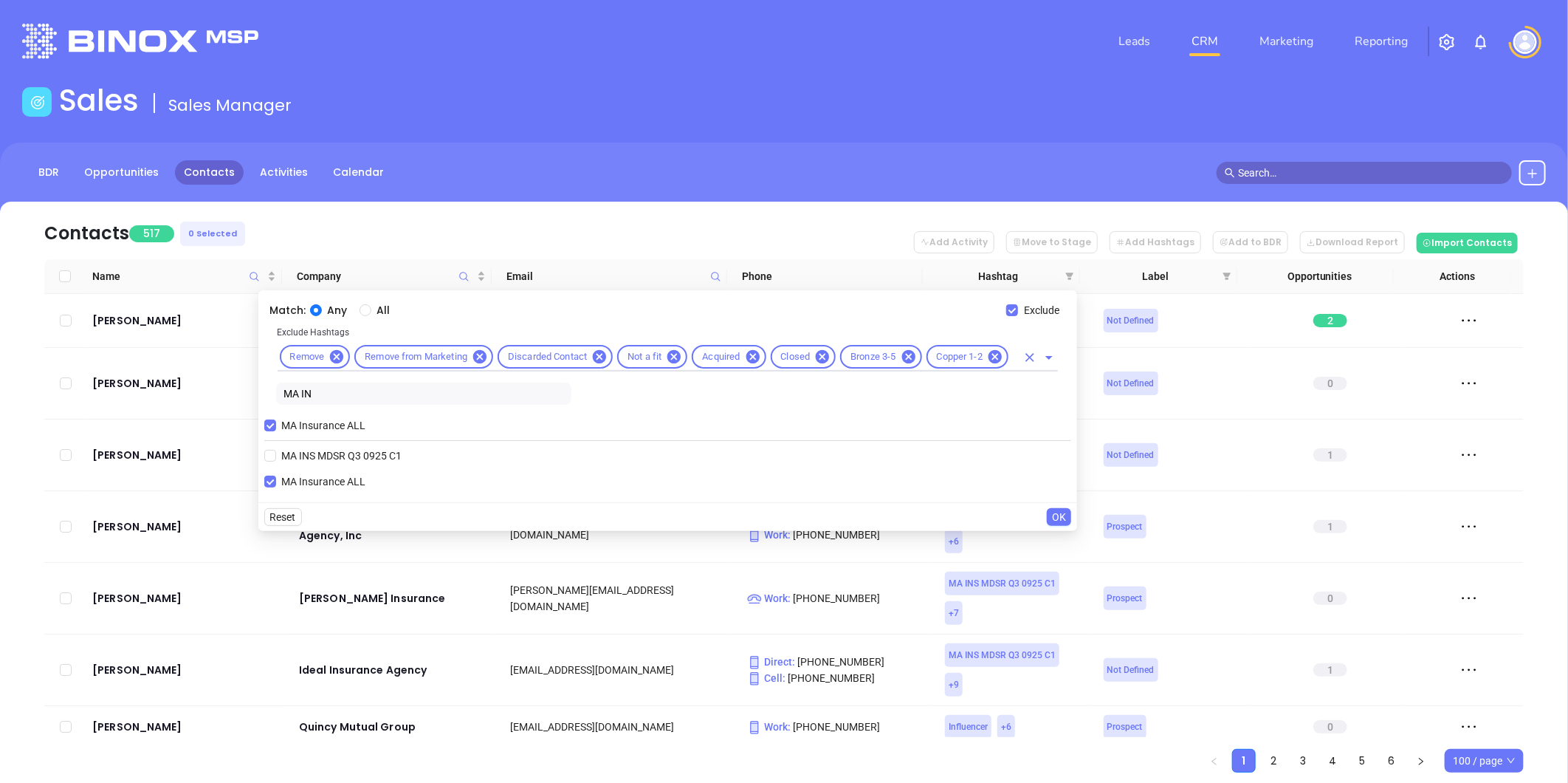
click at [1011, 356] on input "text" at bounding box center [1014, 357] width 6 height 18
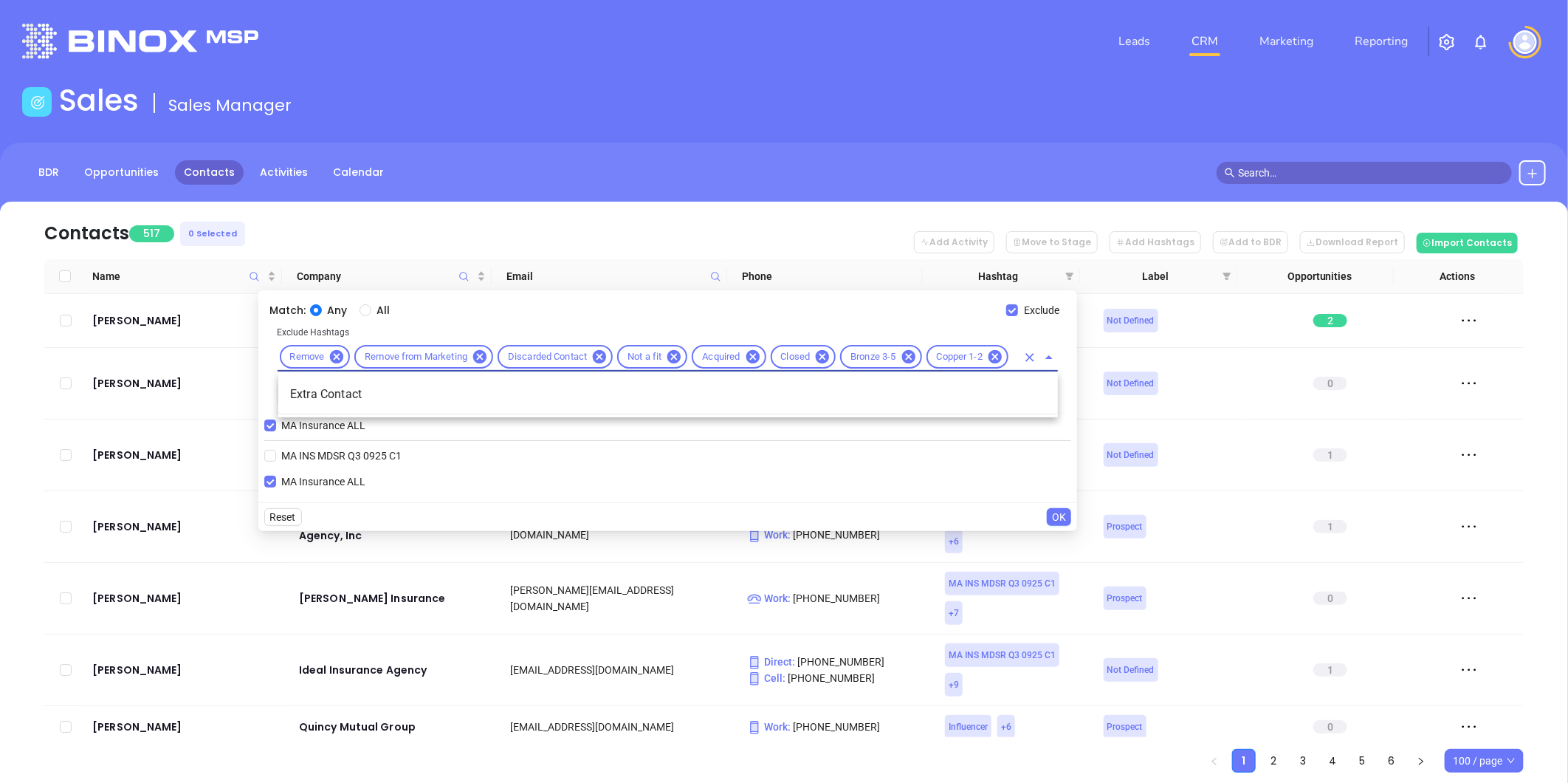
type input "extra"
click at [363, 385] on li "Extra Contact" at bounding box center [668, 395] width 780 height 27
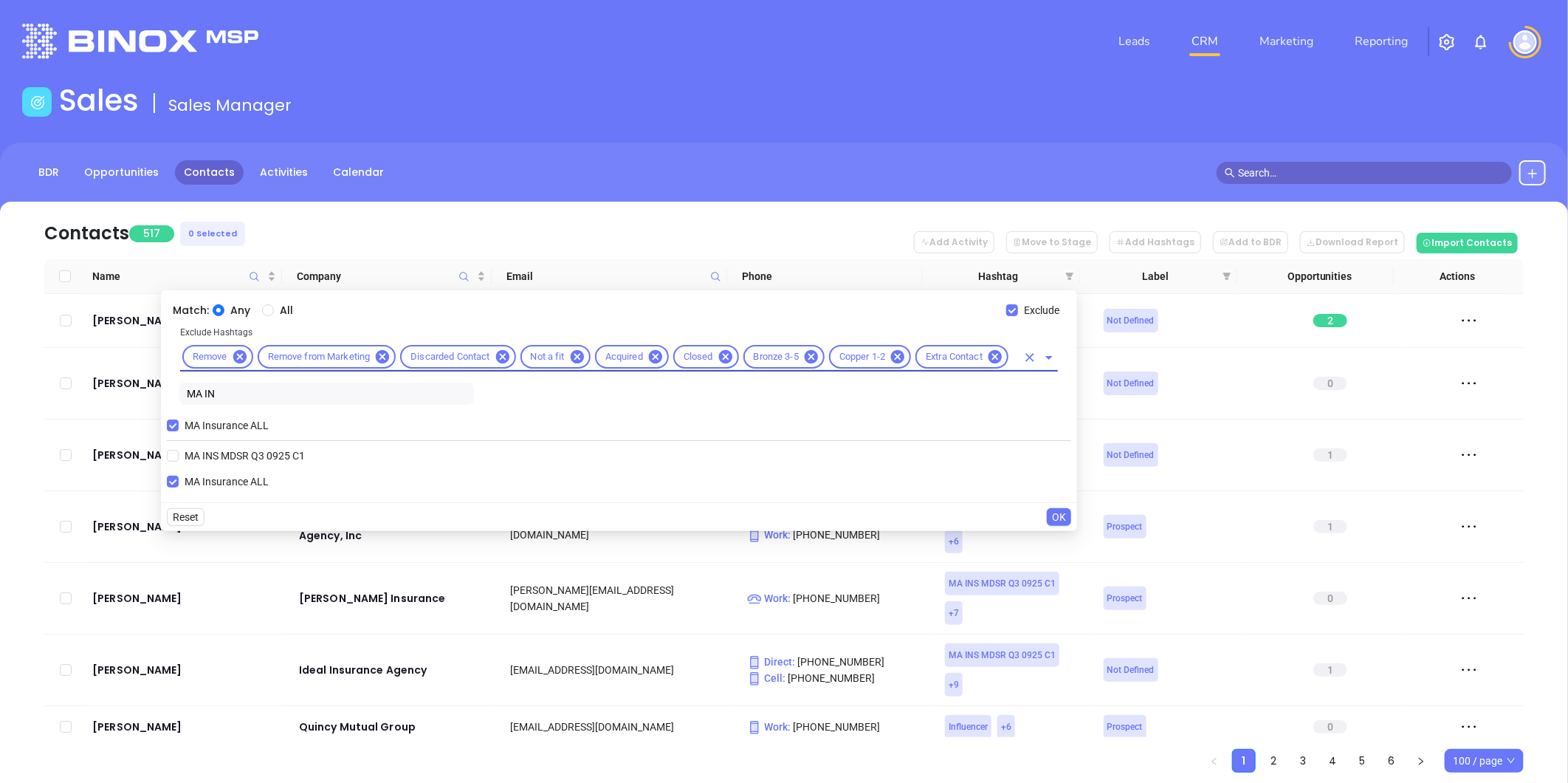
scroll to position [0, 0]
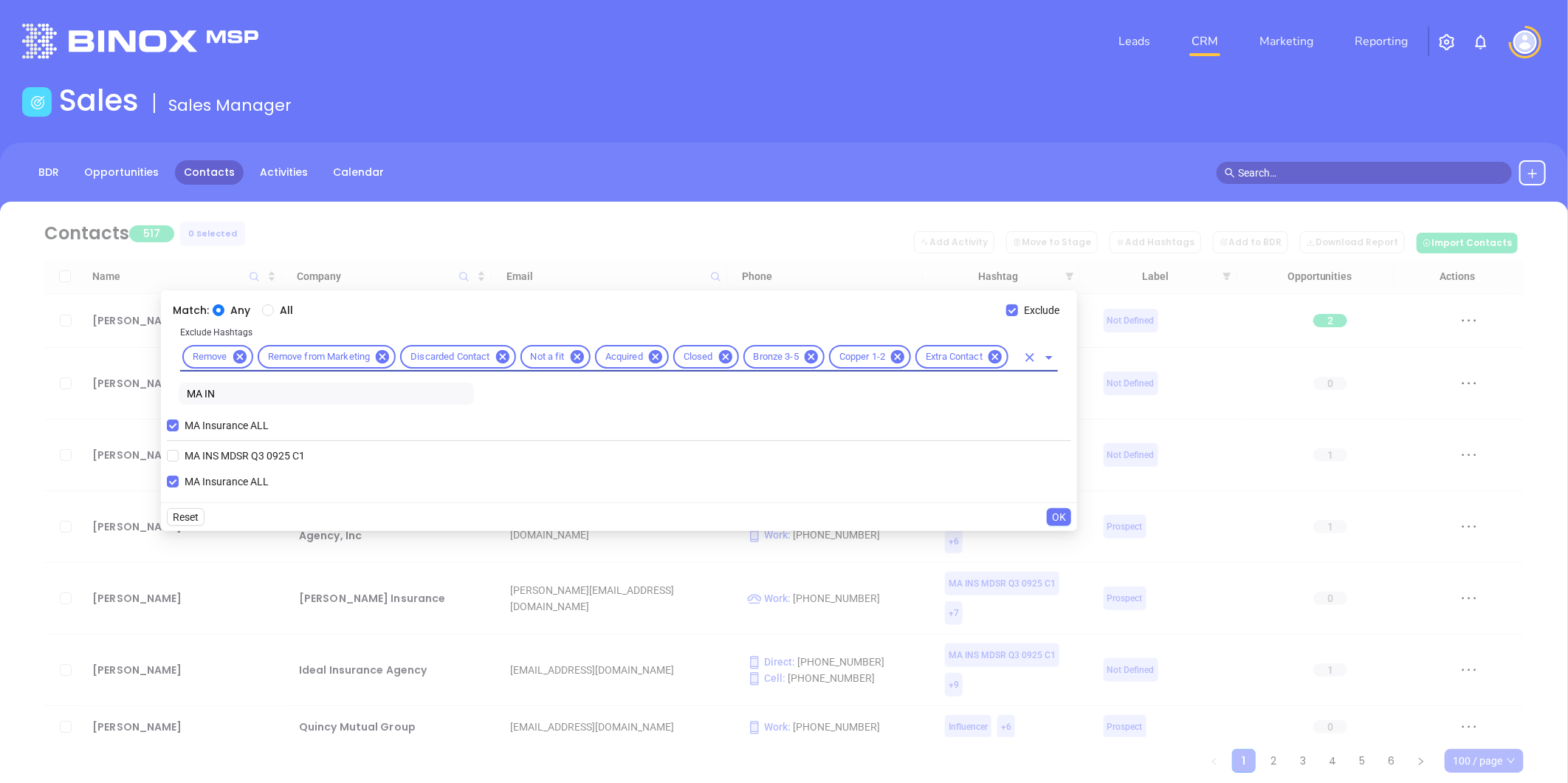
click at [1061, 515] on span "OK" at bounding box center [1059, 517] width 14 height 16
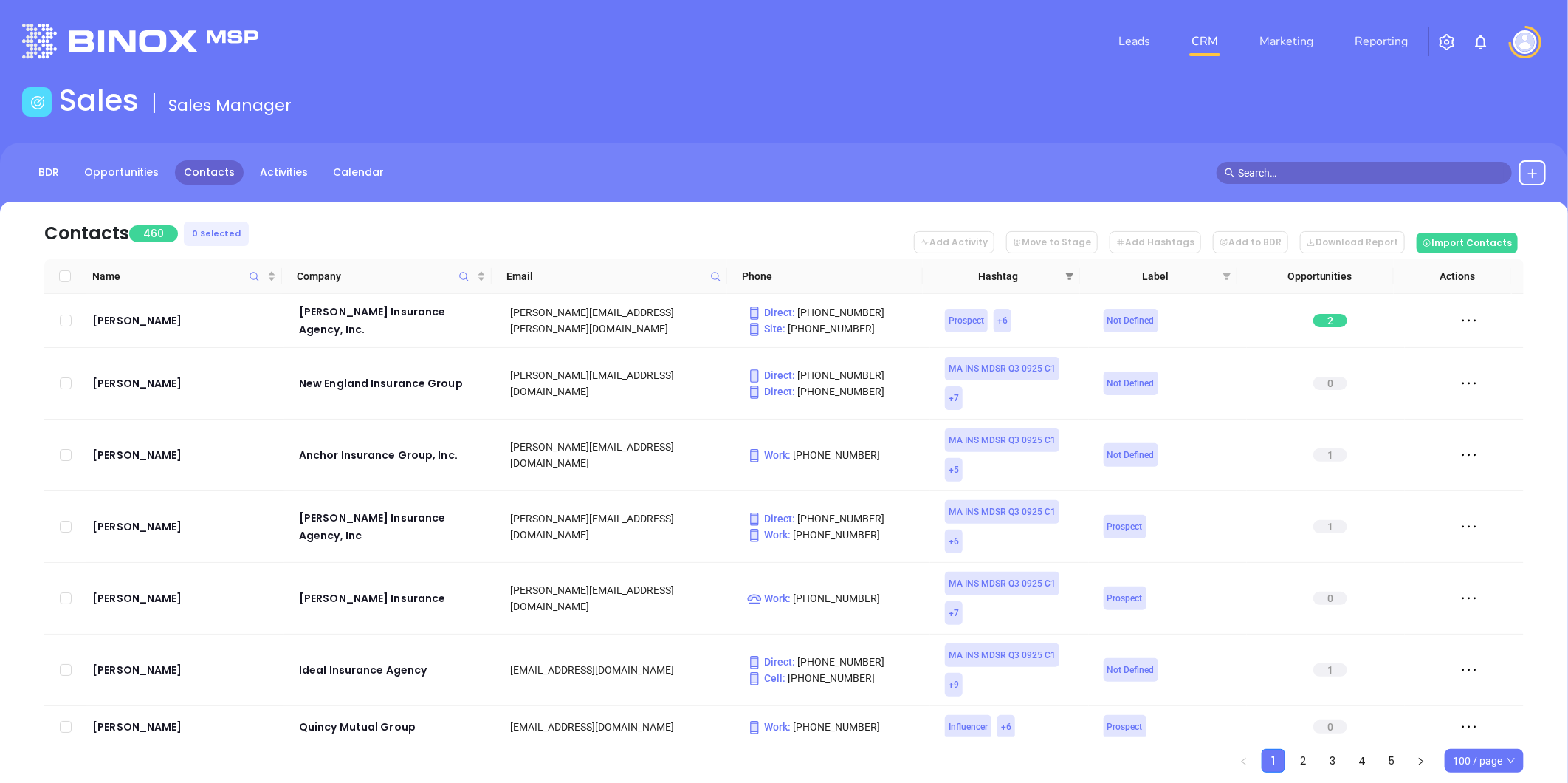
click at [1068, 272] on icon "filter" at bounding box center [1069, 276] width 9 height 9
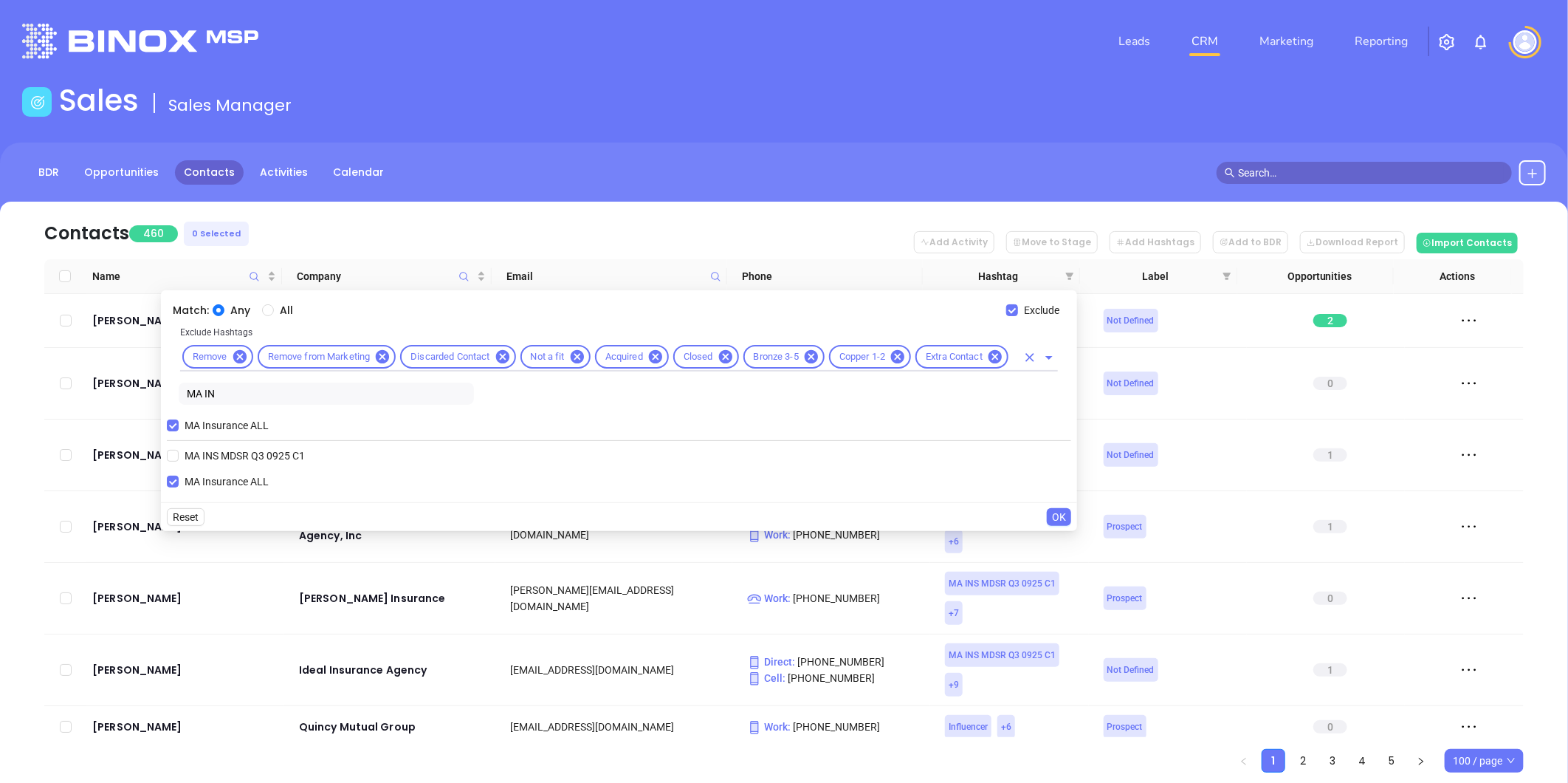
click at [1014, 358] on input "text" at bounding box center [1014, 357] width 6 height 18
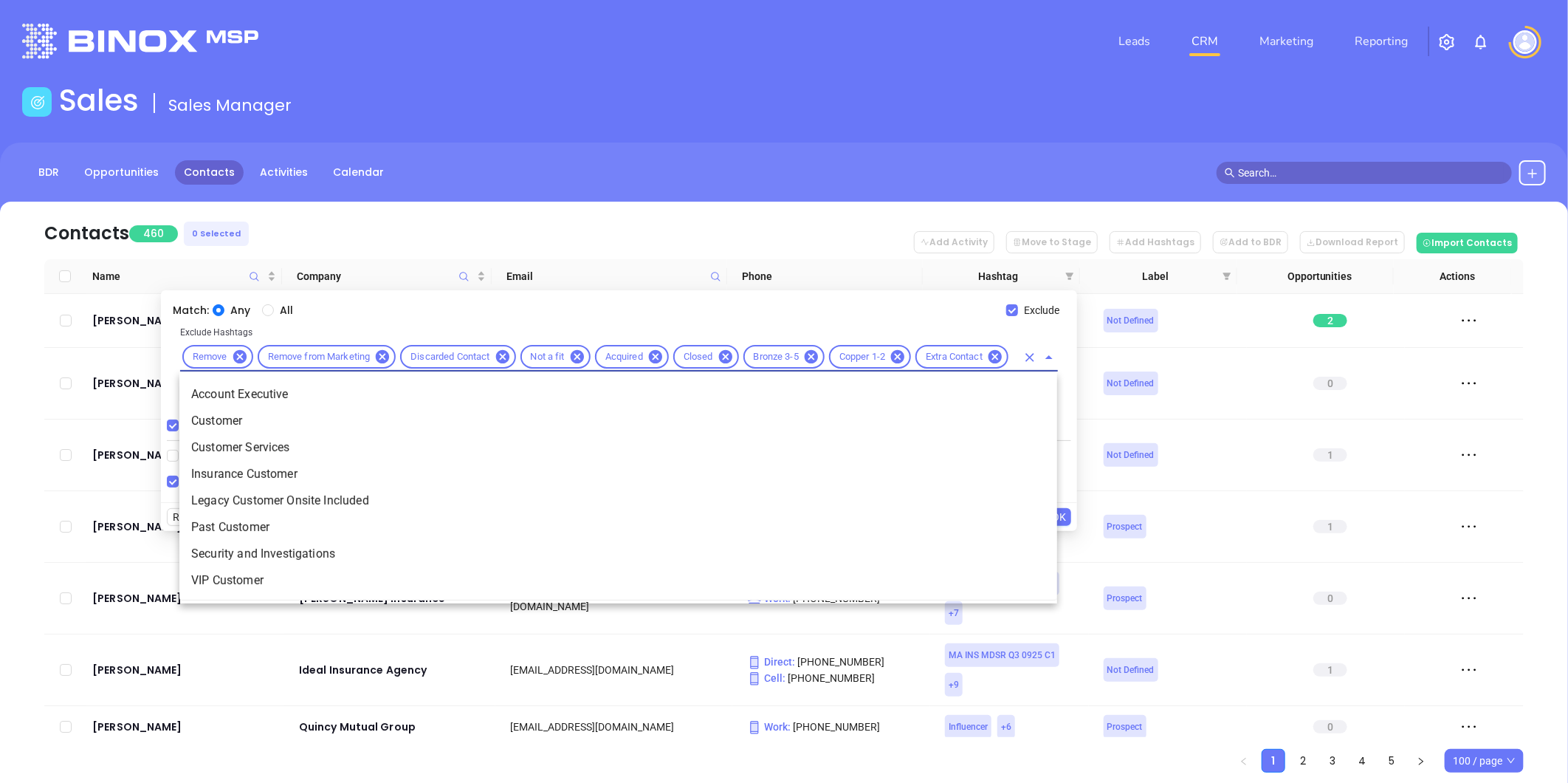
type input "cus"
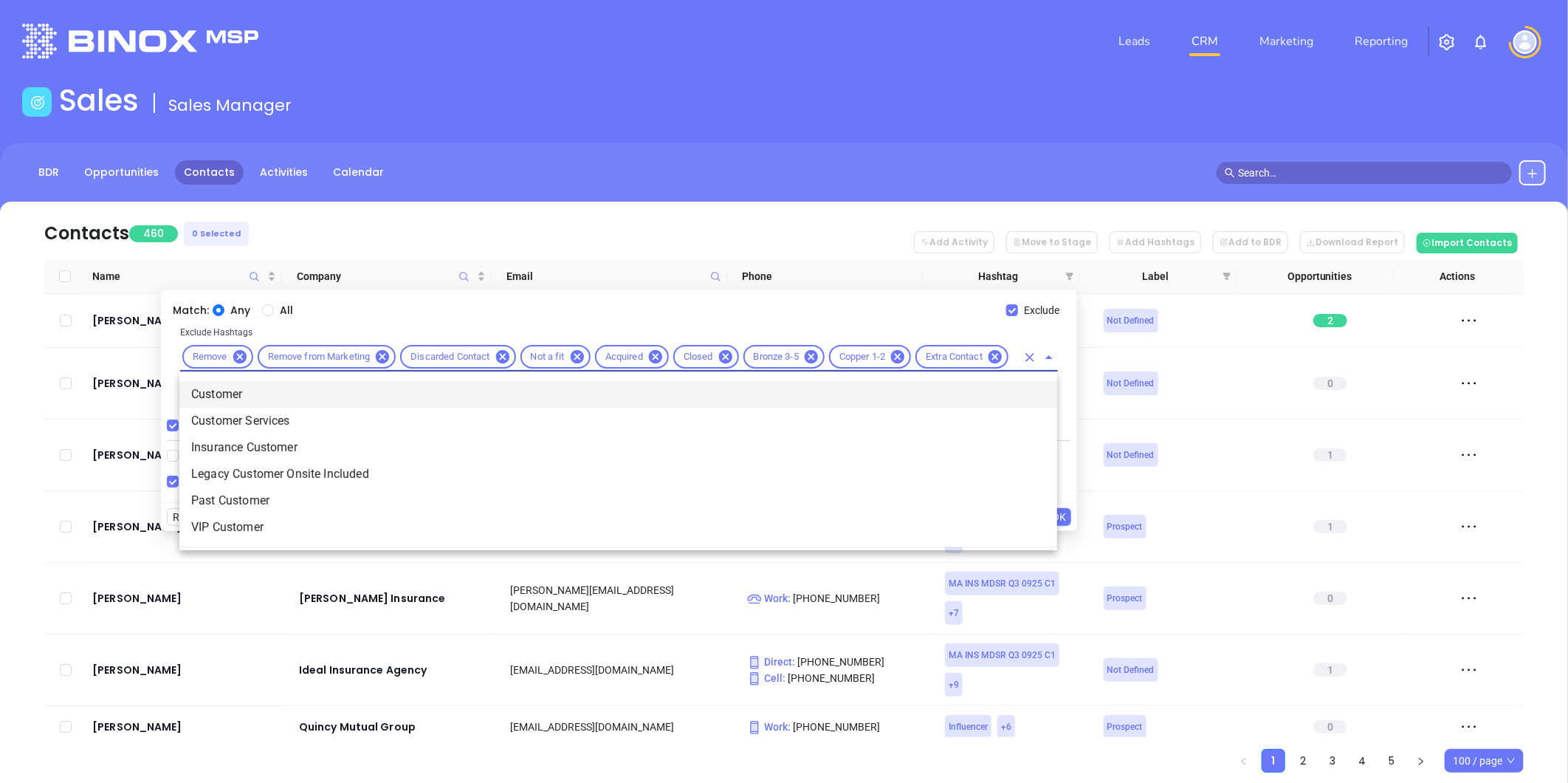
click at [300, 392] on li "Customer" at bounding box center [618, 395] width 878 height 27
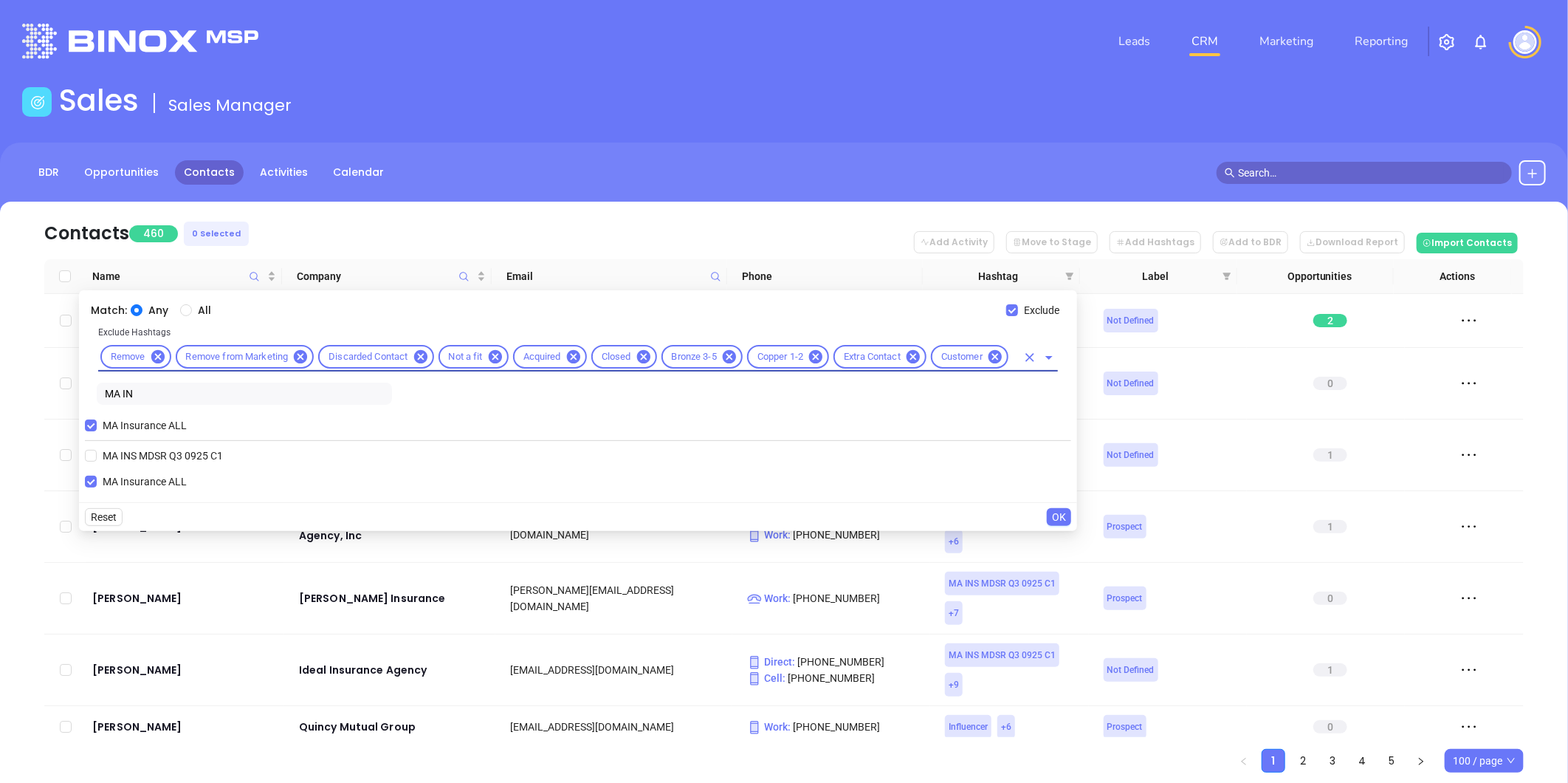
scroll to position [0, 0]
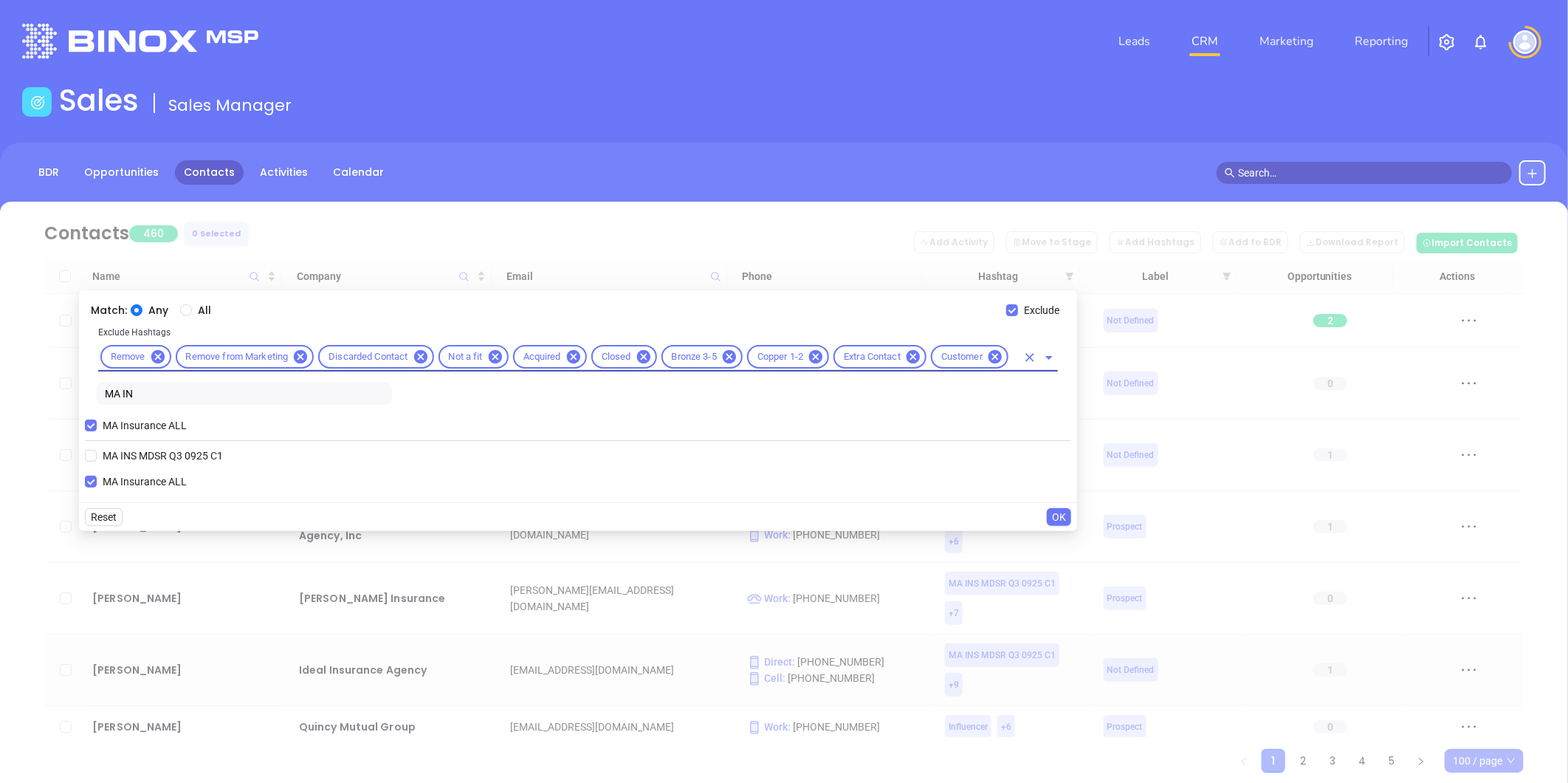
click at [1064, 518] on span "OK" at bounding box center [1059, 517] width 14 height 16
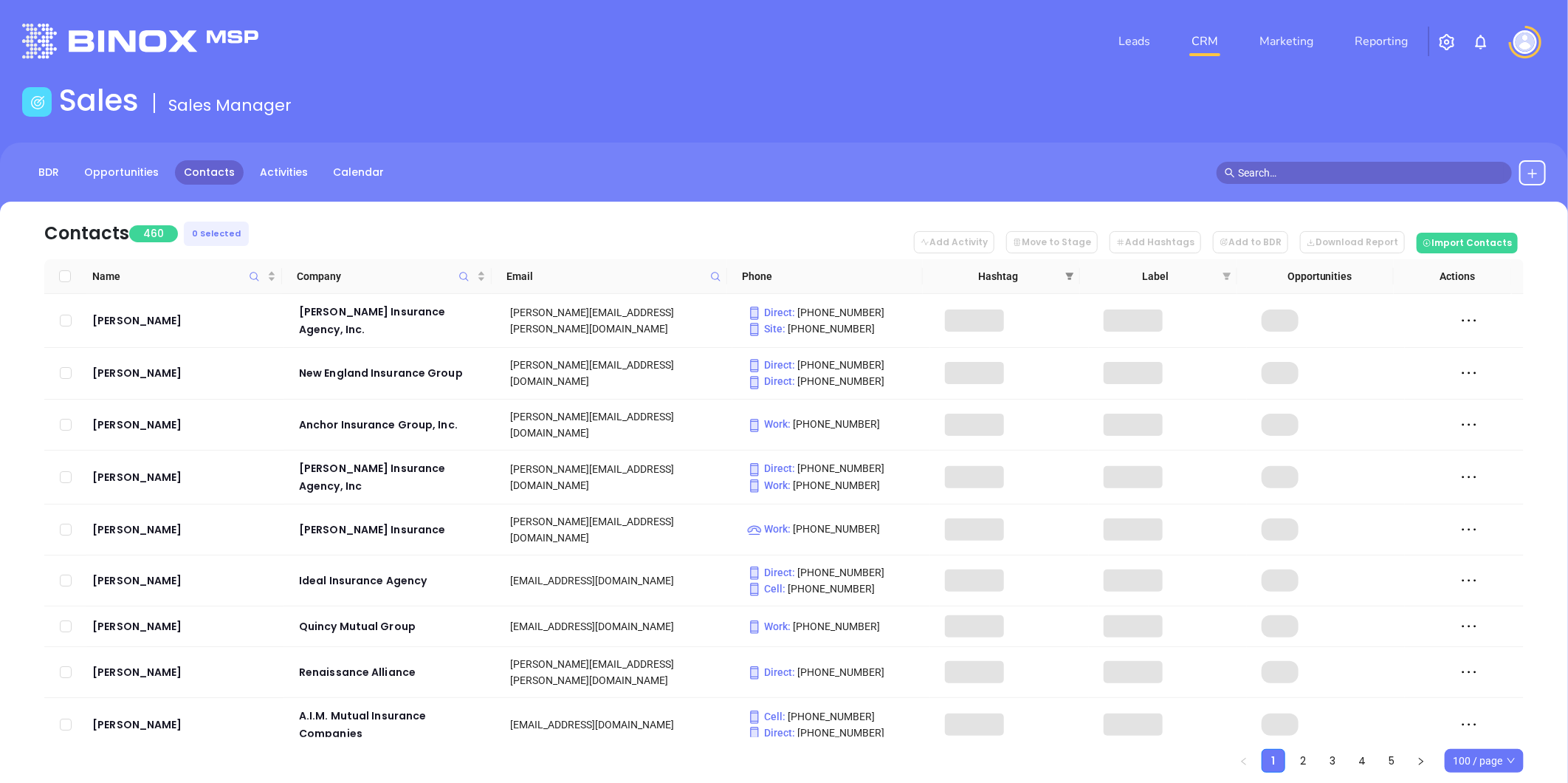
click at [1072, 272] on icon "filter" at bounding box center [1069, 276] width 9 height 9
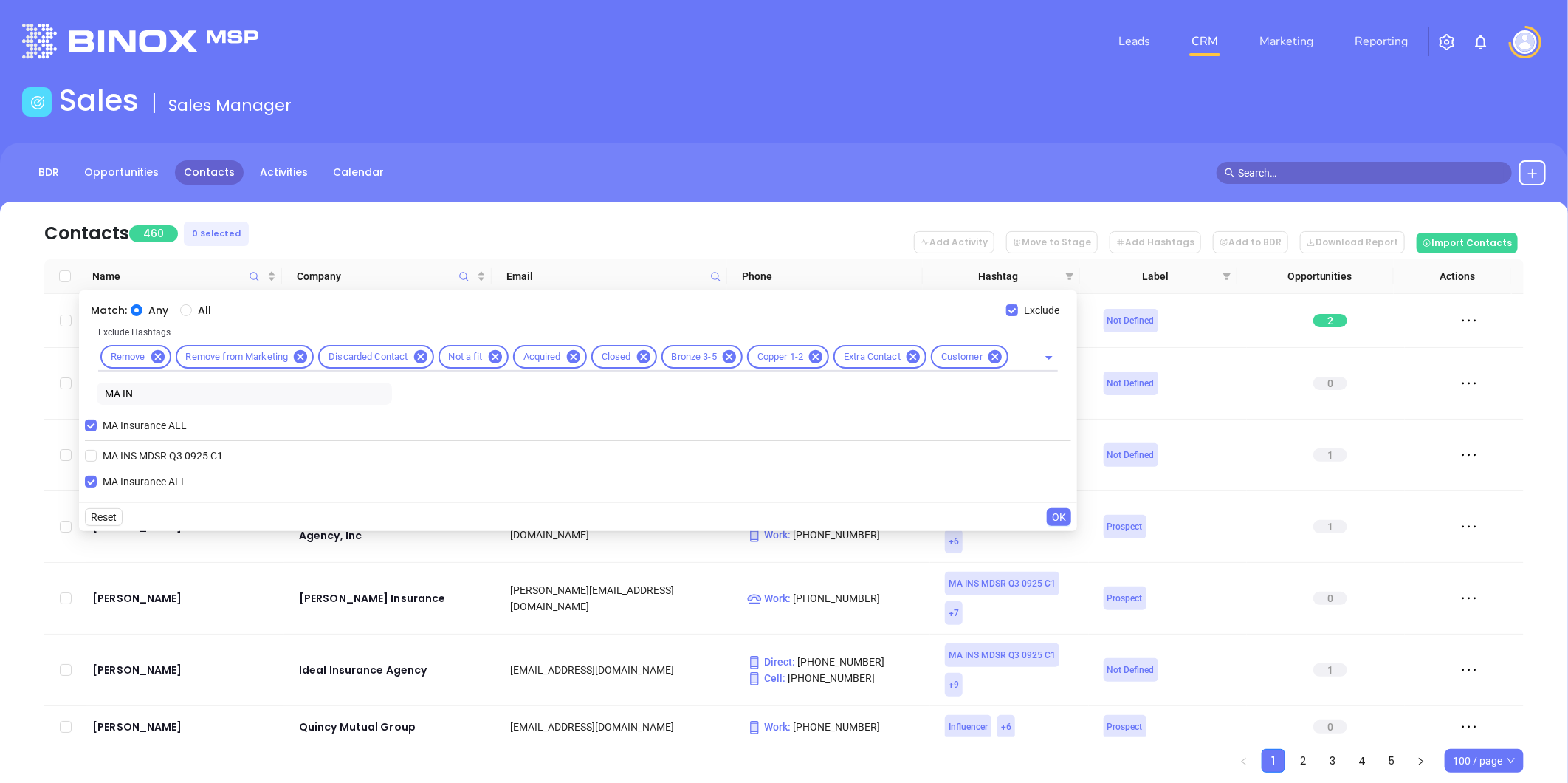
click at [825, 215] on nav "Contacts 460 0 Selected Add Activity Move to Stage Add Hashtags Add to BDR Down…" at bounding box center [784, 230] width 1479 height 57
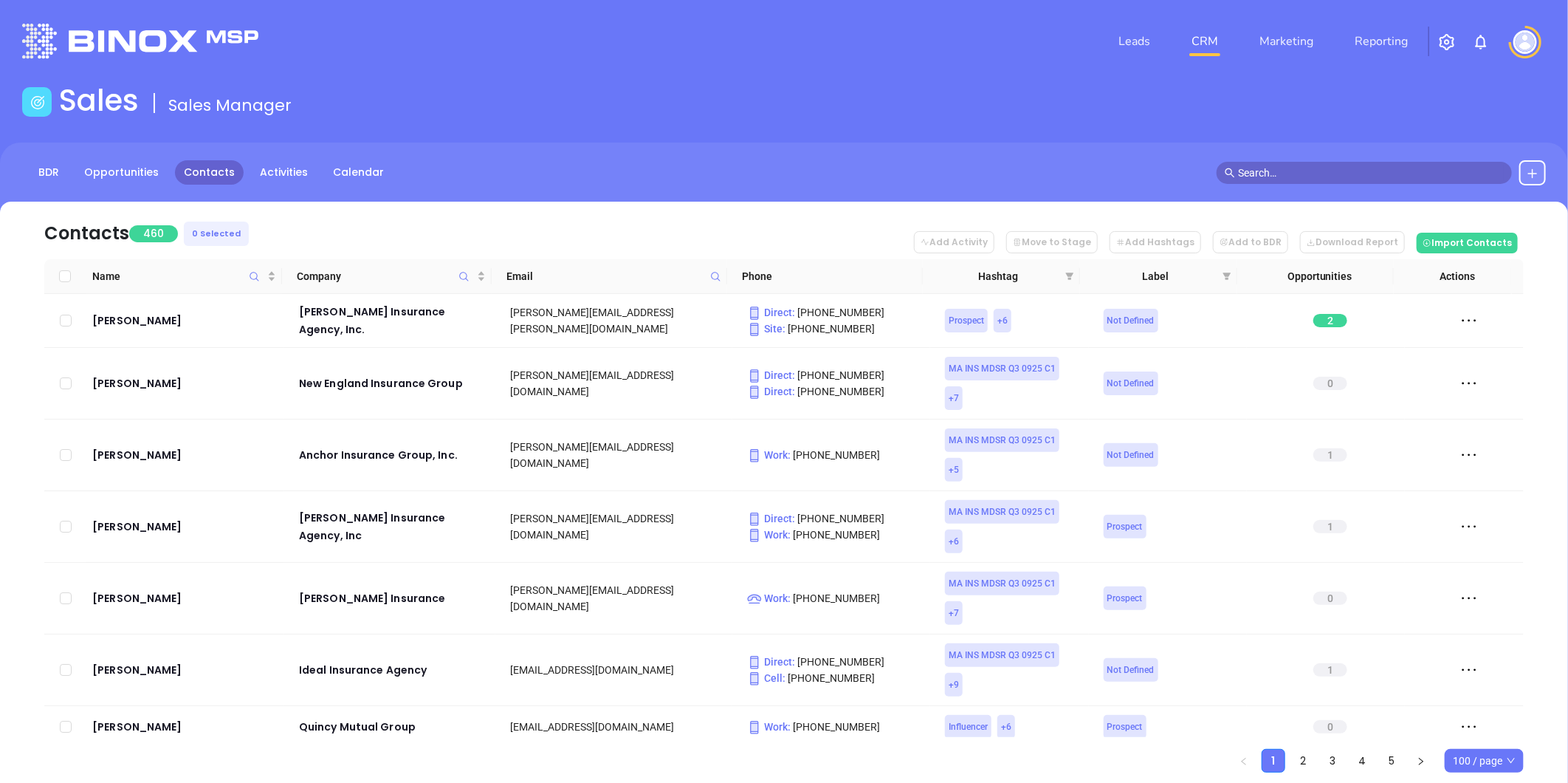
click at [712, 185] on div "BDR Opportunities Contacts Activities Calendar" at bounding box center [784, 179] width 1568 height 73
click at [1069, 271] on span at bounding box center [1069, 276] width 14 height 22
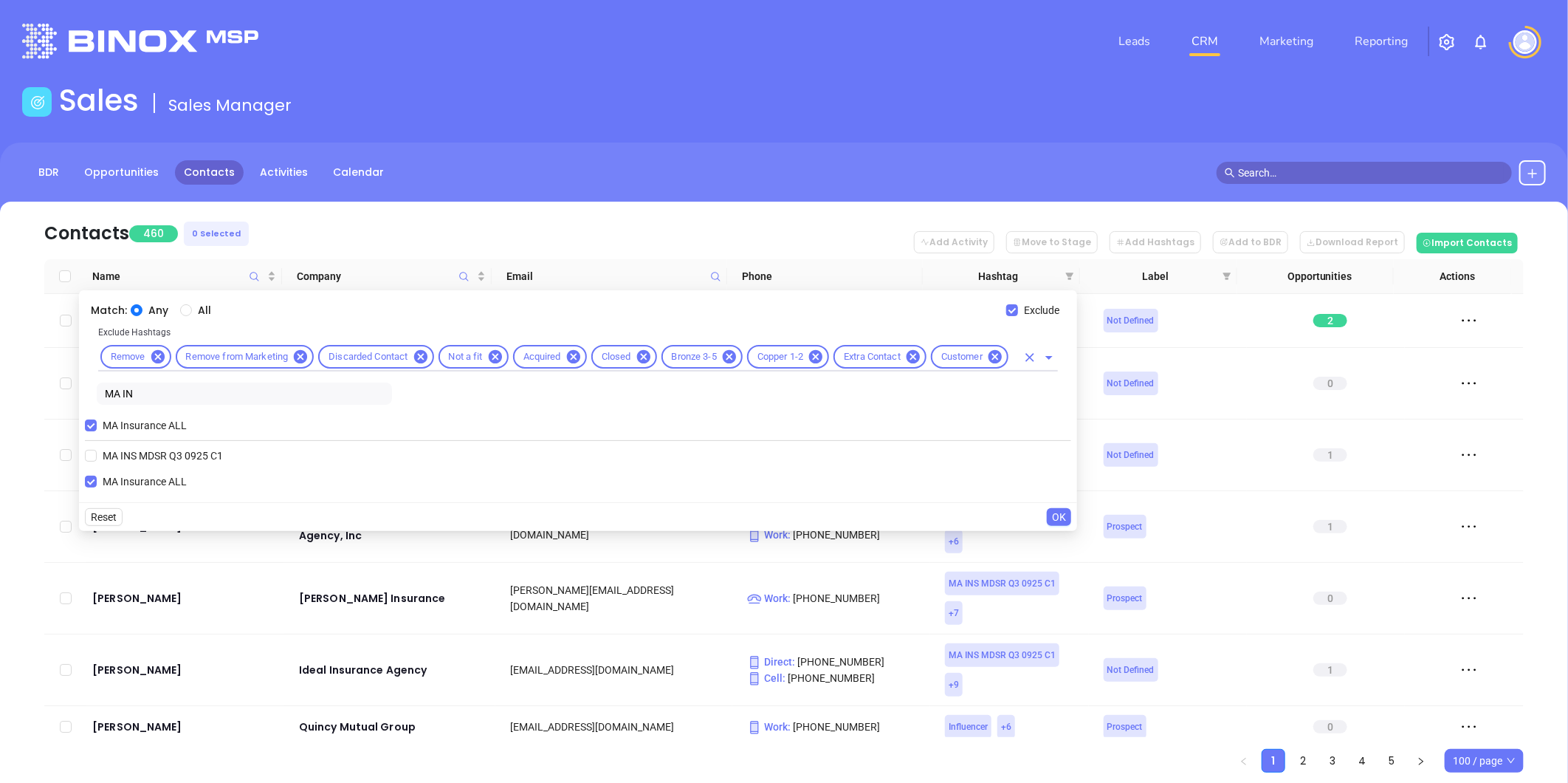
click at [1015, 359] on input "text" at bounding box center [1014, 357] width 6 height 18
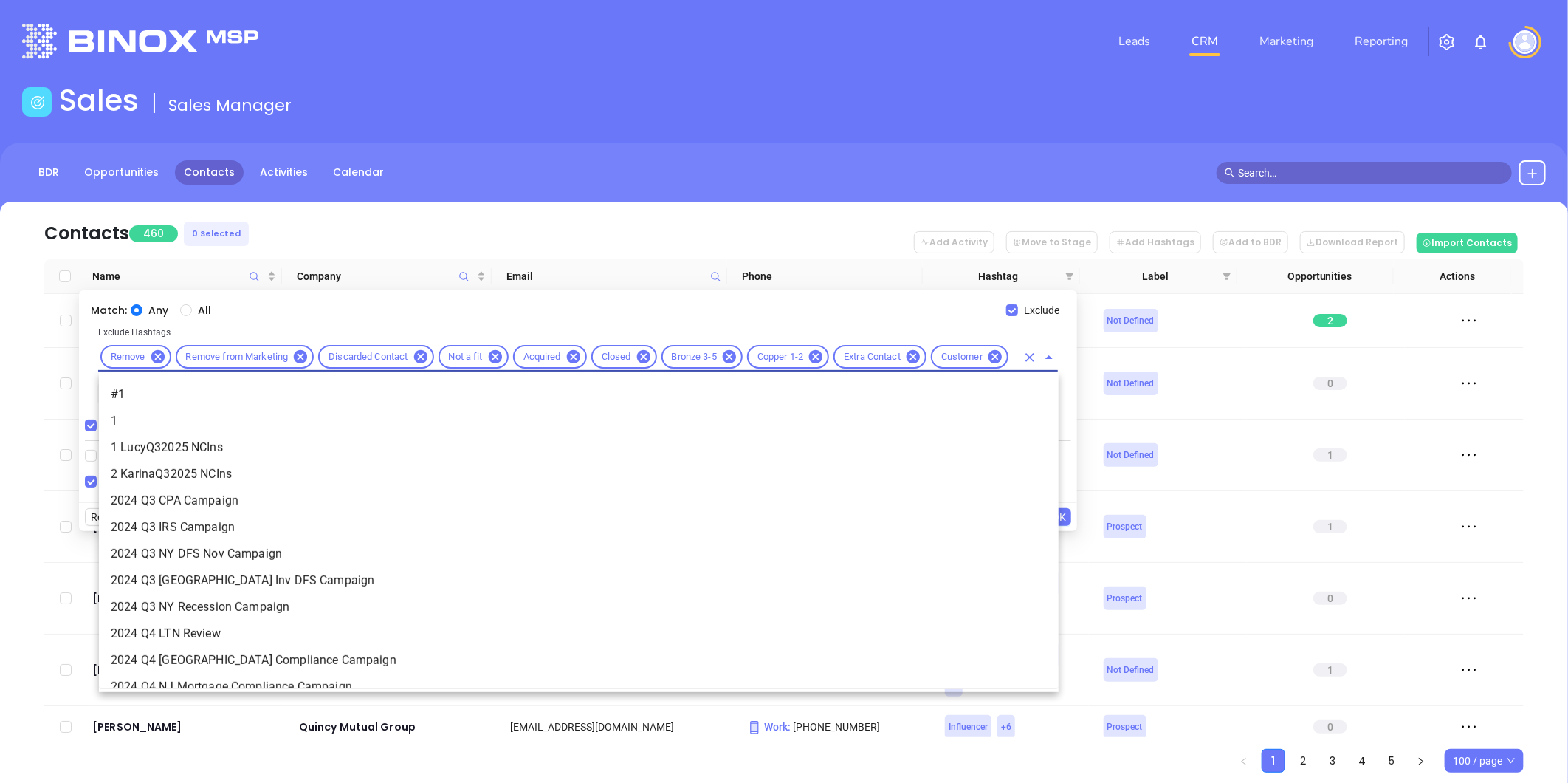
scroll to position [11076, 0]
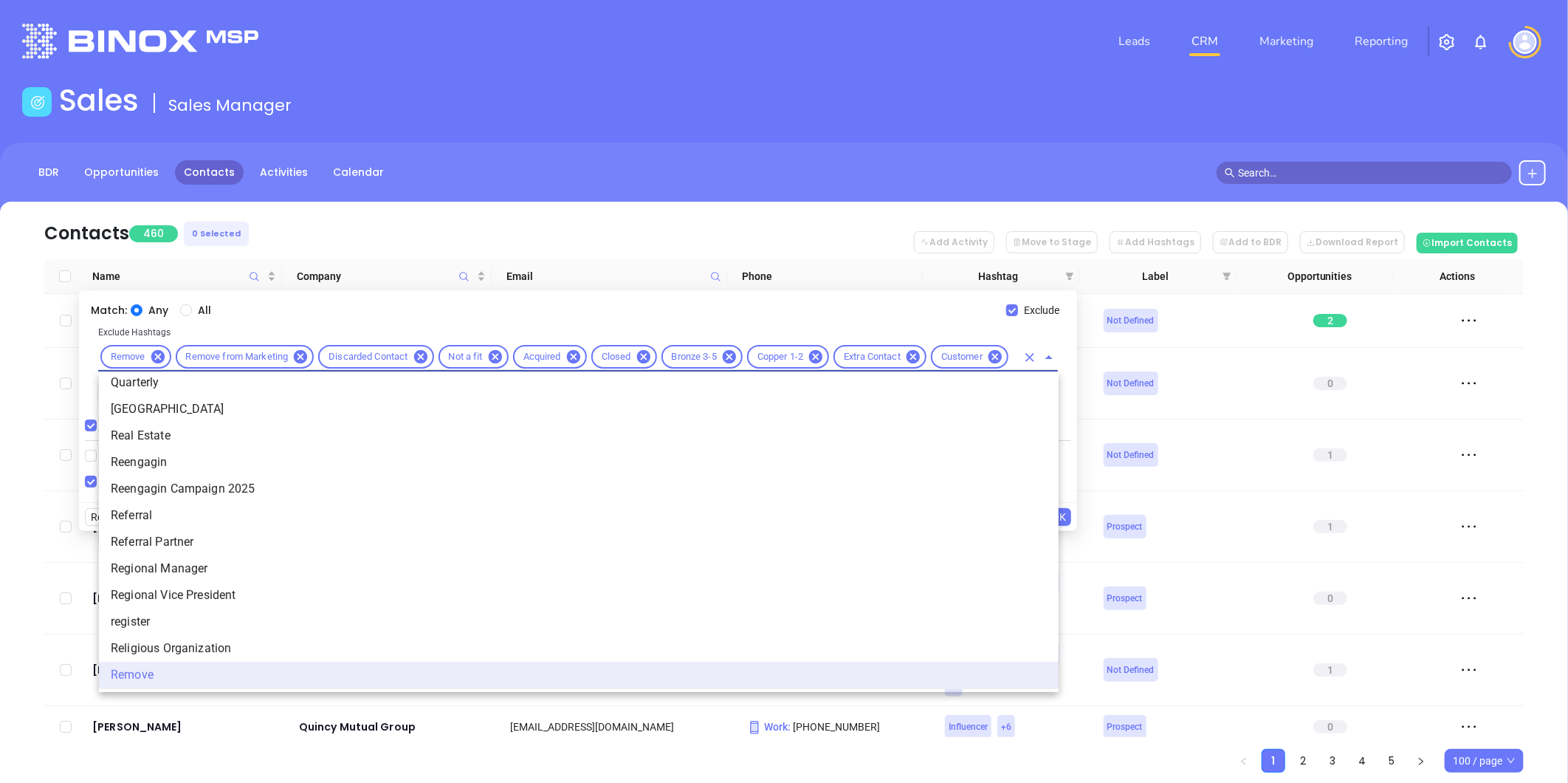
paste input "KarinaQ32025 MAIns"
type input "KarinaQ32025 MAIns"
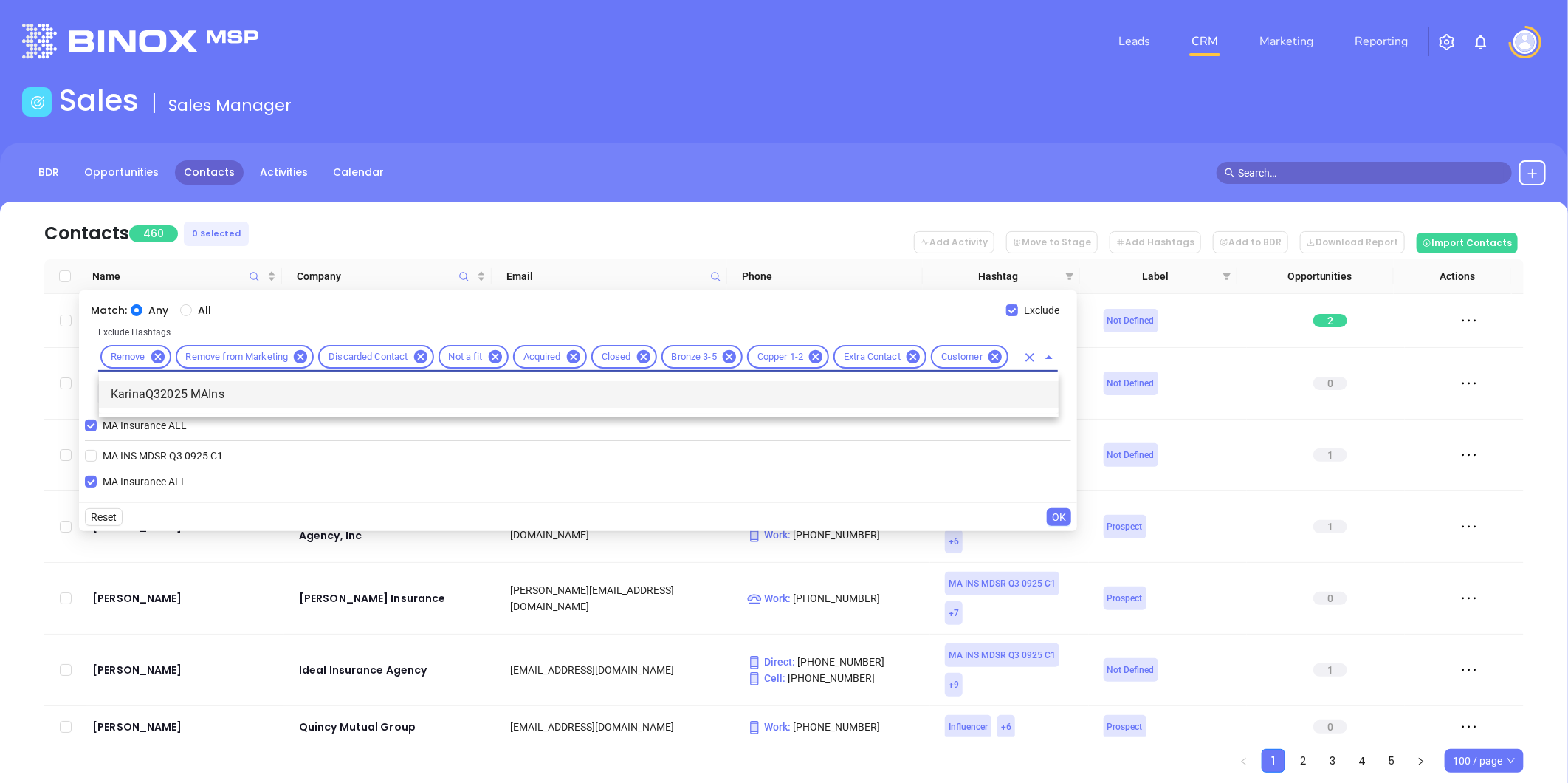
click at [189, 389] on li "KarinaQ32025 MAIns" at bounding box center [579, 395] width 960 height 27
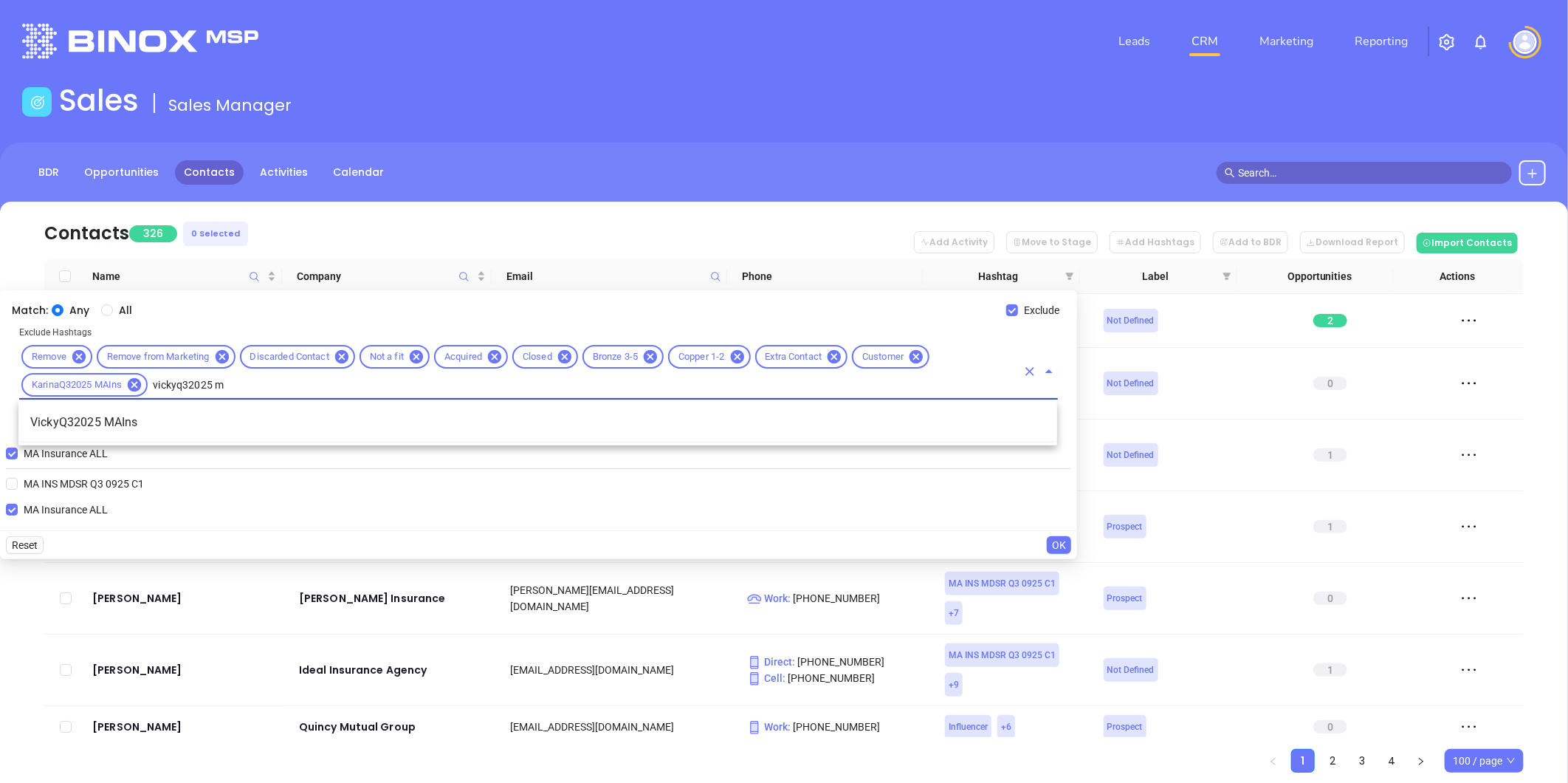
type input "vickyq32025 ma"
click at [150, 418] on li "VickyQ32025 MAIns" at bounding box center [538, 422] width 1039 height 27
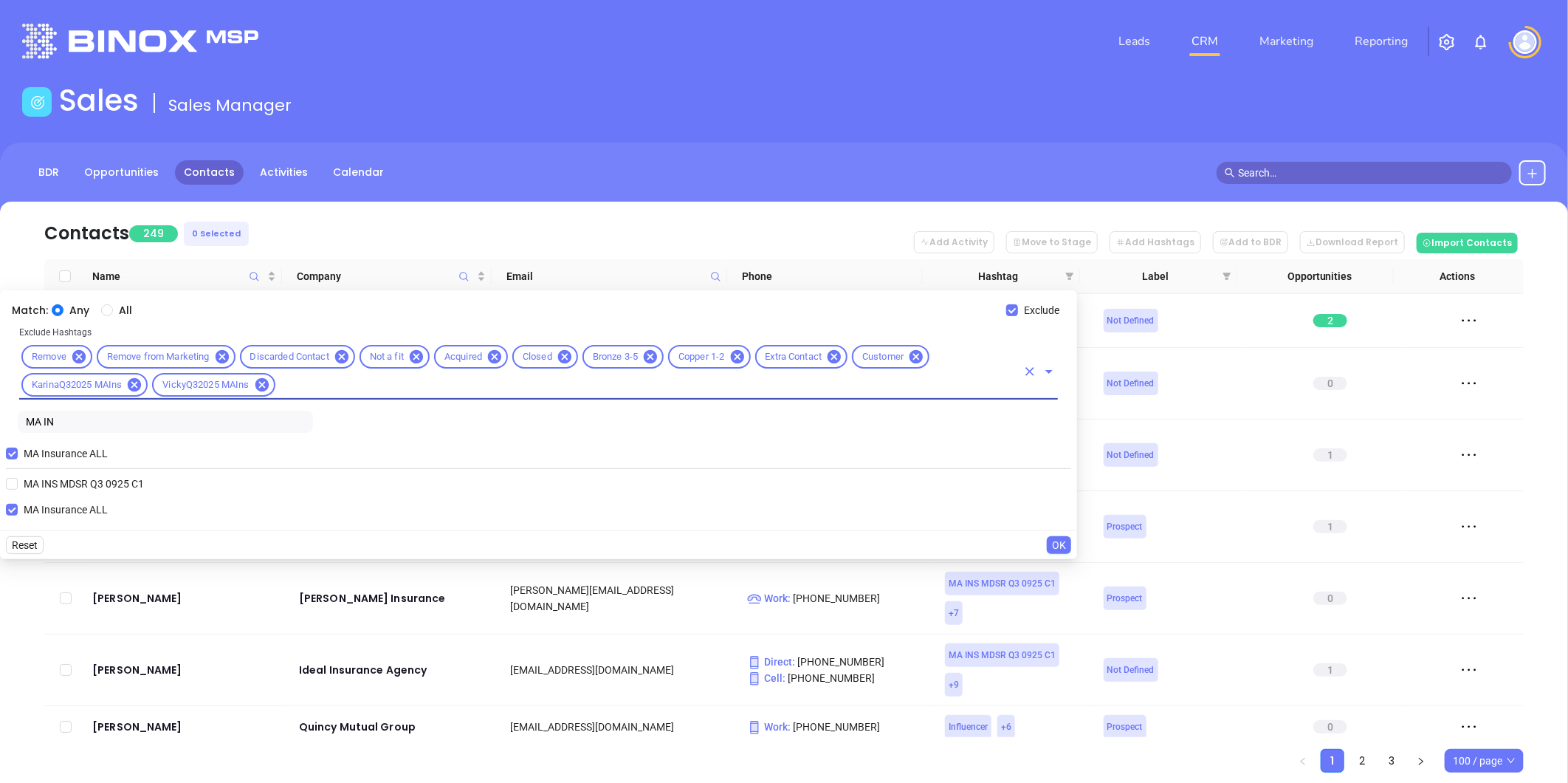
click at [320, 390] on input "text" at bounding box center [646, 384] width 739 height 18
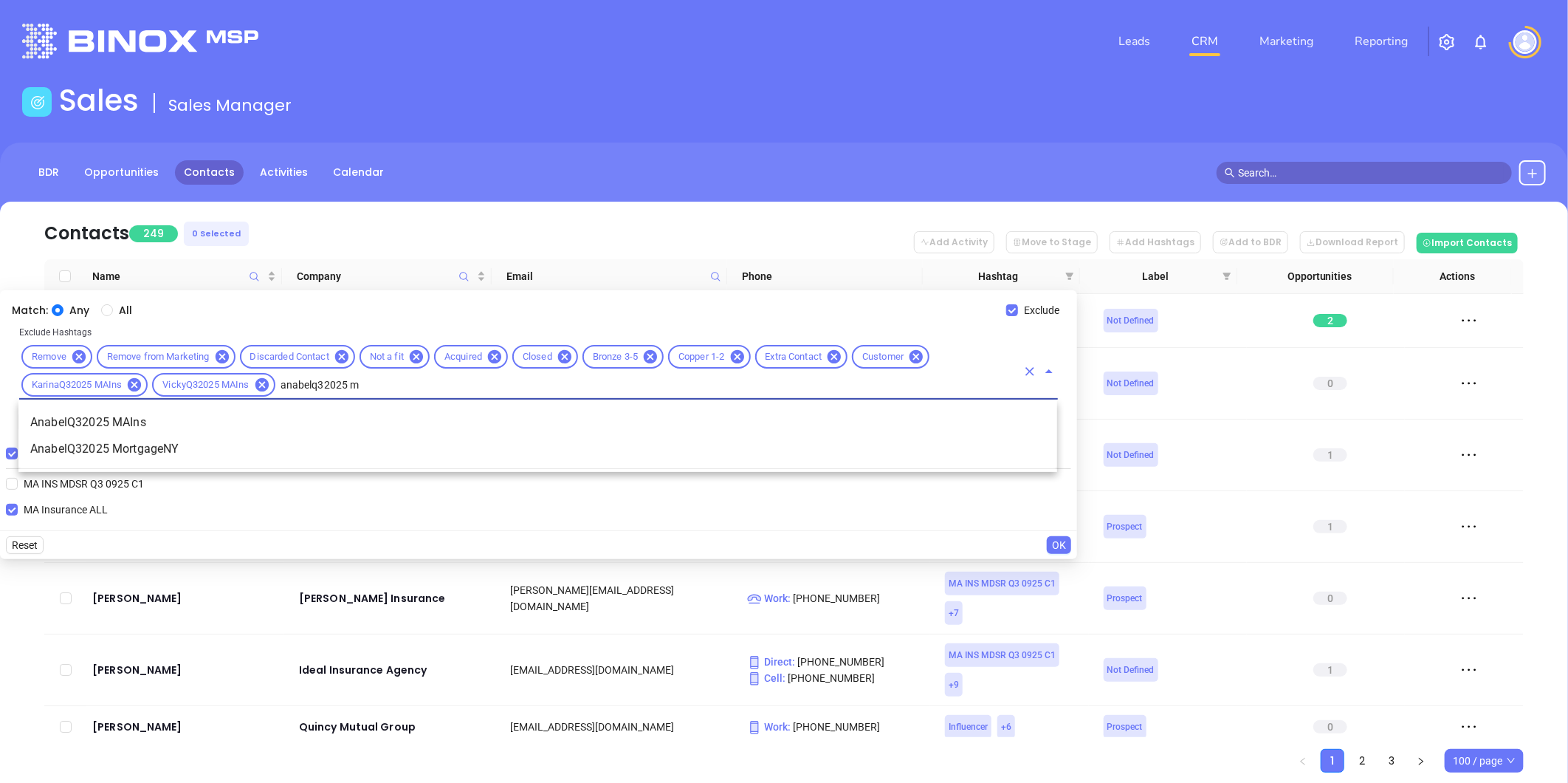
type input "anabelq32025 ma"
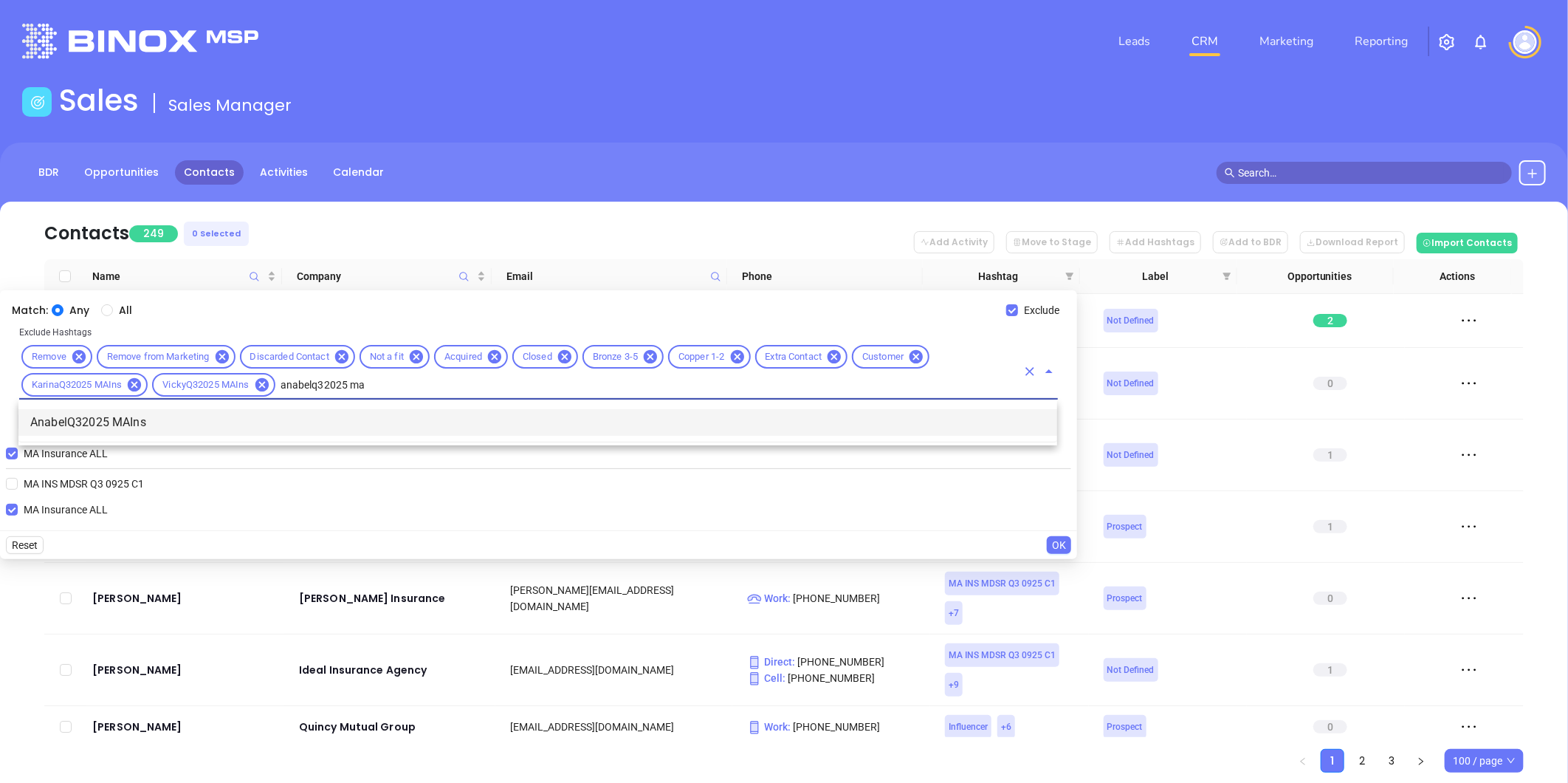
click at [153, 424] on li "AnabelQ32025 MAIns" at bounding box center [538, 422] width 1039 height 27
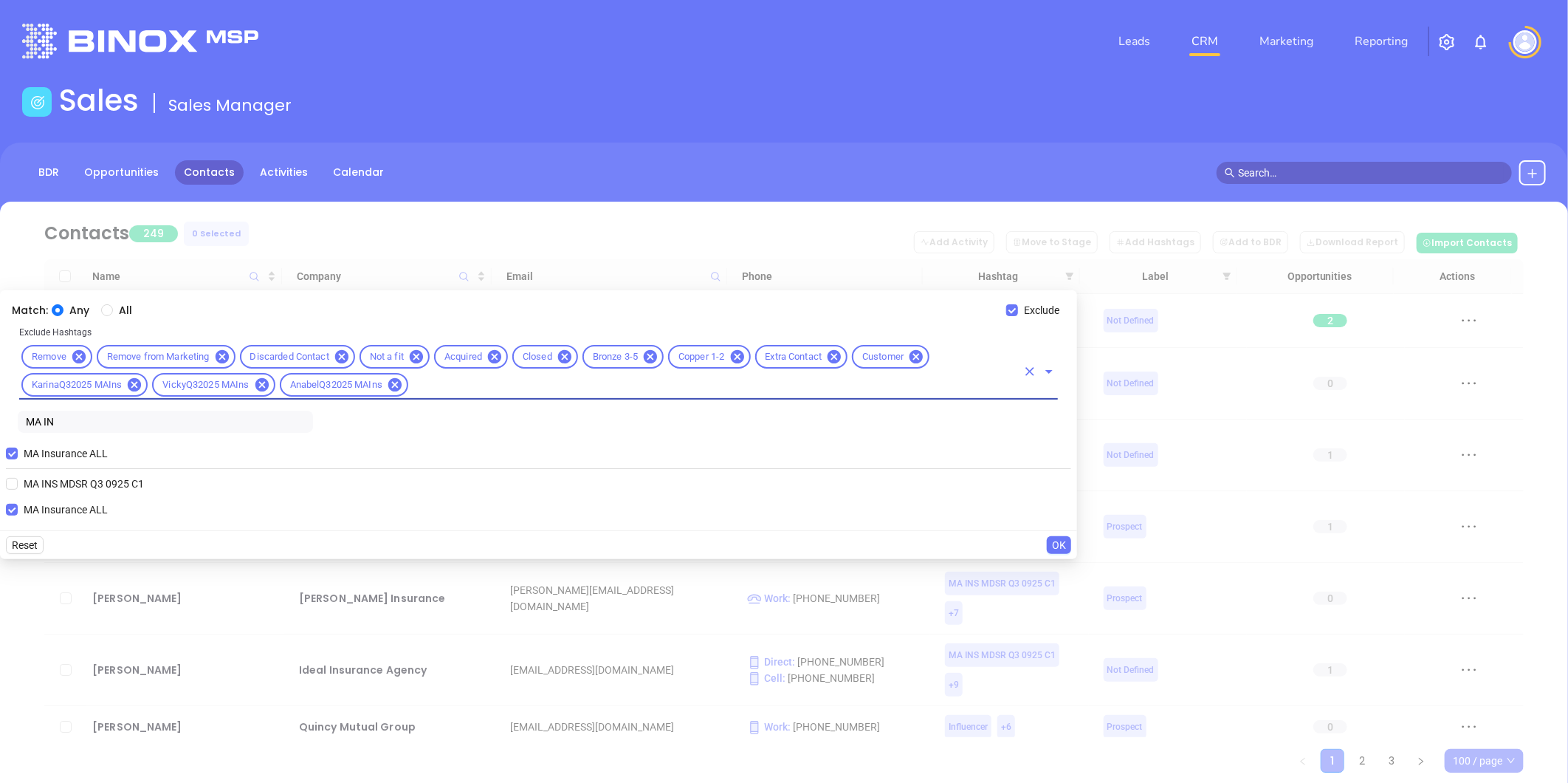
click at [1062, 543] on span "OK" at bounding box center [1059, 545] width 14 height 16
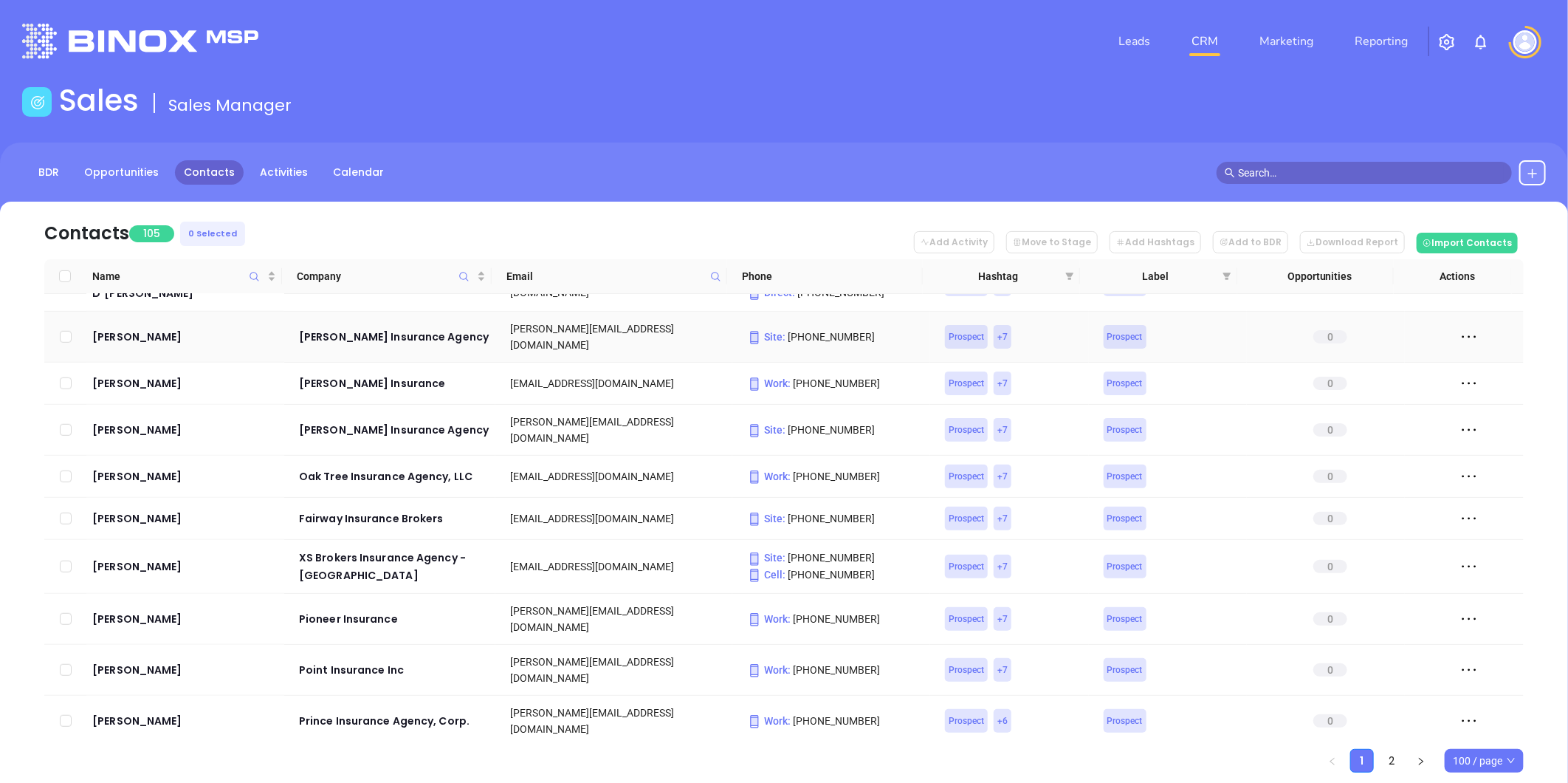
scroll to position [4326, 0]
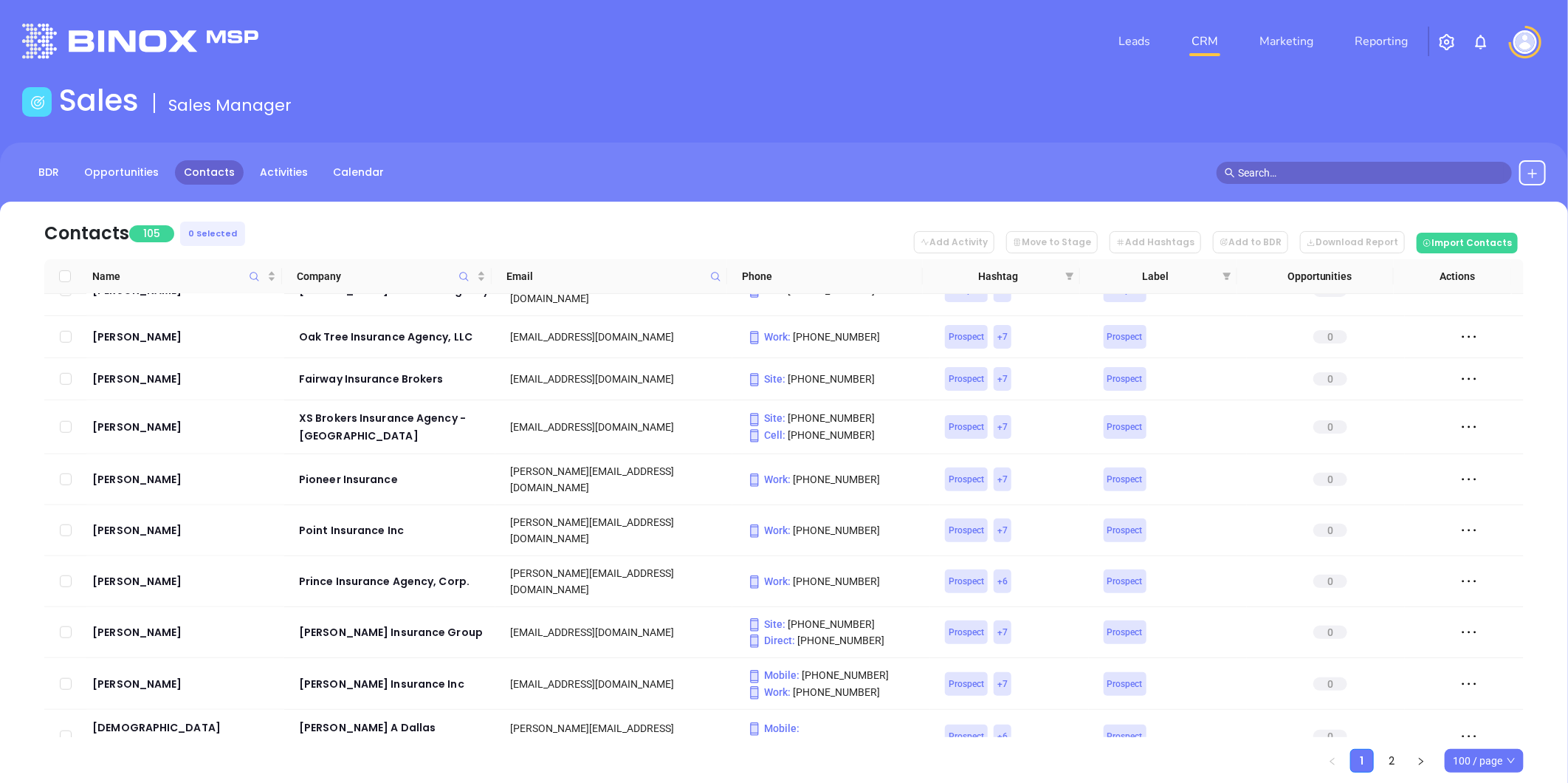
click at [1068, 276] on icon "filter" at bounding box center [1069, 276] width 9 height 9
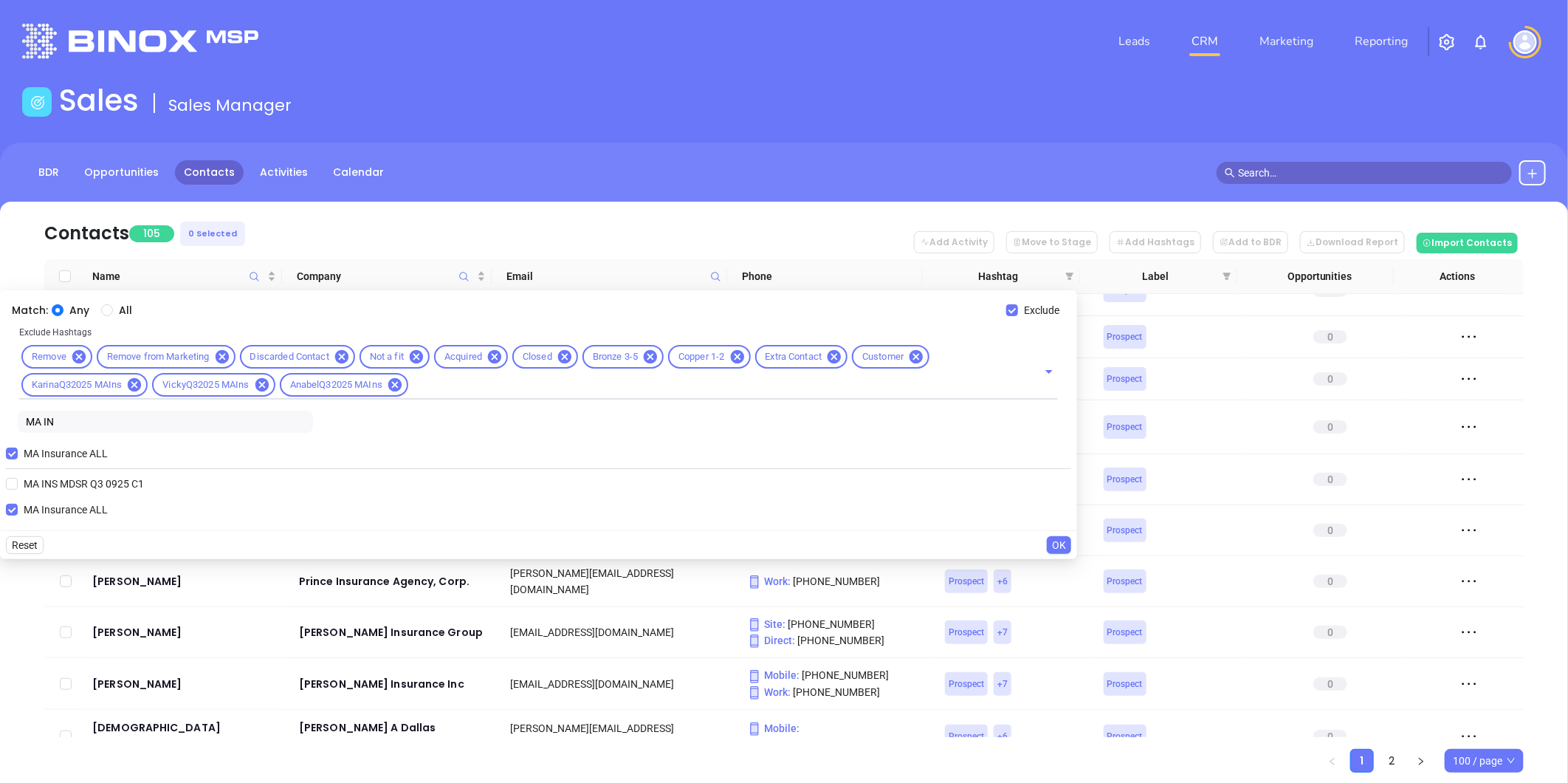
drag, startPoint x: 78, startPoint y: 424, endPoint x: -71, endPoint y: 443, distance: 150.2
click at [0, 443] on html "Leads CRM Marketing Reporting Financial Leads Leads Sales Sales Manager BDR Opp…" at bounding box center [784, 391] width 1568 height 783
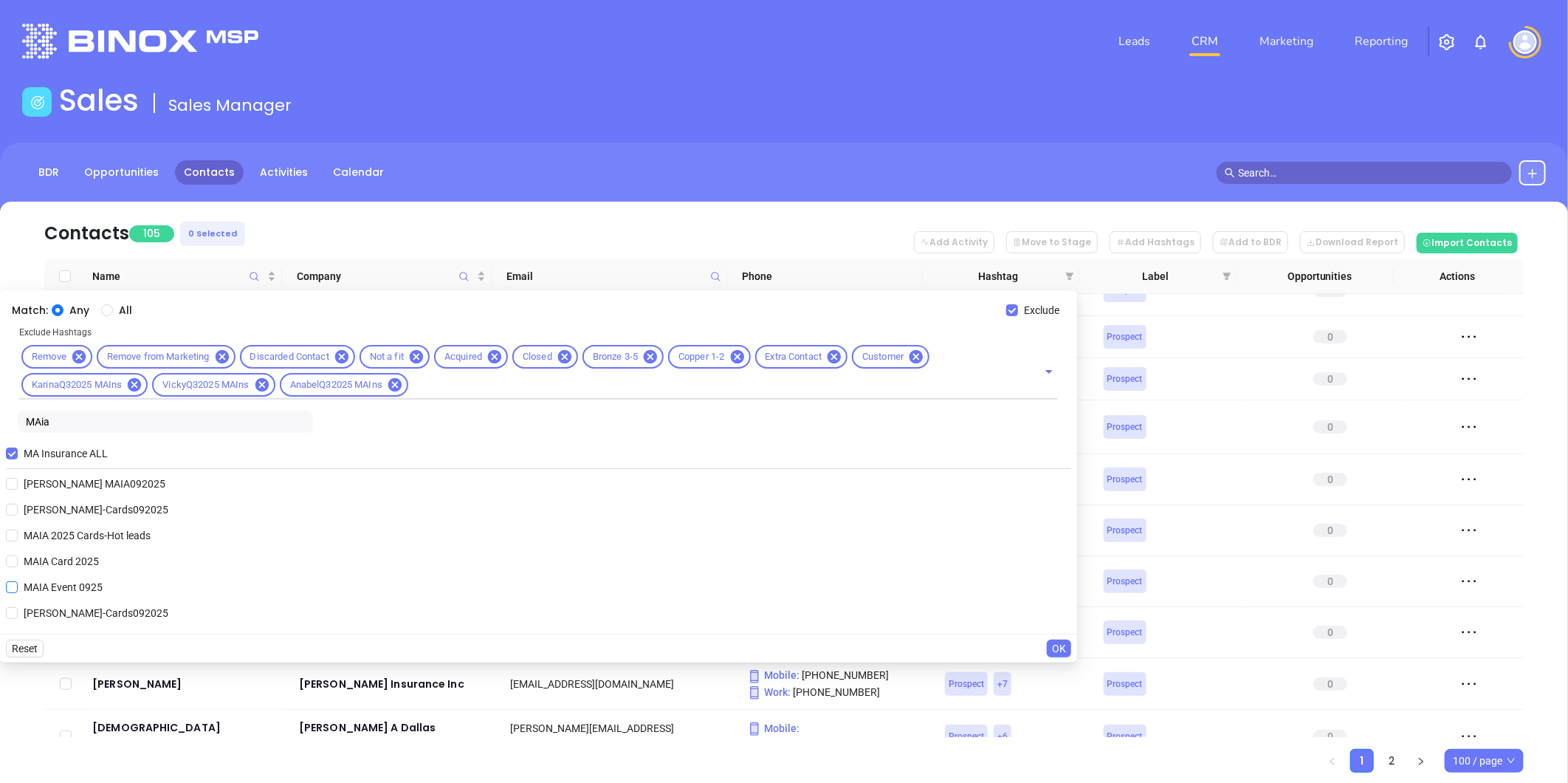
type input "MAia"
click at [77, 582] on span "MAIA Event 0925" at bounding box center [63, 587] width 91 height 16
click at [18, 582] on input "MAIA Event 0925" at bounding box center [11, 587] width 11 height 11
checkbox input "true"
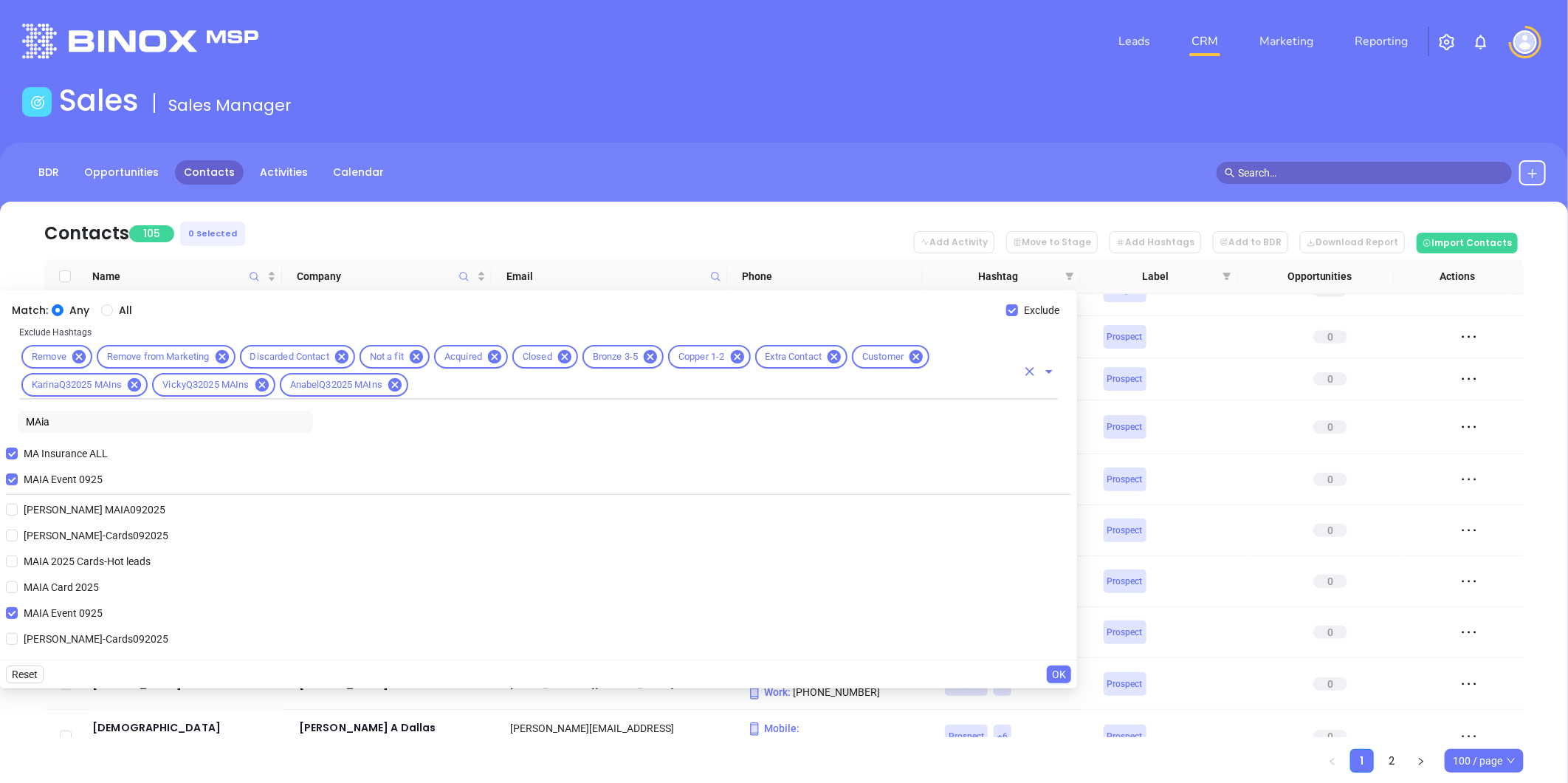
click at [107, 305] on input "All" at bounding box center [107, 310] width 11 height 11
radio input "true"
click at [1056, 666] on button "OK" at bounding box center [1060, 674] width 25 height 18
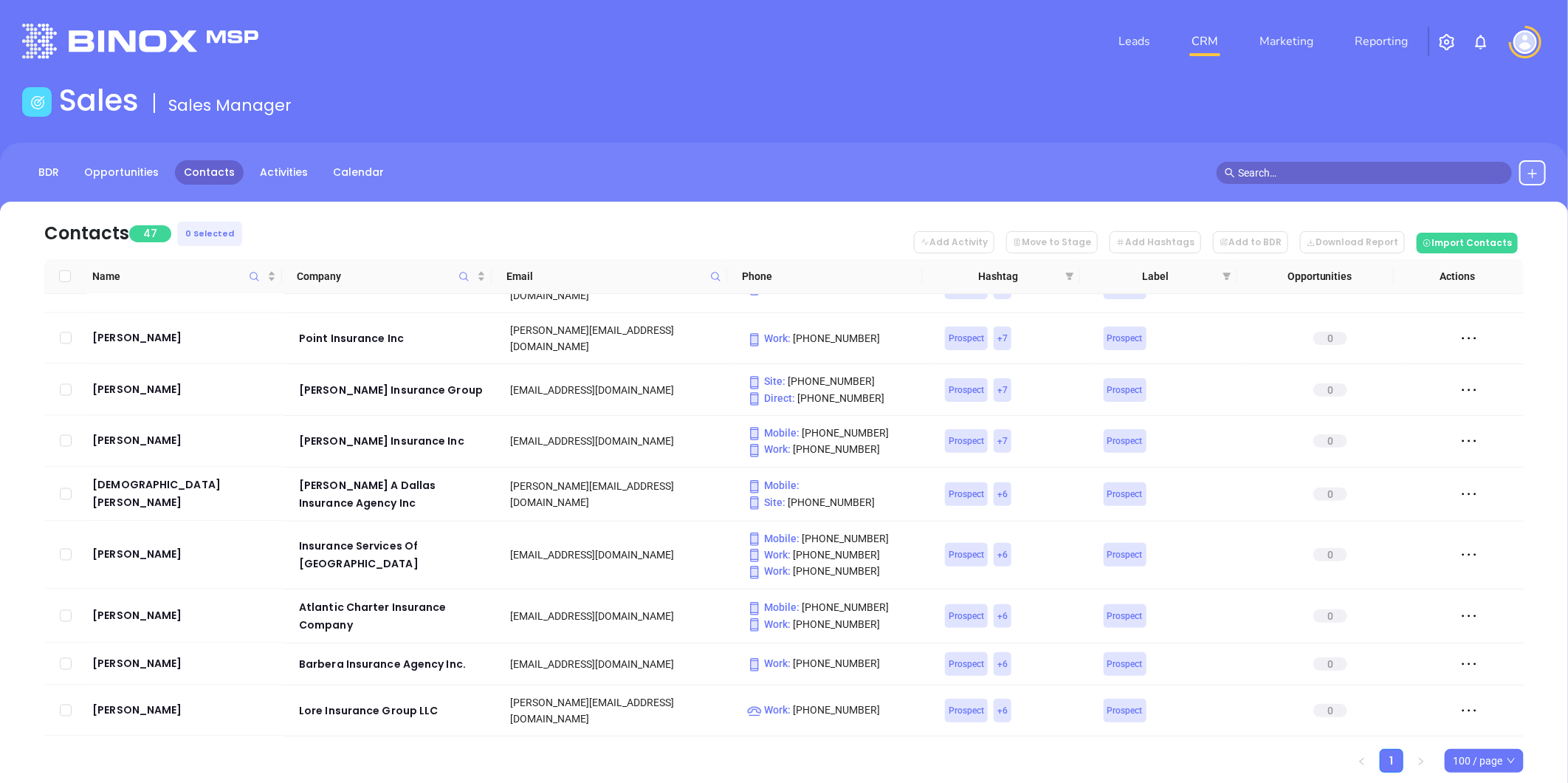
scroll to position [1840, 0]
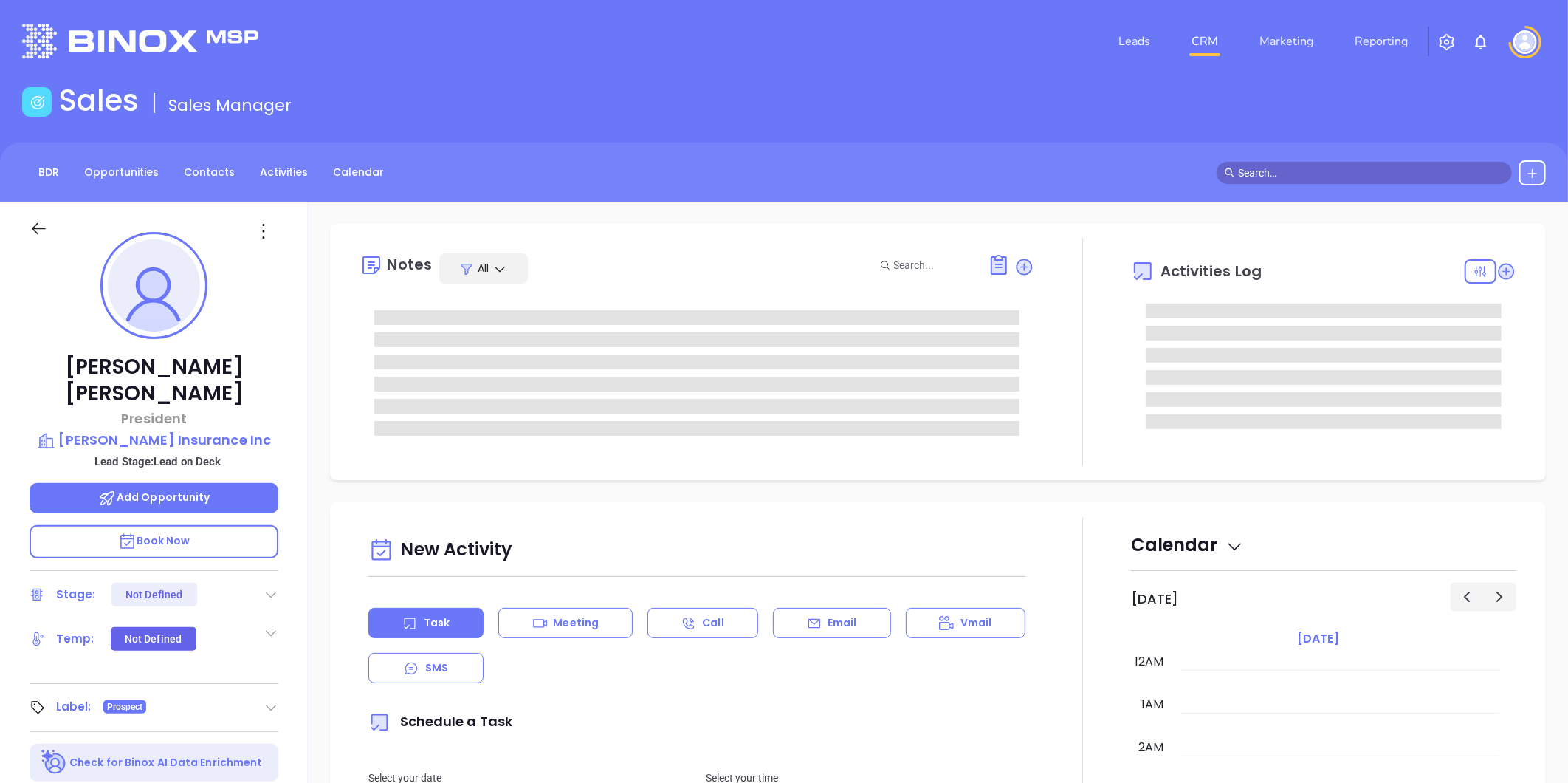
type input "[DATE]"
type input "[PERSON_NAME]"
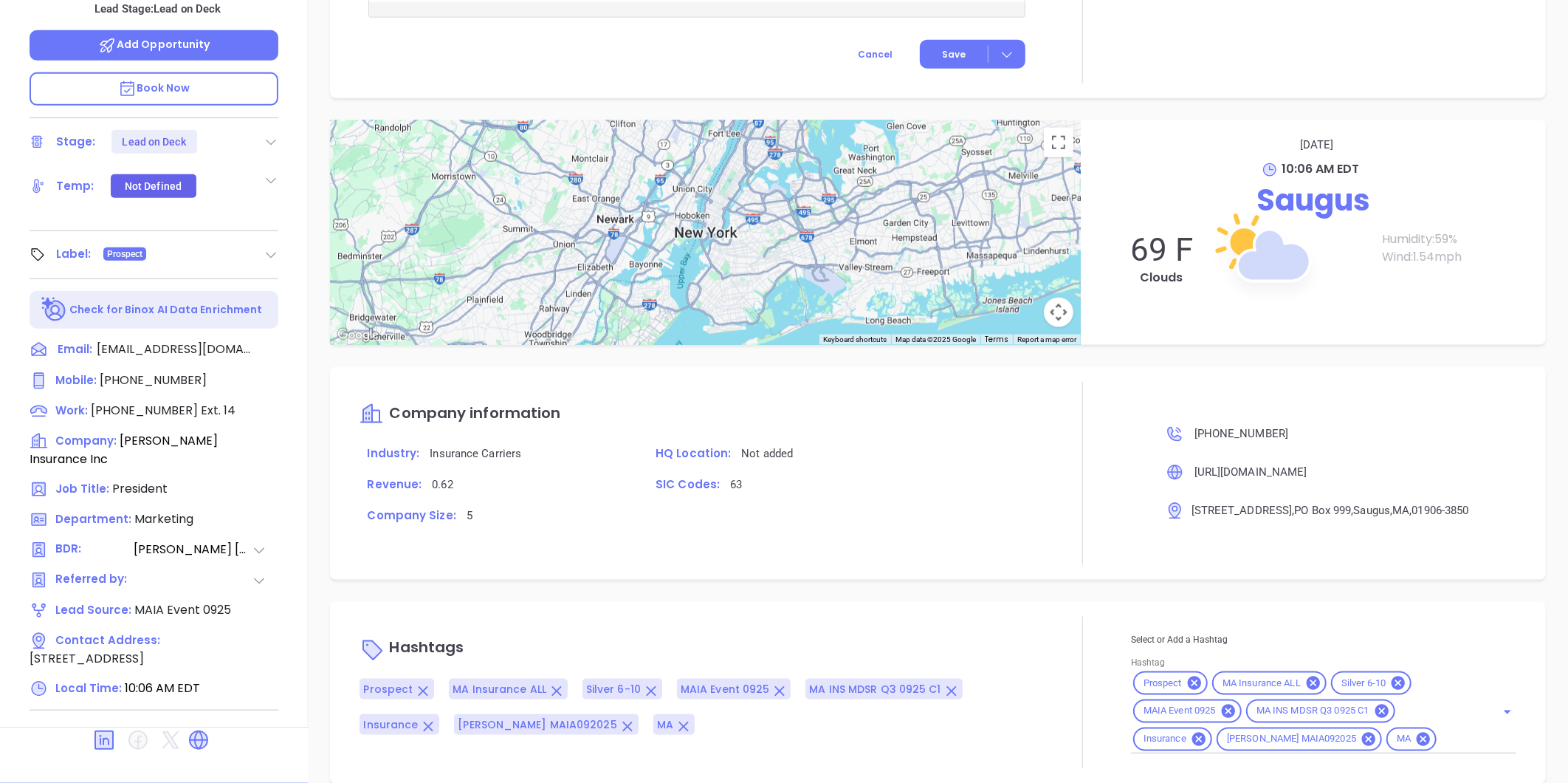
scroll to position [847, 0]
